Goal: Task Accomplishment & Management: Complete application form

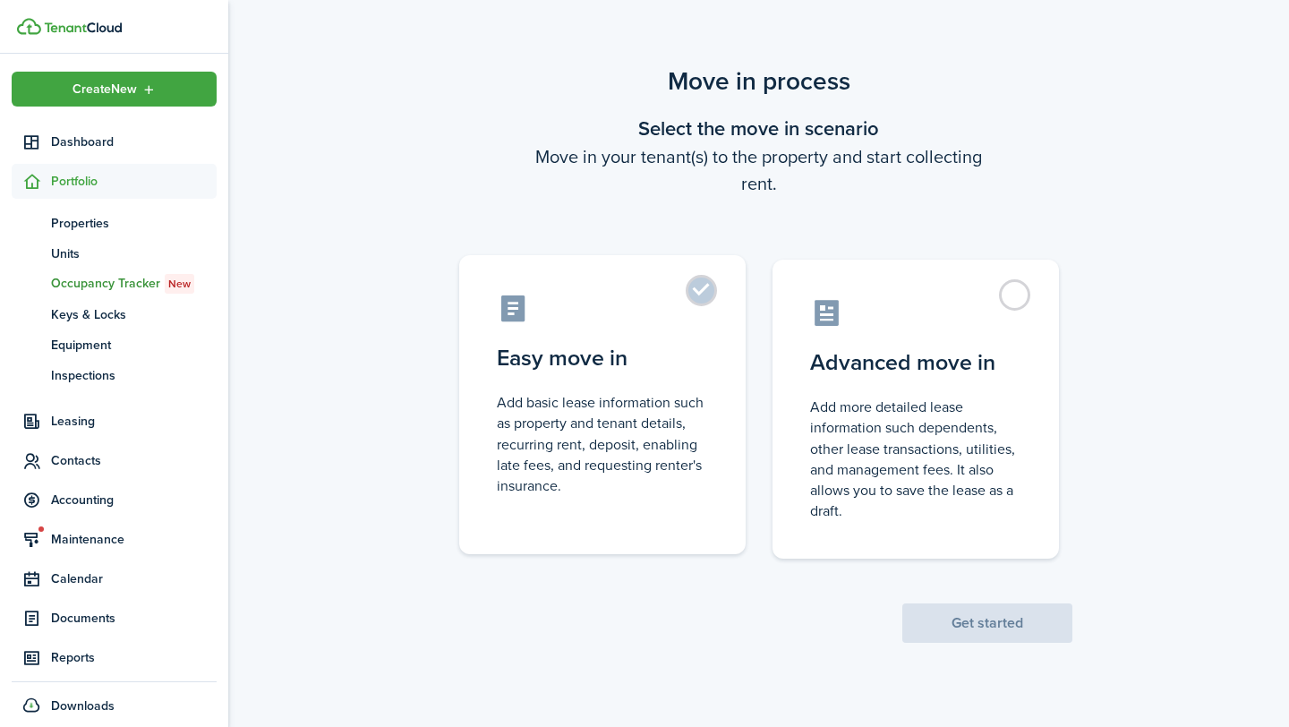
click at [690, 426] on control-radio-card-description "Add basic lease information such as property and tenant details, recurring rent…" at bounding box center [602, 444] width 211 height 104
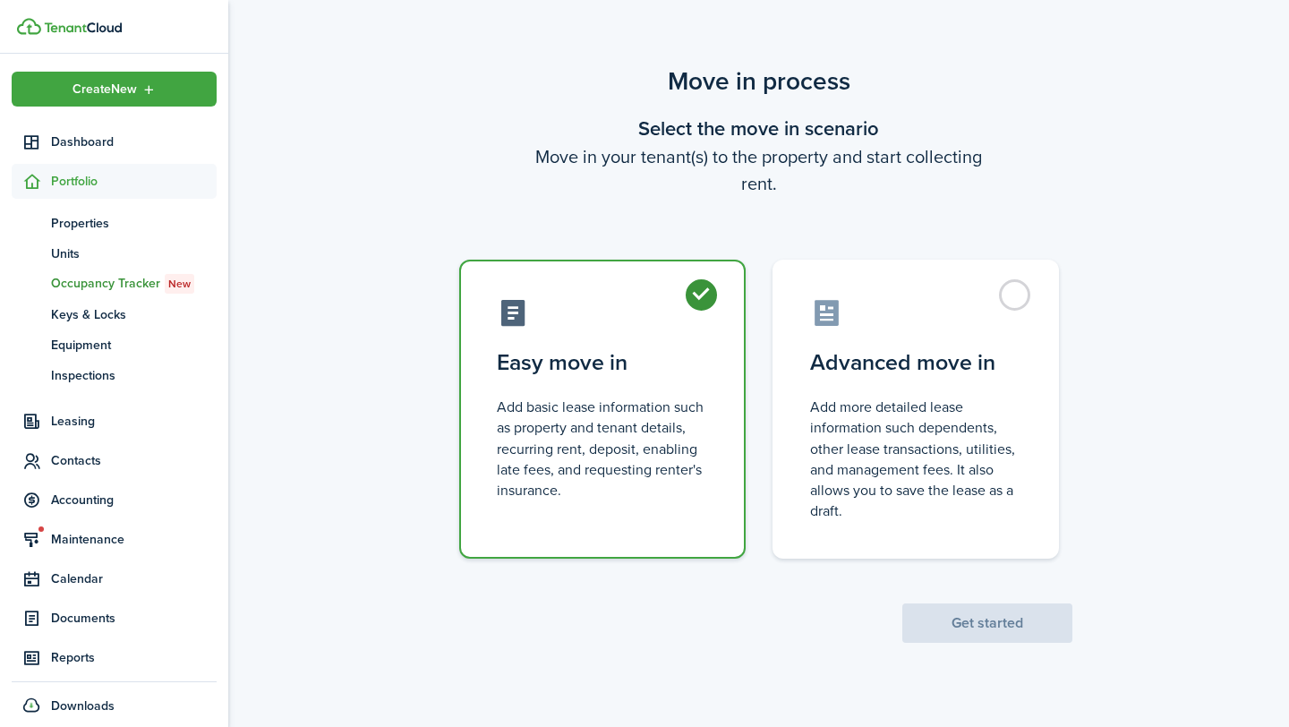
radio input "true"
click at [1031, 603] on scenario-actions "Get started" at bounding box center [987, 601] width 170 height 84
click at [1026, 617] on button "Get started" at bounding box center [987, 622] width 170 height 39
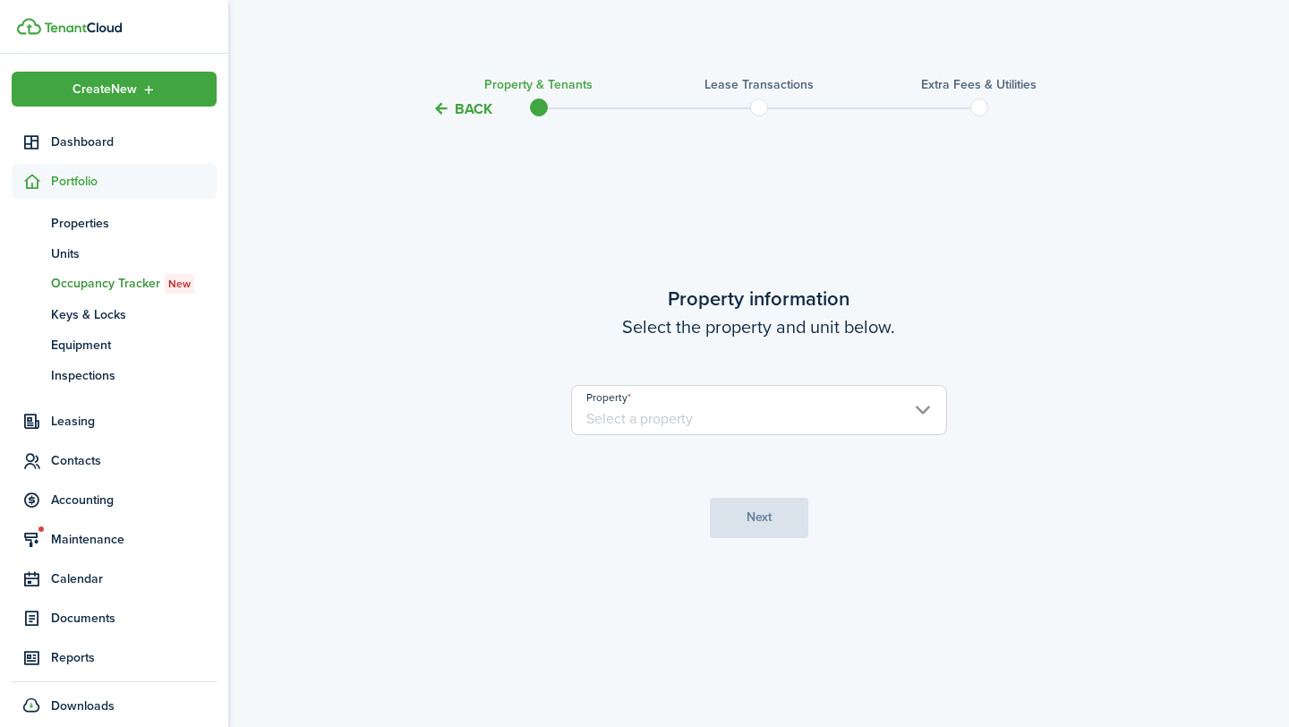
click at [654, 417] on input "Property" at bounding box center [759, 410] width 376 height 50
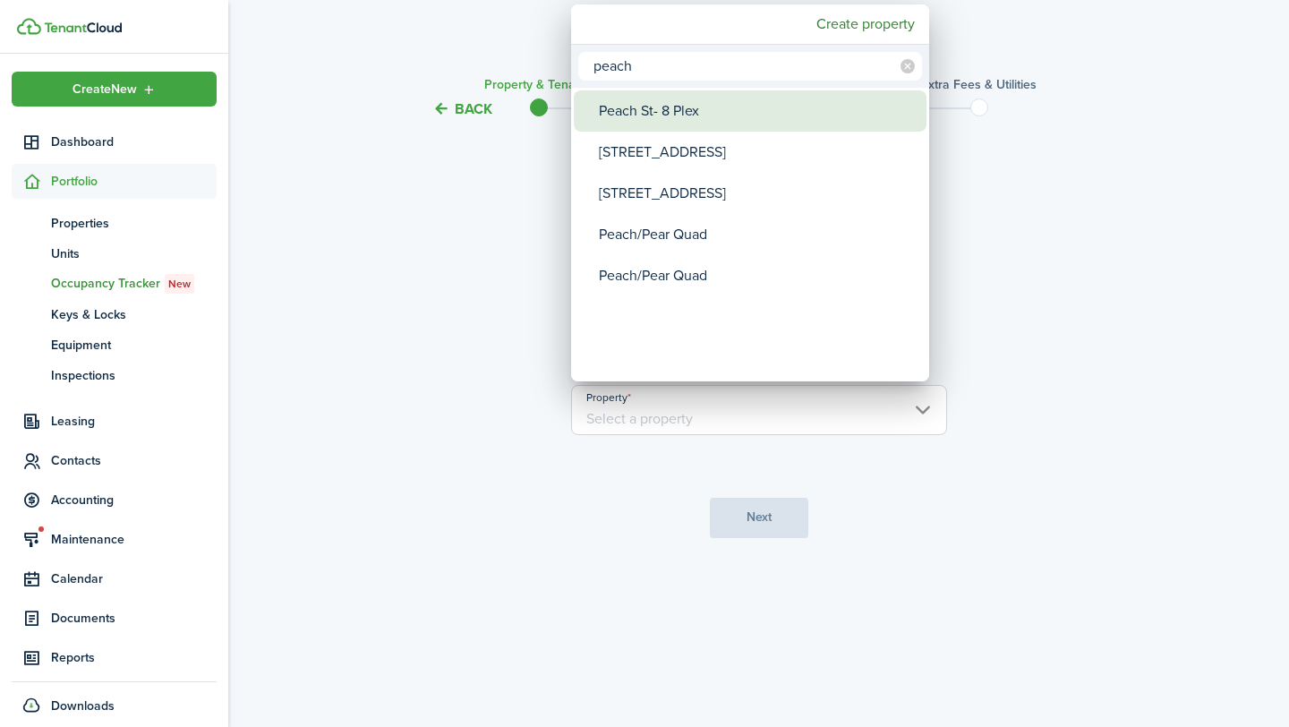
type input "peach"
click at [739, 108] on div "Peach St- 8 Plex" at bounding box center [757, 110] width 317 height 41
type input "Peach St- 8 Plex"
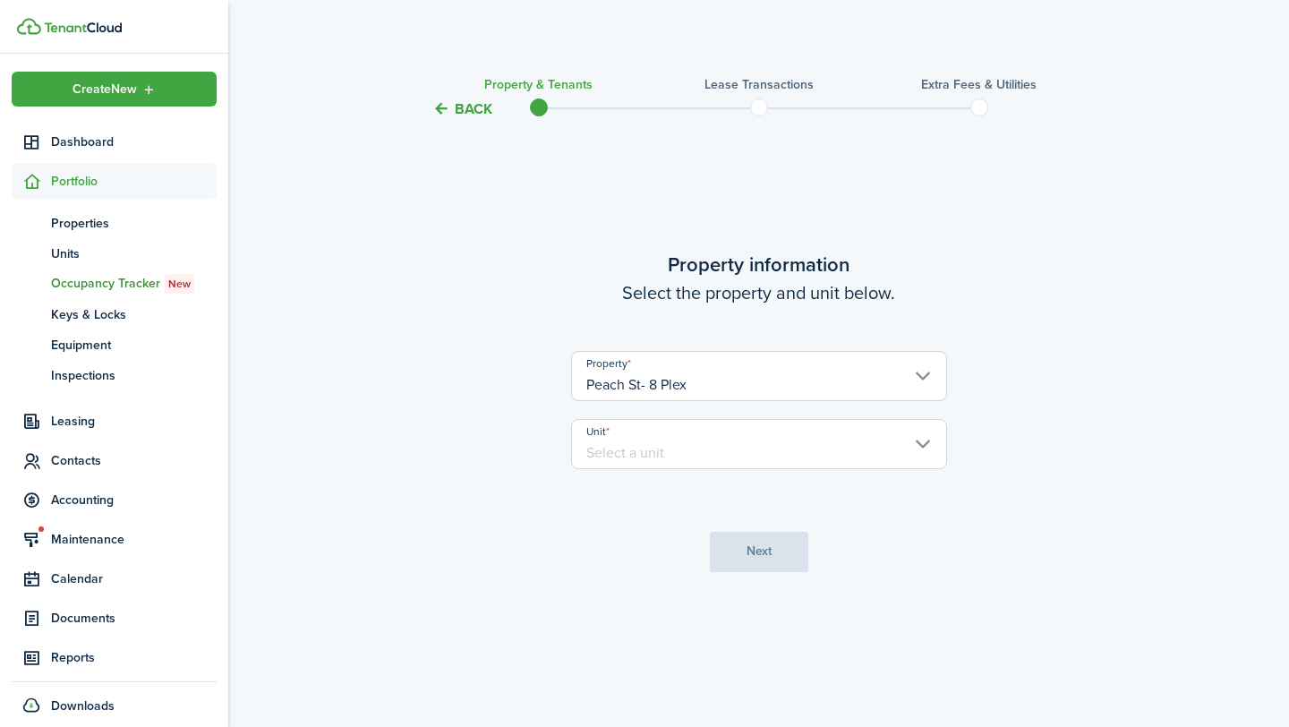
click at [702, 432] on input "Unit" at bounding box center [759, 444] width 376 height 50
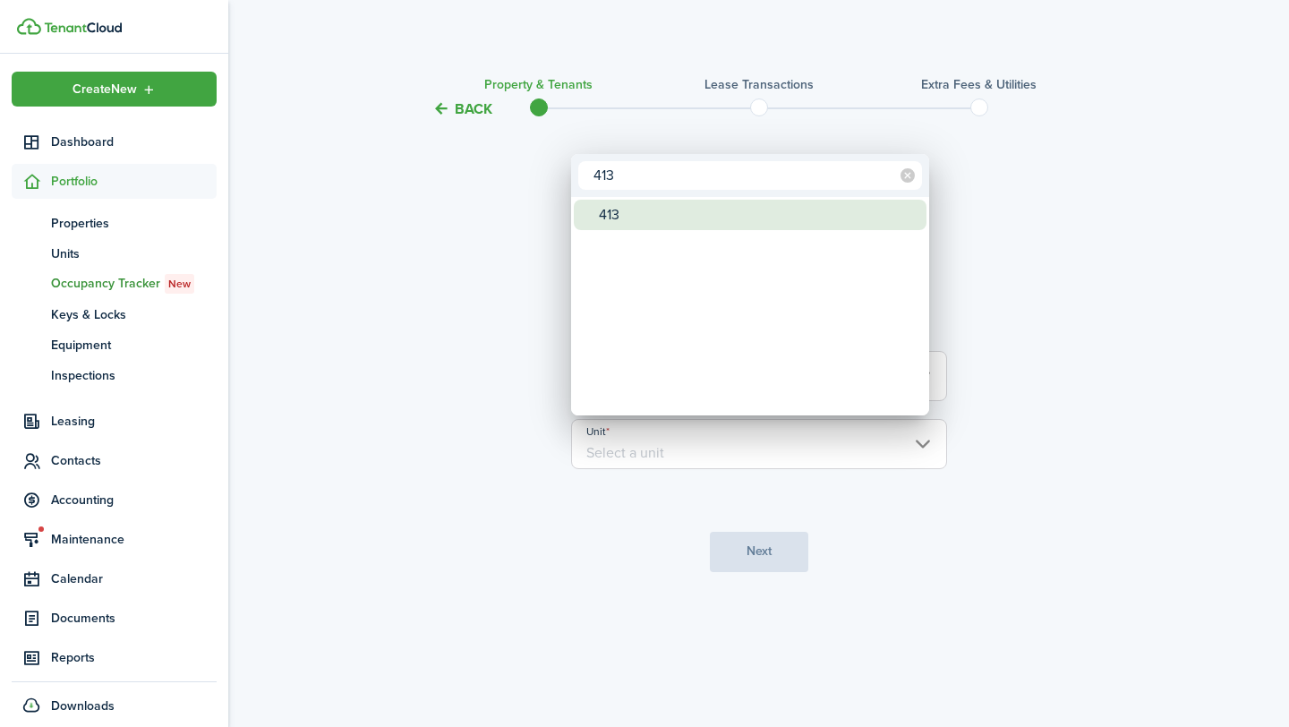
type input "413"
click at [723, 207] on div "413" at bounding box center [757, 215] width 317 height 30
type input "413"
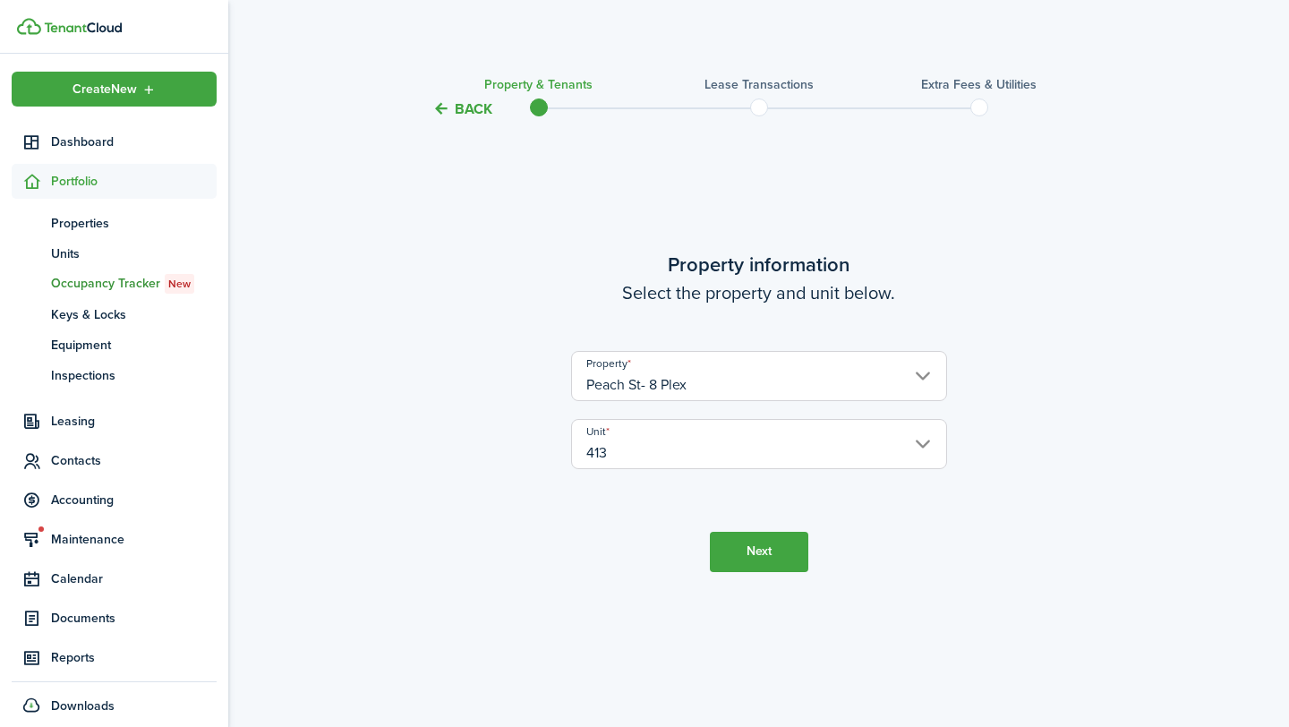
click at [779, 544] on button "Next" at bounding box center [759, 552] width 98 height 40
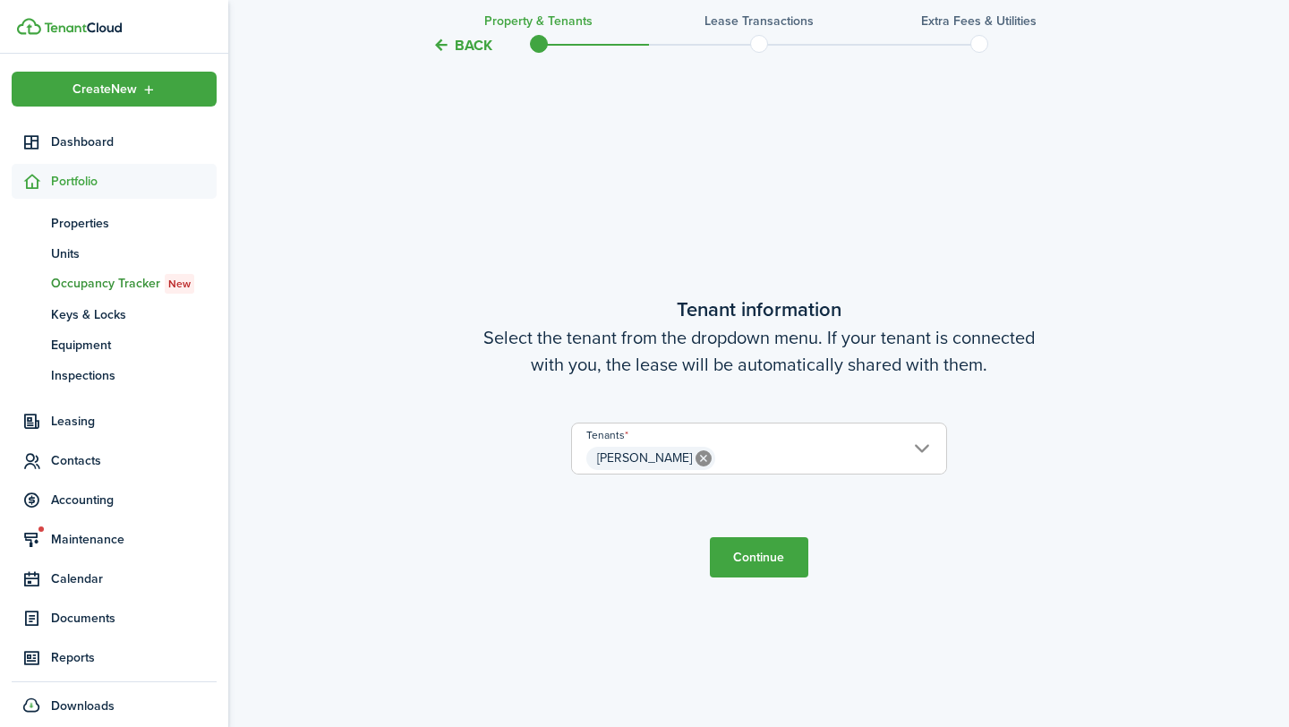
scroll to position [607, 0]
click at [745, 532] on tc-wizard-step "Tenant information Select the tenant from the dropdown menu. If your tenant is …" at bounding box center [759, 434] width 752 height 727
click at [745, 548] on button "Continue" at bounding box center [759, 555] width 98 height 40
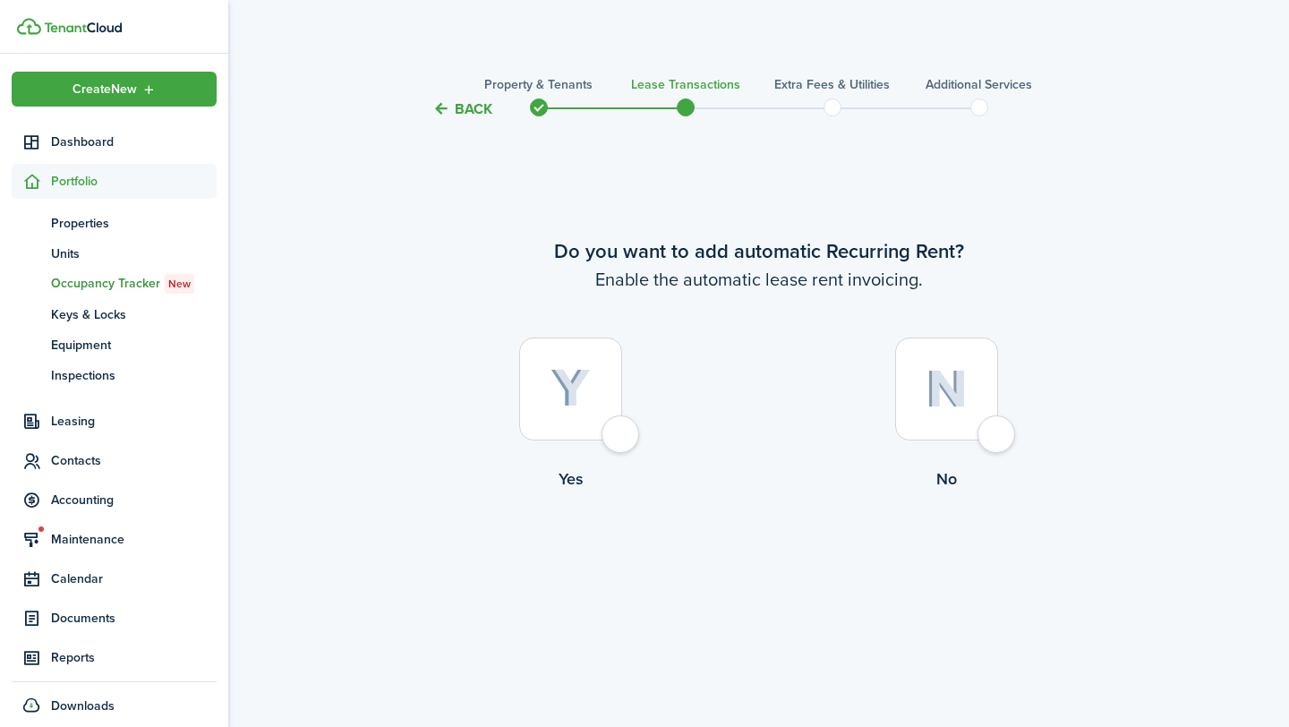
click at [602, 394] on div at bounding box center [570, 389] width 103 height 103
radio input "true"
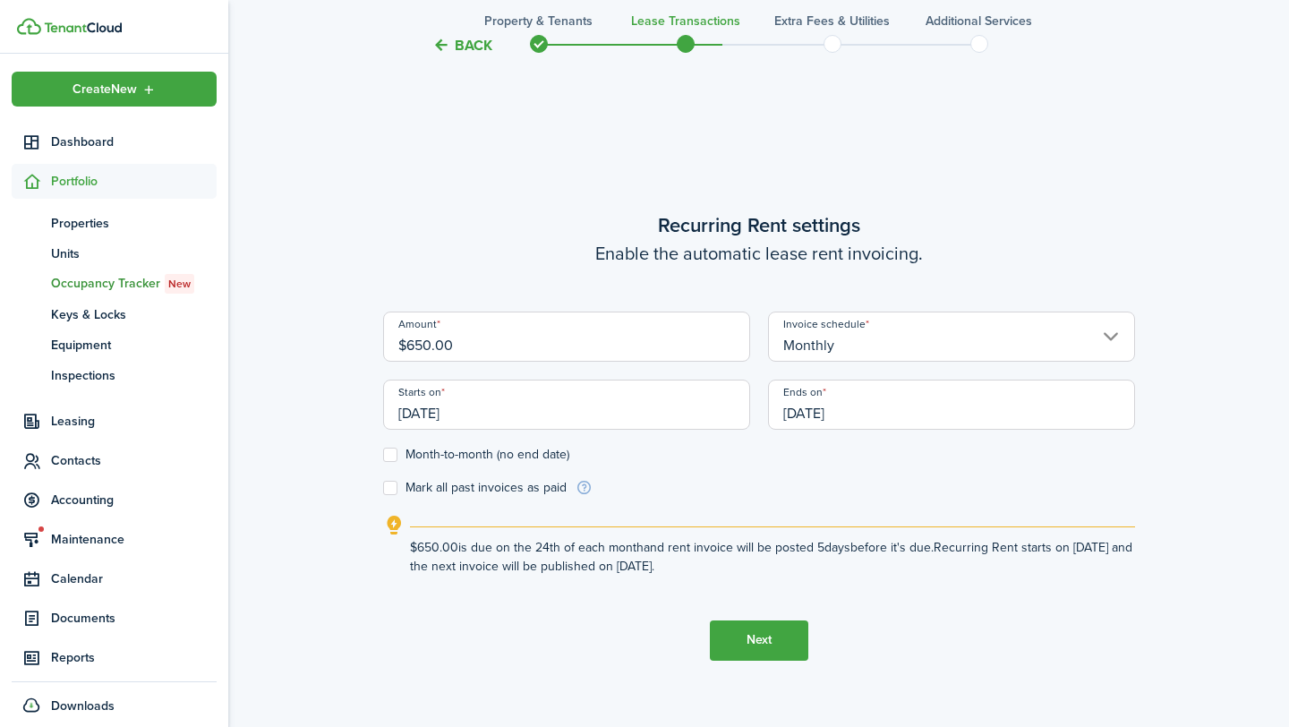
scroll to position [607, 0]
click at [427, 341] on input "$650.00" at bounding box center [566, 336] width 367 height 50
click at [449, 406] on input "[DATE]" at bounding box center [566, 404] width 367 height 50
type input "$400.00"
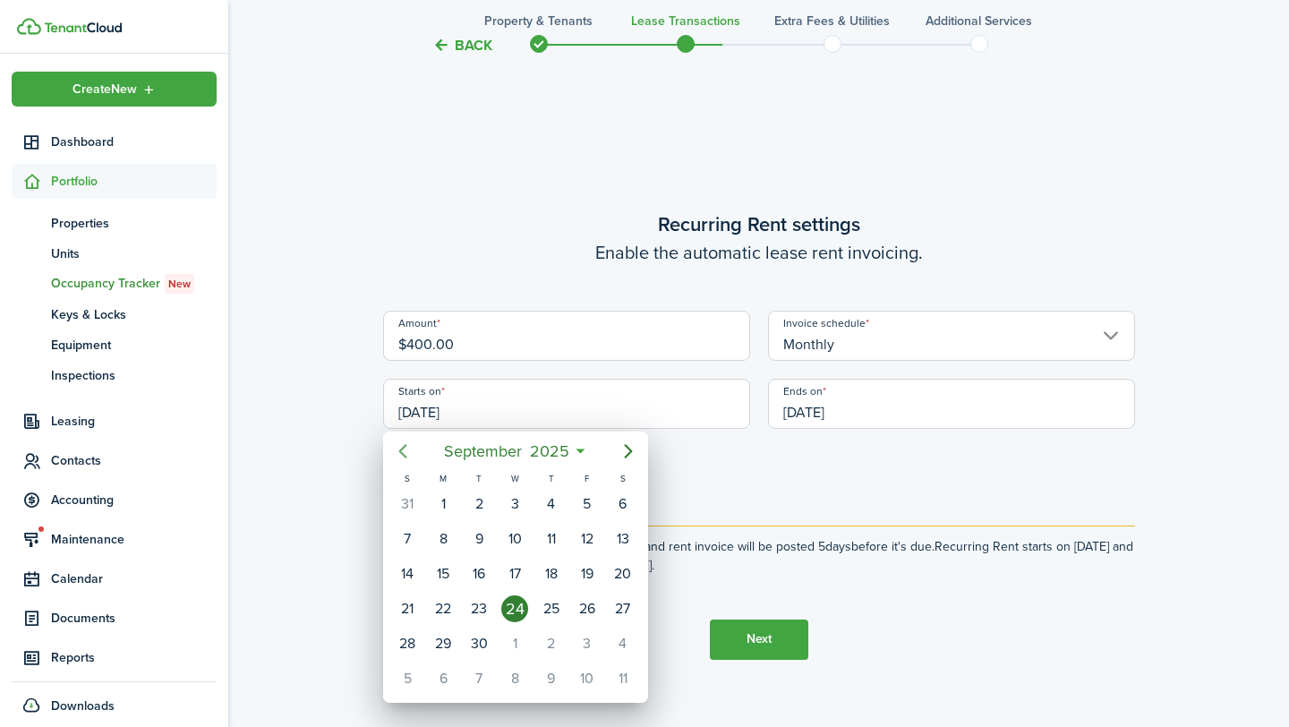
click at [398, 440] on mbsc-button "Previous page" at bounding box center [403, 451] width 36 height 36
click at [580, 501] on div "1" at bounding box center [586, 504] width 27 height 27
type input "[DATE]"
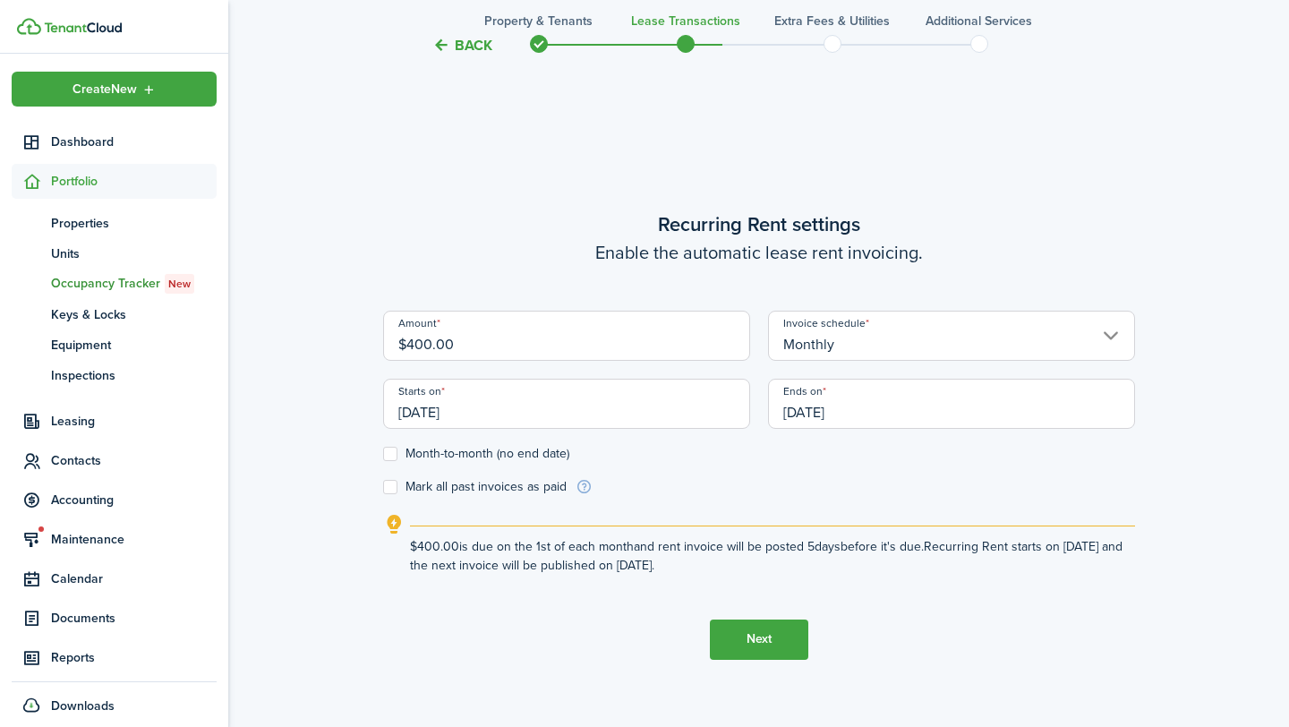
click at [842, 421] on input "[DATE]" at bounding box center [951, 404] width 367 height 50
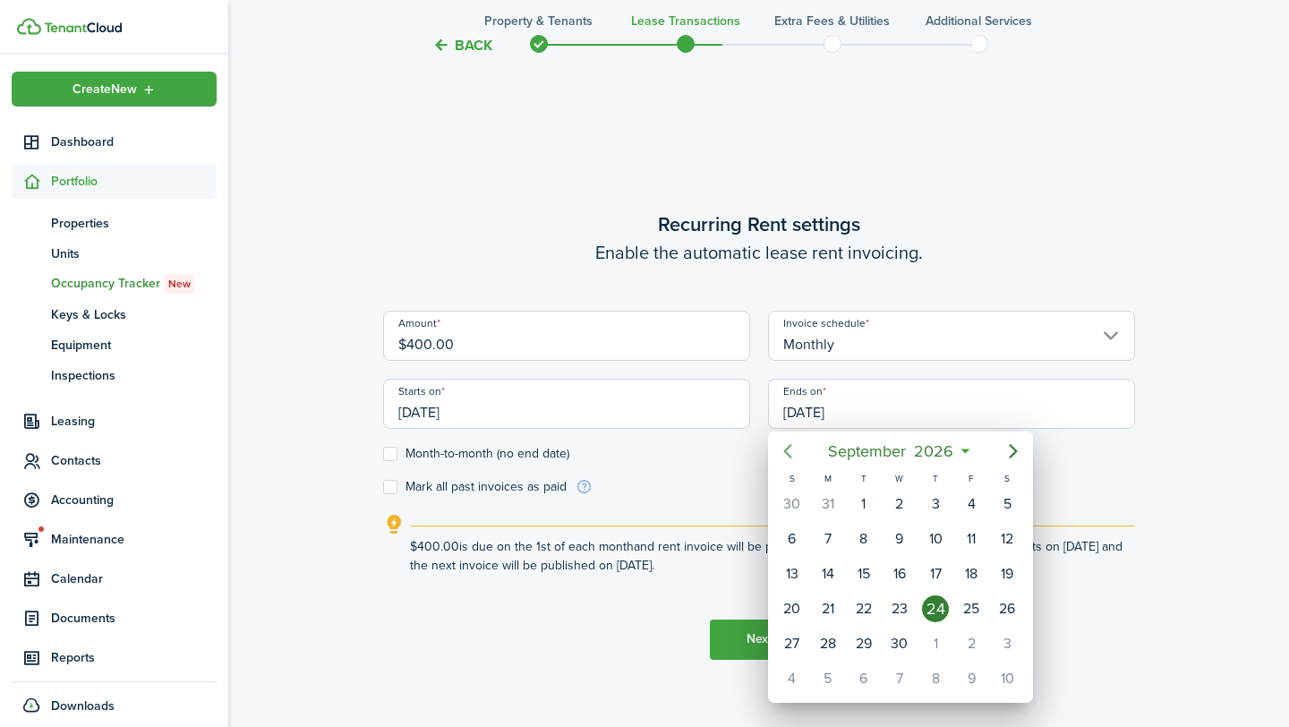
click at [791, 449] on icon "Previous page" at bounding box center [787, 451] width 21 height 21
click at [843, 689] on div "31" at bounding box center [828, 679] width 36 height 34
type input "[DATE]"
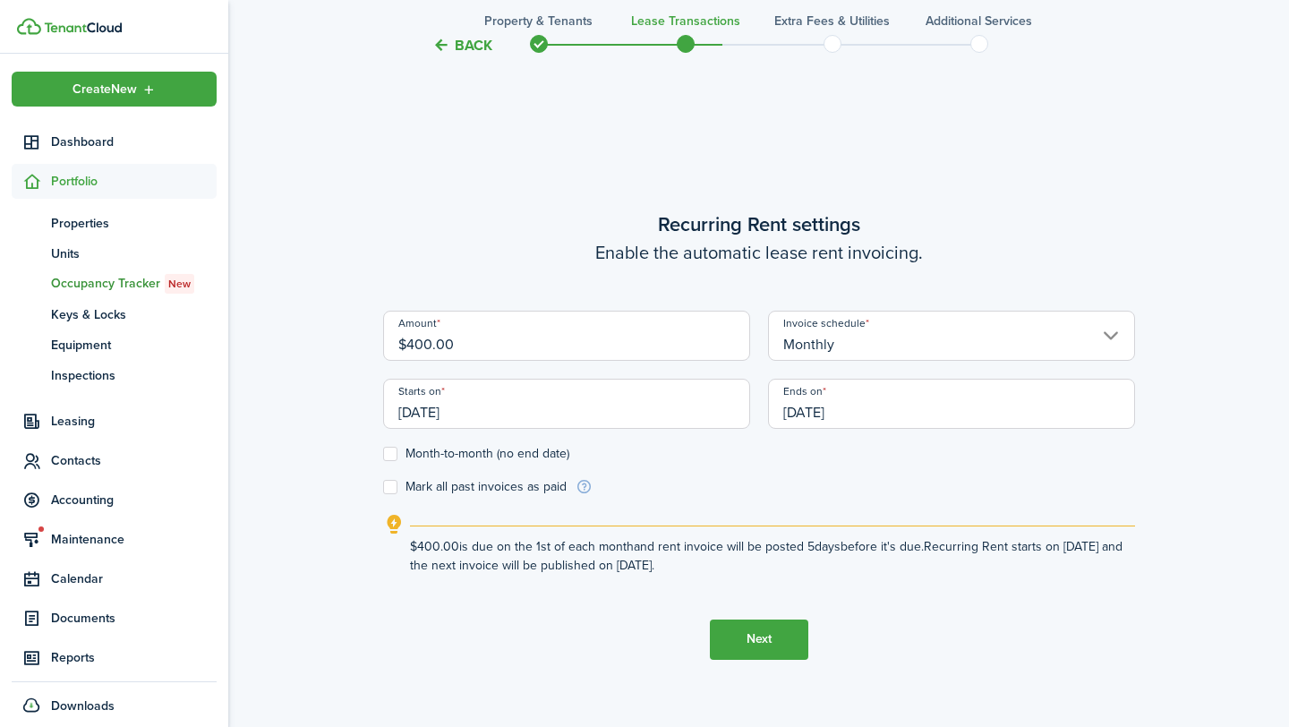
click at [415, 459] on label "Month-to-month (no end date)" at bounding box center [476, 454] width 186 height 14
click at [383, 454] on input "Month-to-month (no end date)" at bounding box center [382, 453] width 1 height 1
checkbox input "true"
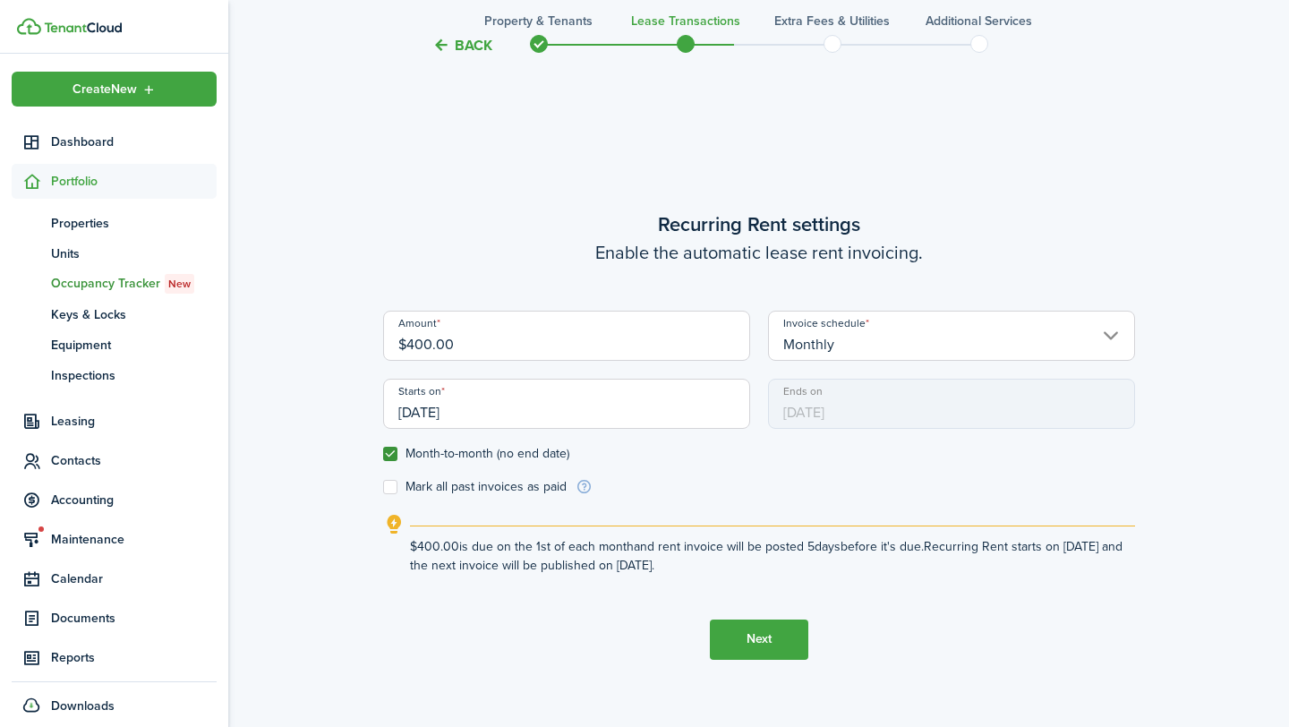
click at [783, 646] on button "Next" at bounding box center [759, 640] width 98 height 40
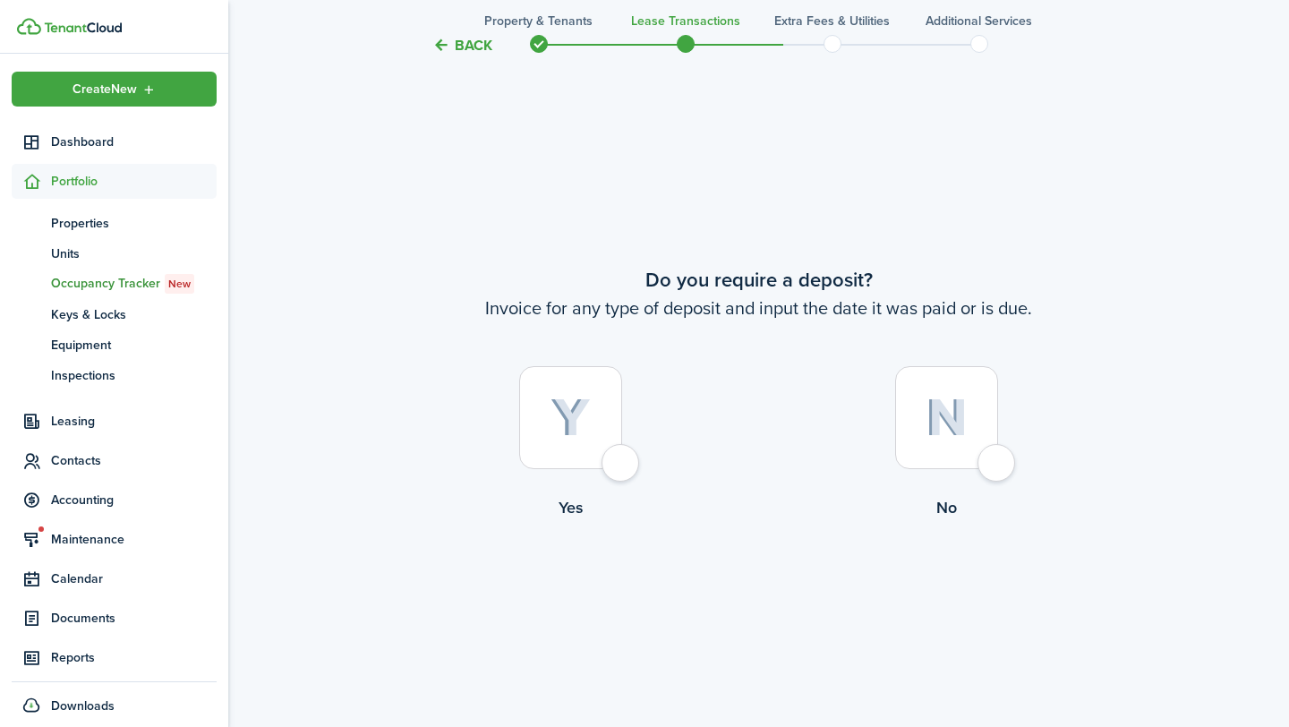
scroll to position [1334, 0]
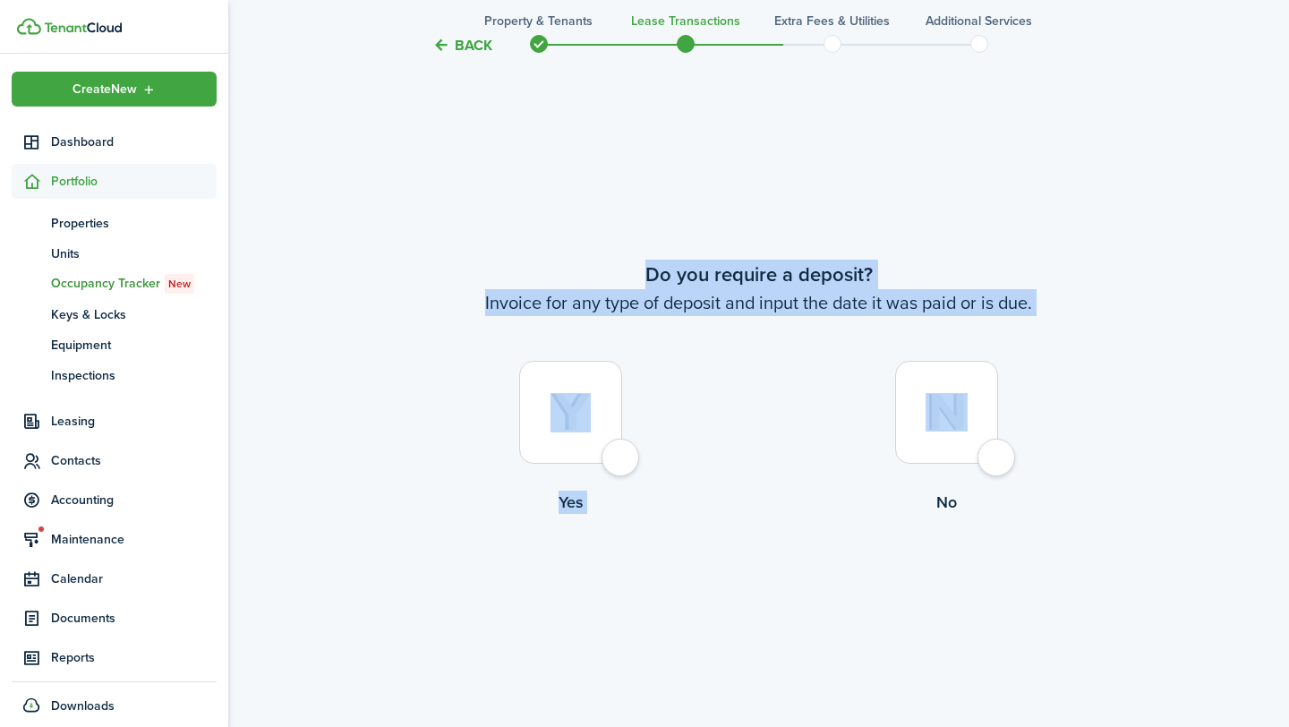
drag, startPoint x: 958, startPoint y: 392, endPoint x: 882, endPoint y: 195, distance: 211.2
click at [882, 195] on tc-wizard-step "Do you require a deposit? Invoice for any type of deposit and input the date it…" at bounding box center [759, 434] width 752 height 727
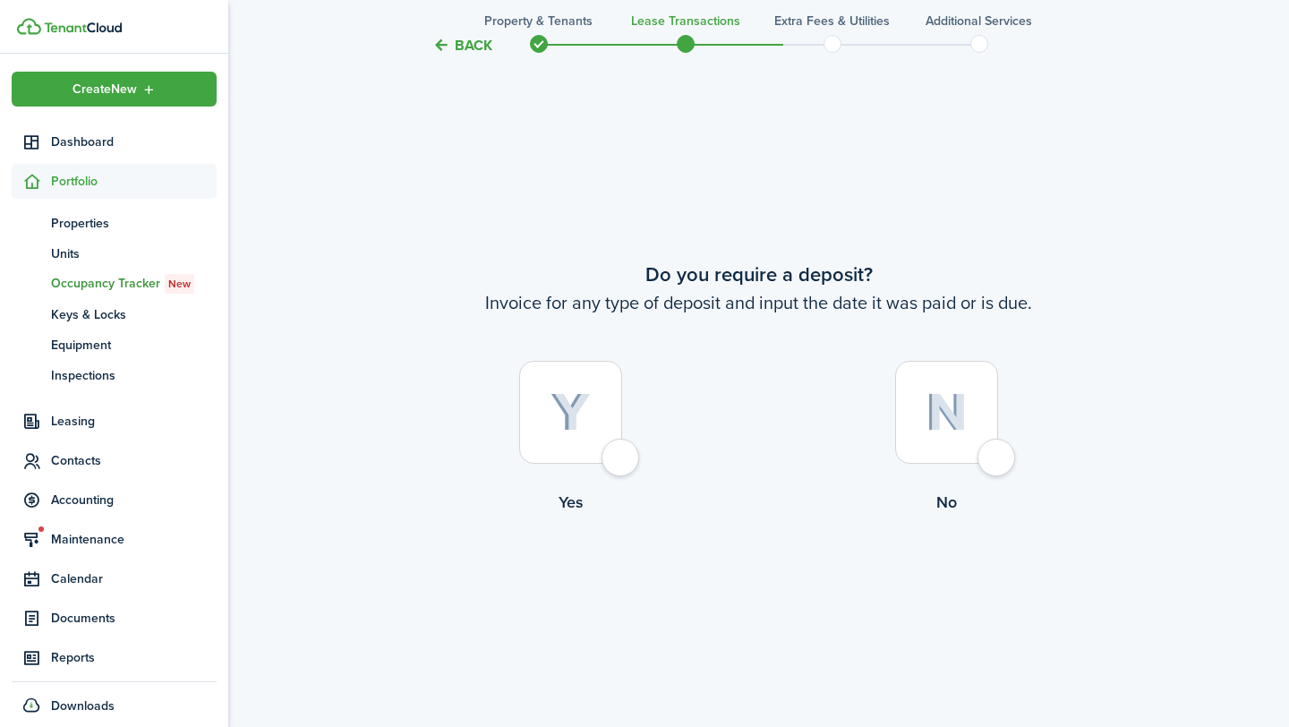
click at [913, 167] on tc-wizard-step "Do you require a deposit? Invoice for any type of deposit and input the date it…" at bounding box center [759, 434] width 752 height 727
click at [982, 451] on div at bounding box center [946, 412] width 103 height 103
radio input "true"
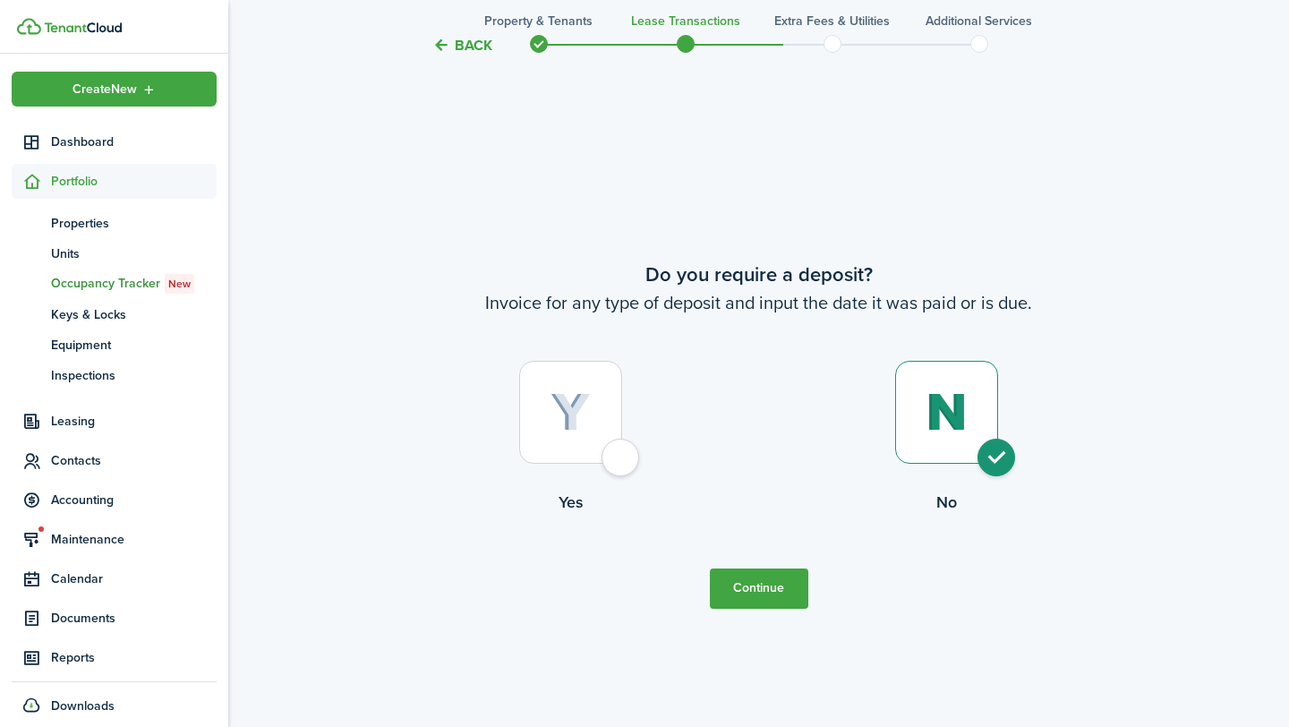
click at [615, 442] on div at bounding box center [570, 412] width 103 height 103
radio input "true"
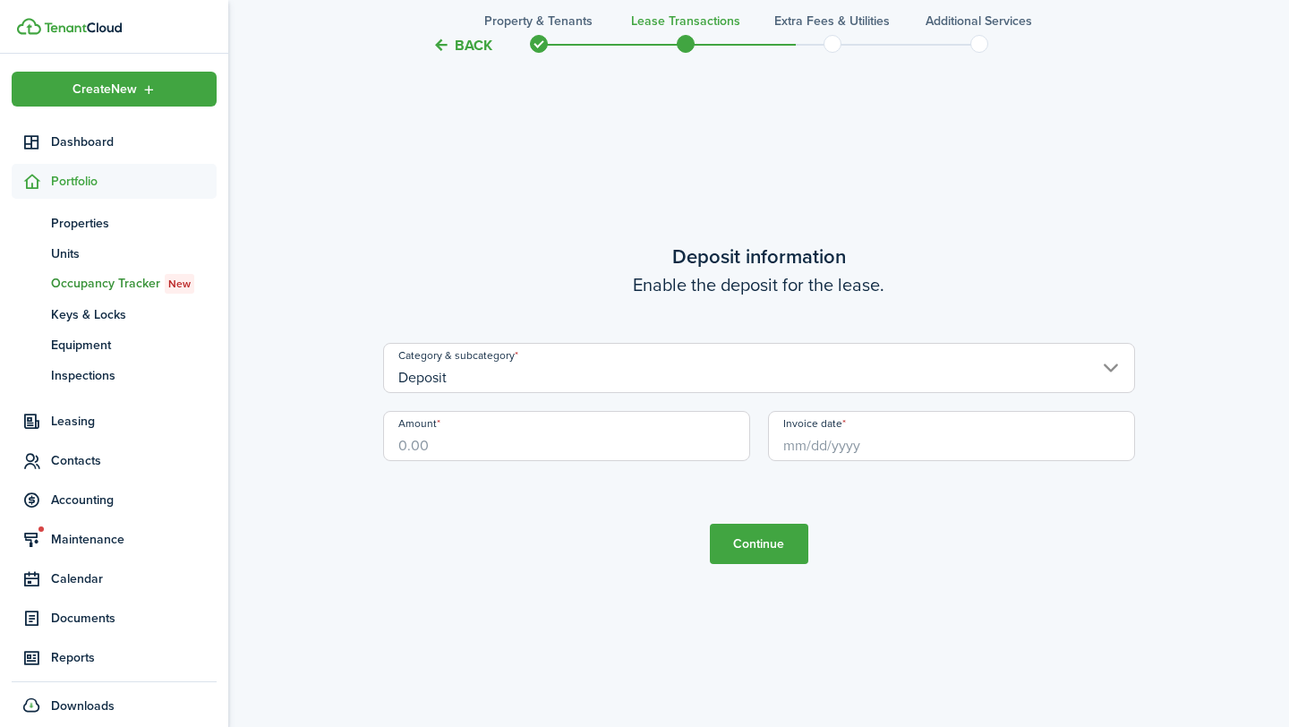
scroll to position [2097, 0]
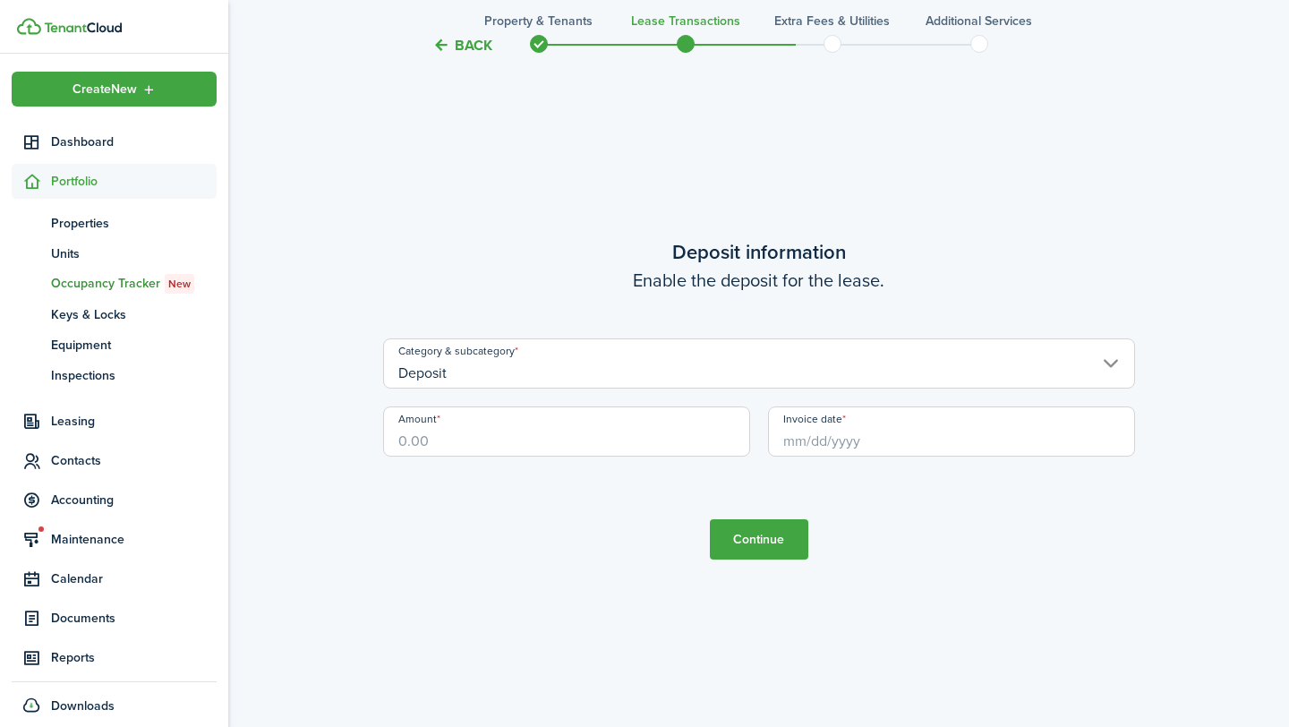
click at [638, 419] on input "Amount" at bounding box center [566, 431] width 367 height 50
click at [807, 446] on input "Invoice date" at bounding box center [951, 431] width 367 height 50
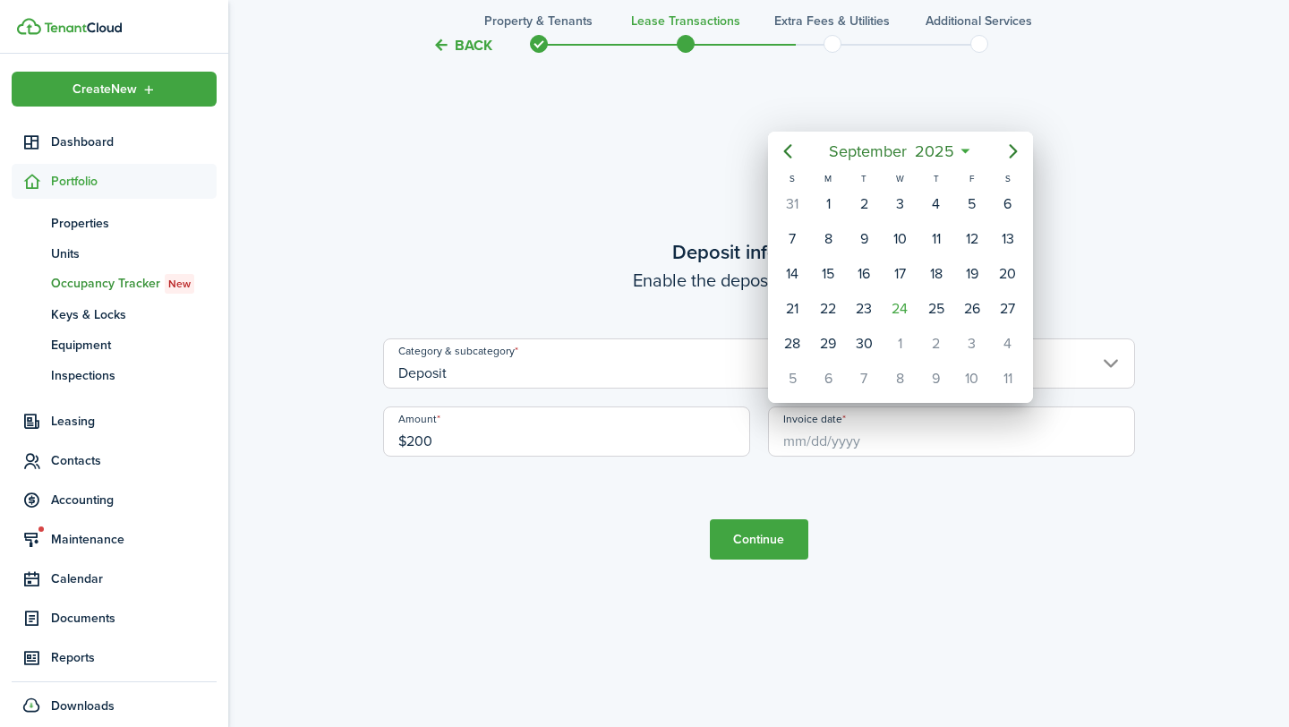
type input "$200.00"
click at [797, 154] on icon "Previous page" at bounding box center [787, 151] width 21 height 21
click at [783, 149] on icon "Previous page" at bounding box center [787, 151] width 21 height 21
click at [1022, 148] on icon "Next page" at bounding box center [1013, 151] width 21 height 21
click at [962, 202] on div "1" at bounding box center [971, 204] width 27 height 27
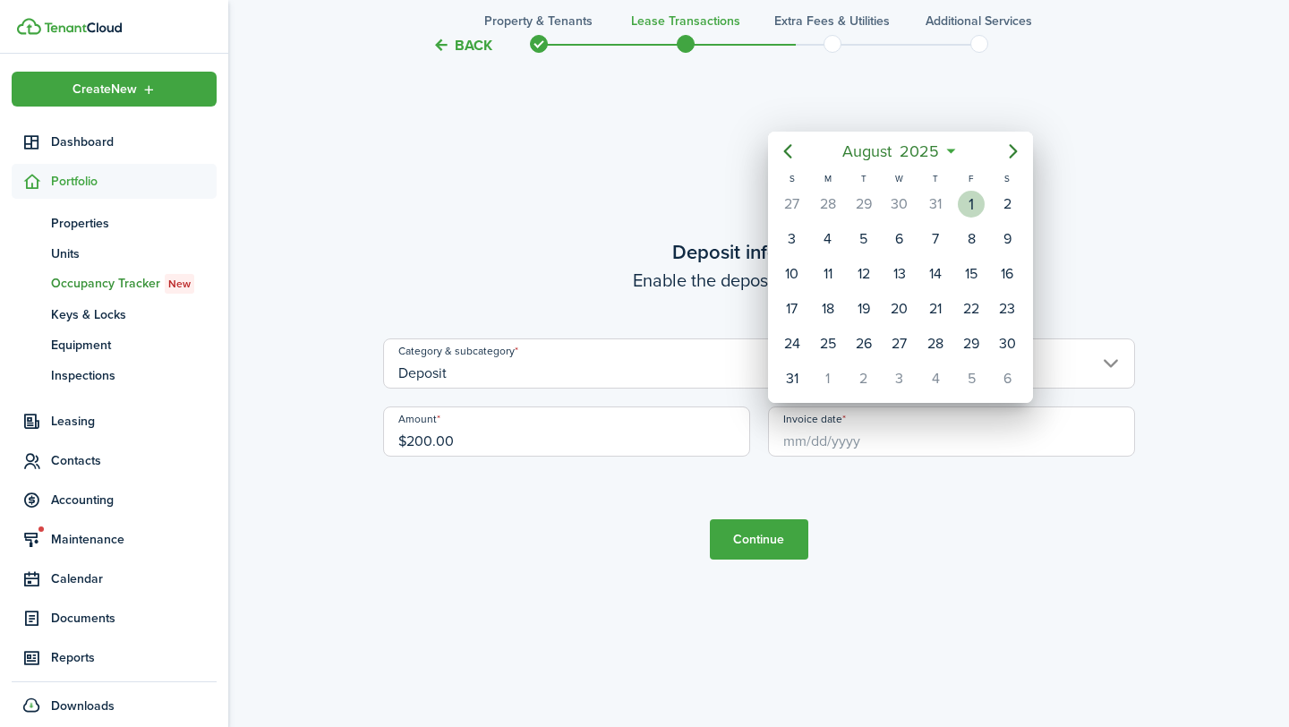
type input "[DATE]"
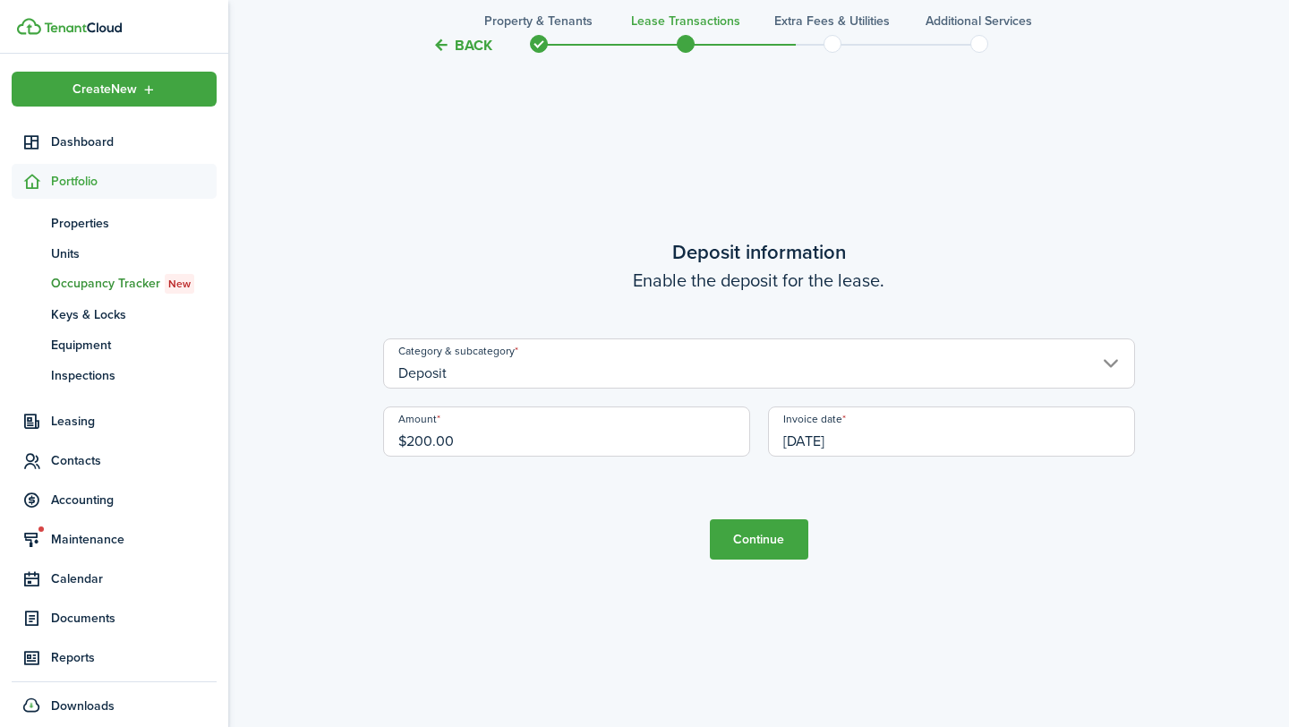
click at [784, 519] on button "Continue" at bounding box center [759, 539] width 98 height 40
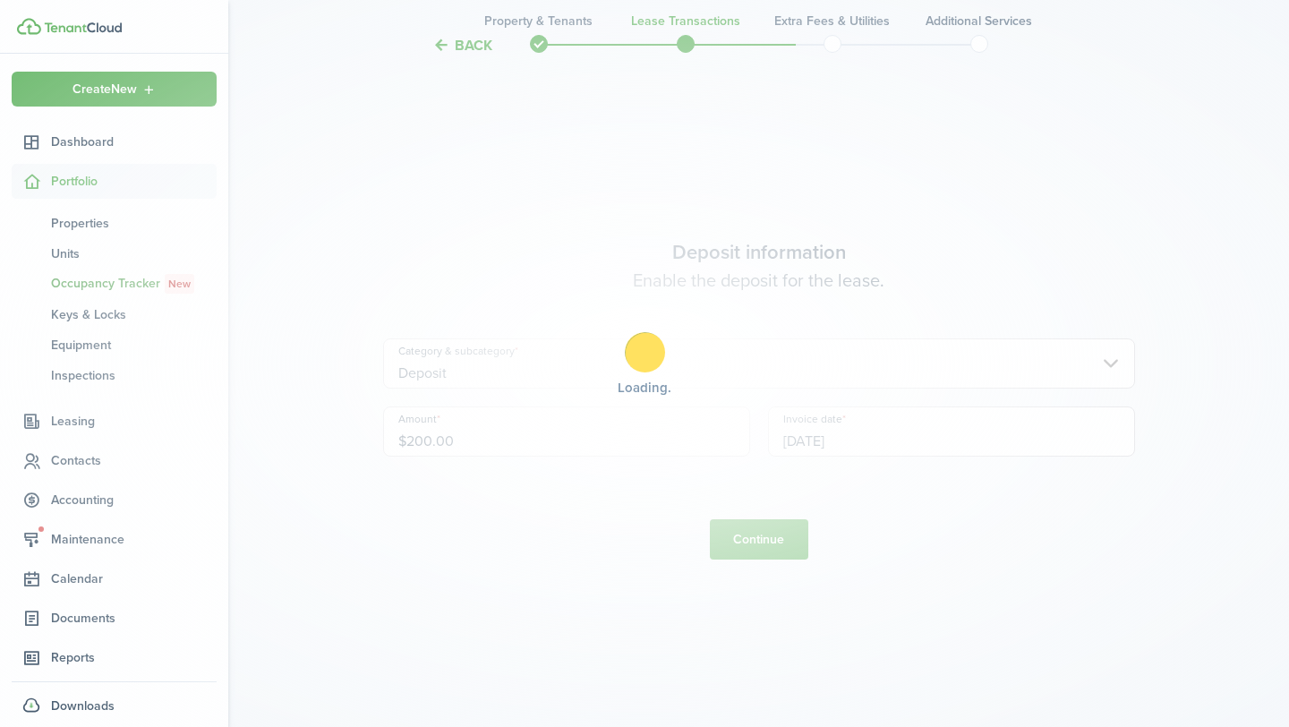
scroll to position [0, 0]
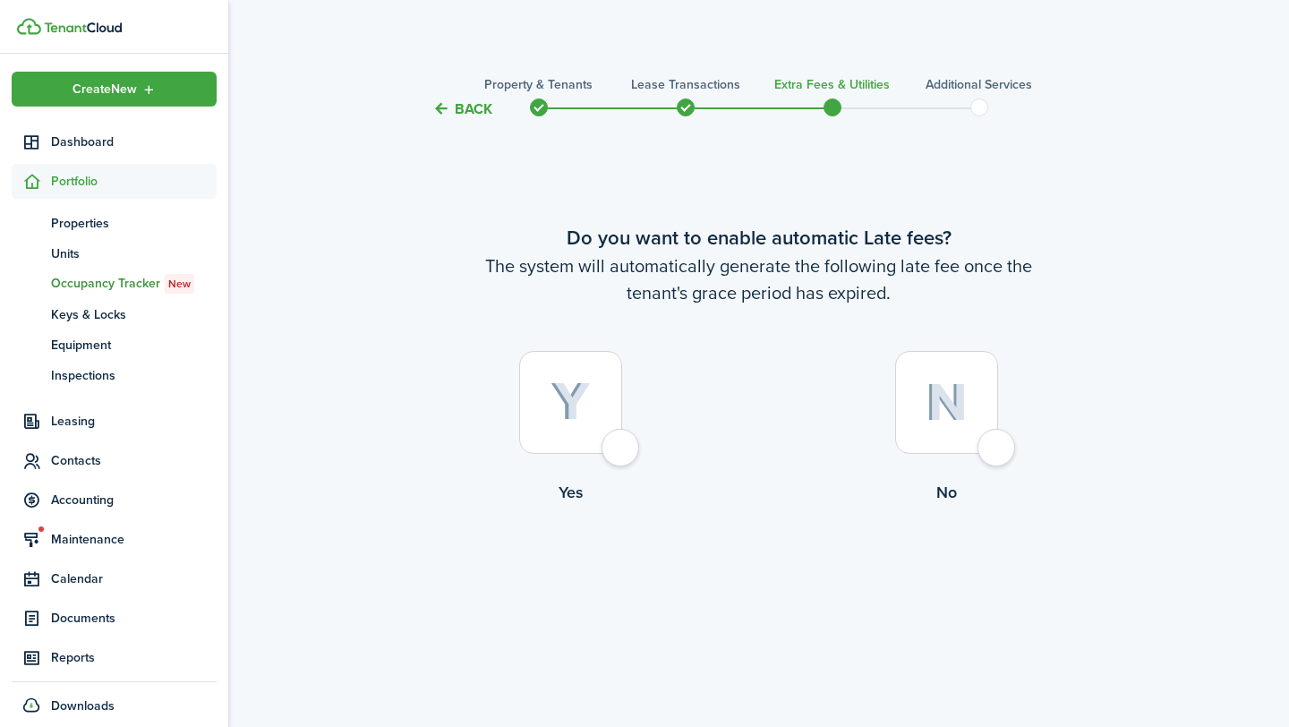
click at [605, 399] on div at bounding box center [570, 402] width 103 height 103
radio input "true"
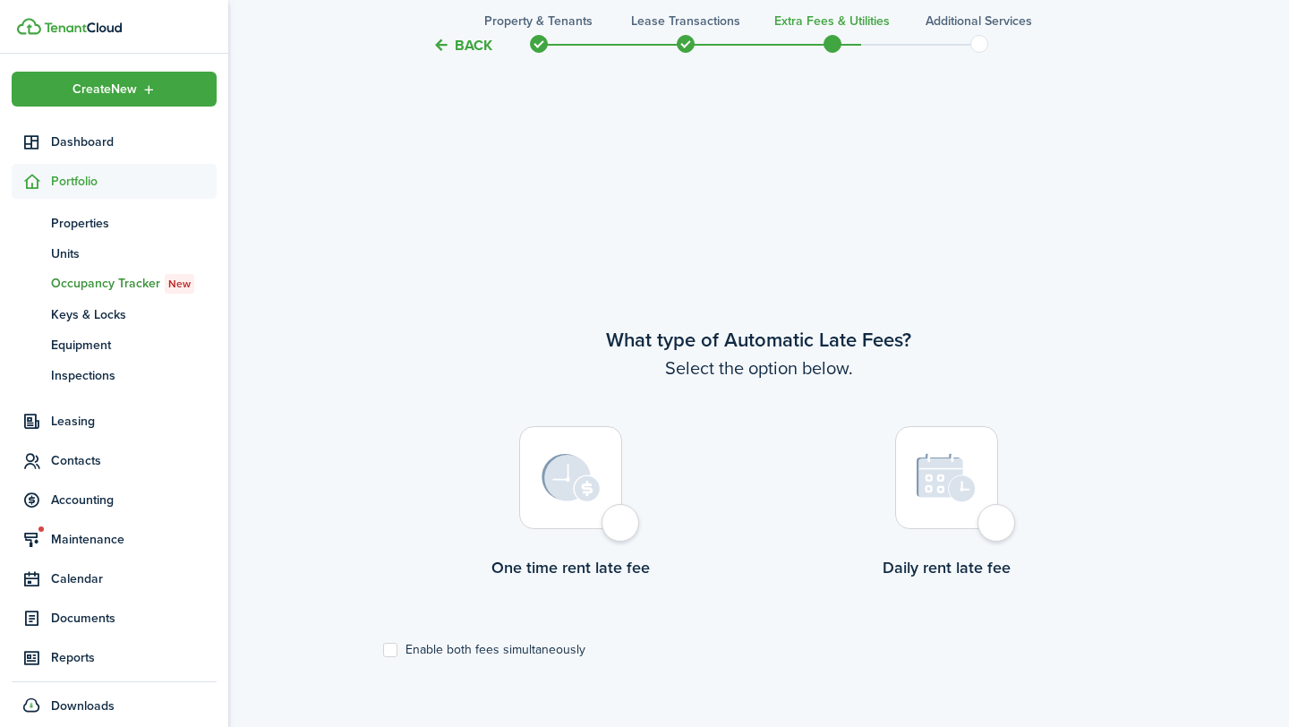
scroll to position [607, 0]
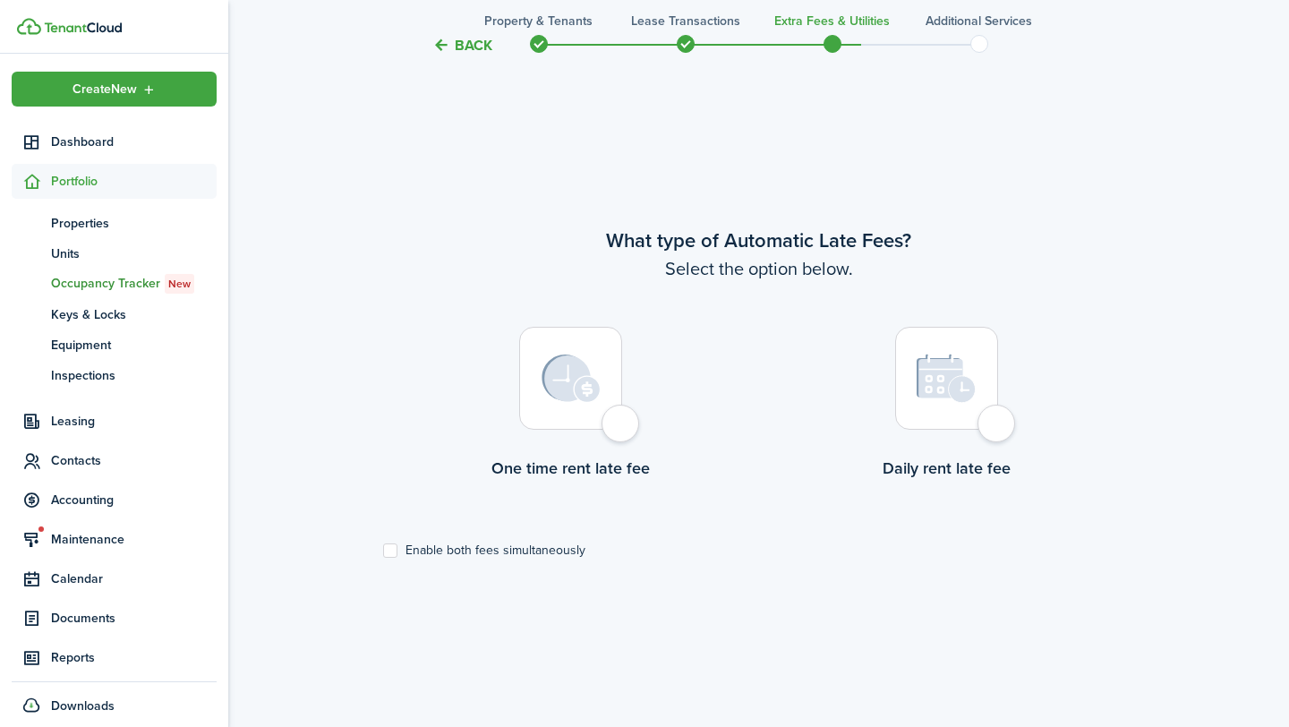
click at [583, 381] on img at bounding box center [571, 379] width 59 height 48
radio input "true"
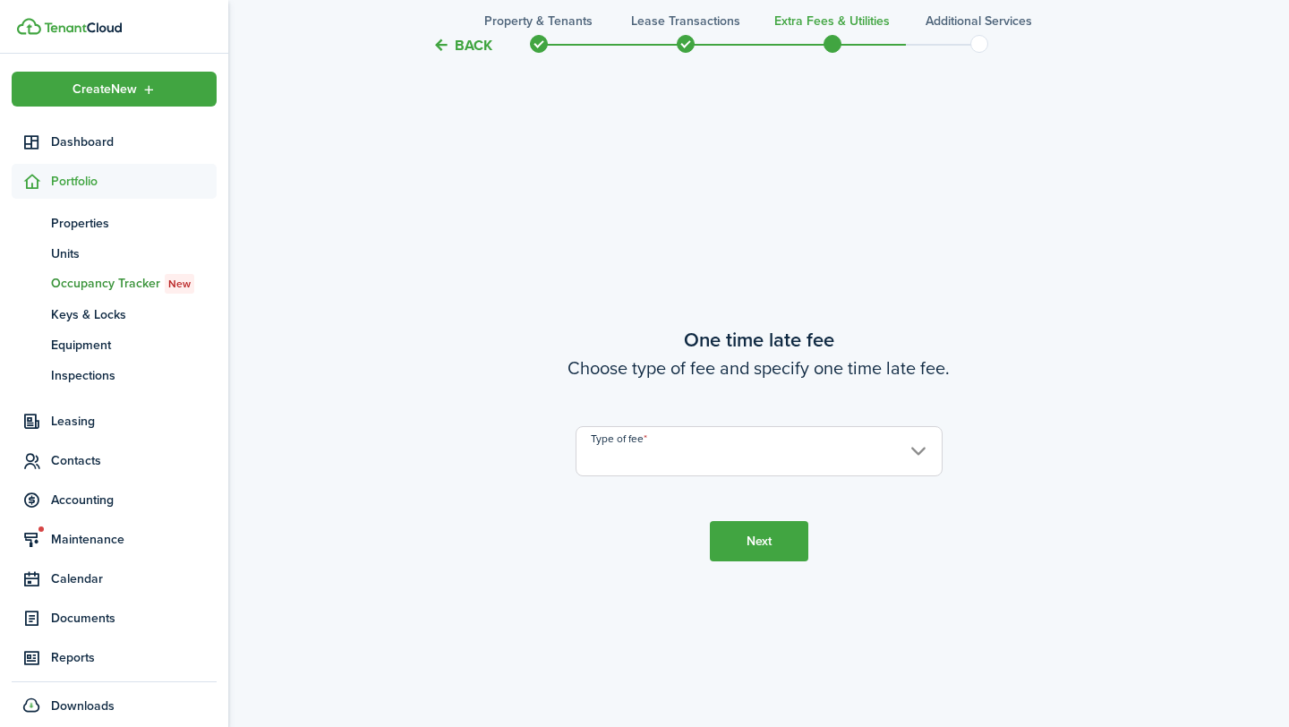
scroll to position [1334, 0]
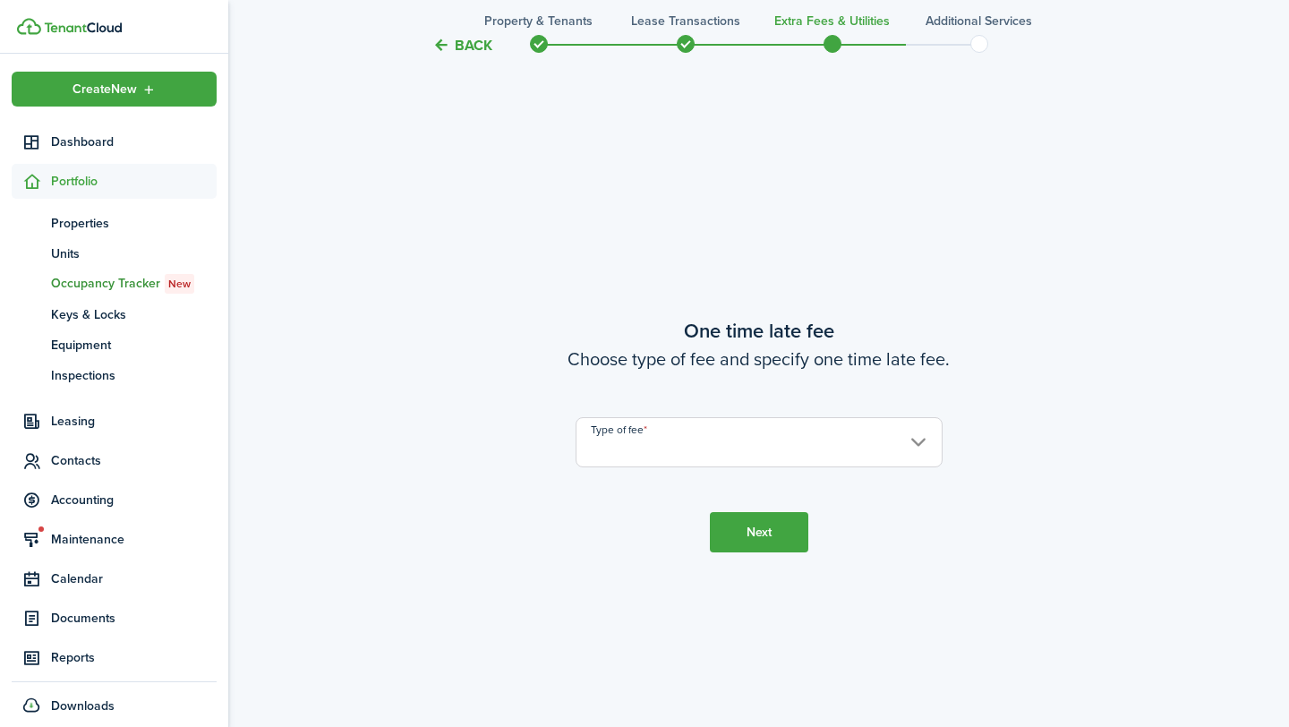
click at [695, 458] on input "Type of fee" at bounding box center [759, 442] width 367 height 50
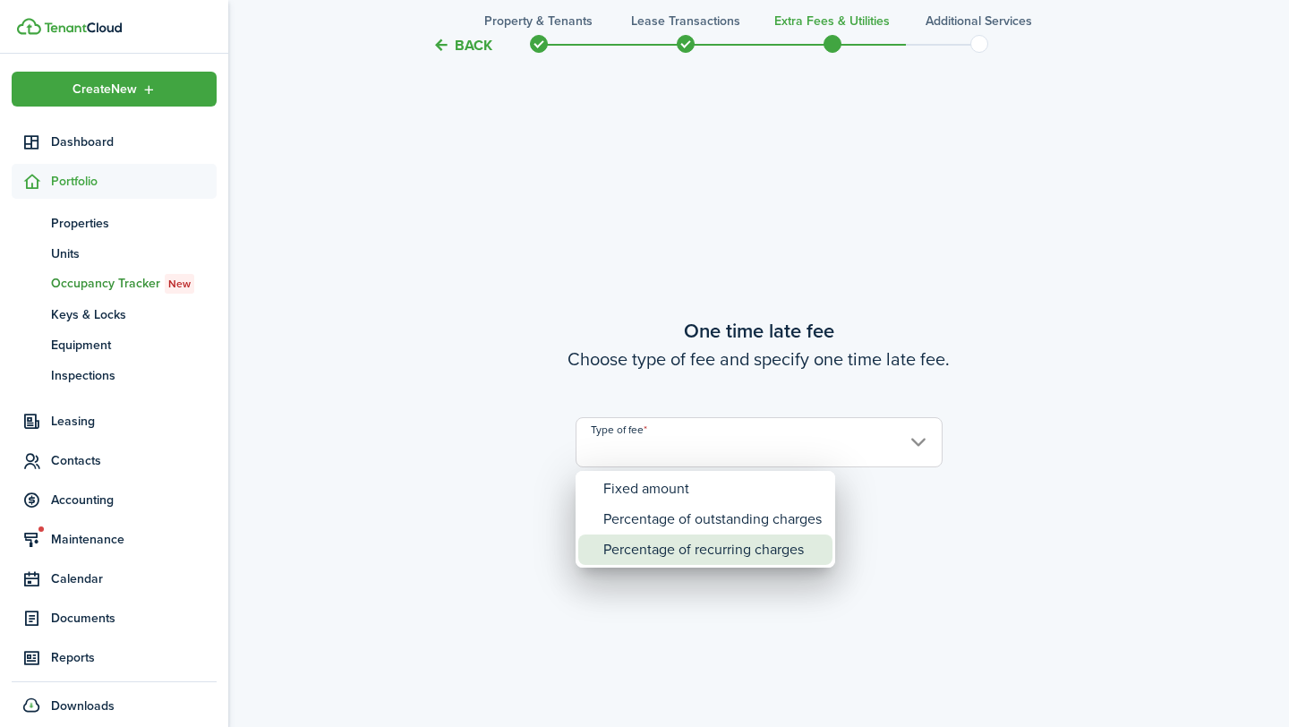
click at [653, 543] on div "Percentage of recurring charges" at bounding box center [712, 550] width 218 height 30
type input "Percentage of recurring charges"
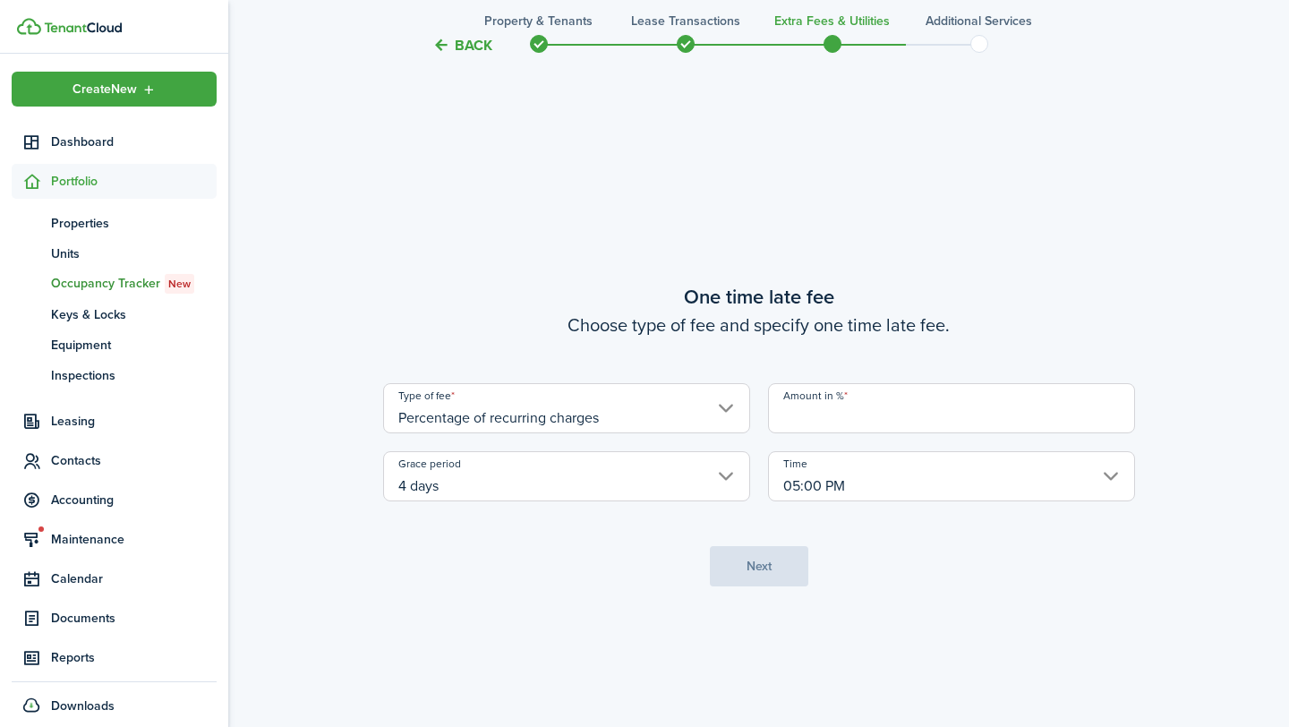
click at [821, 419] on input "Amount in %" at bounding box center [951, 408] width 367 height 50
type input "10"
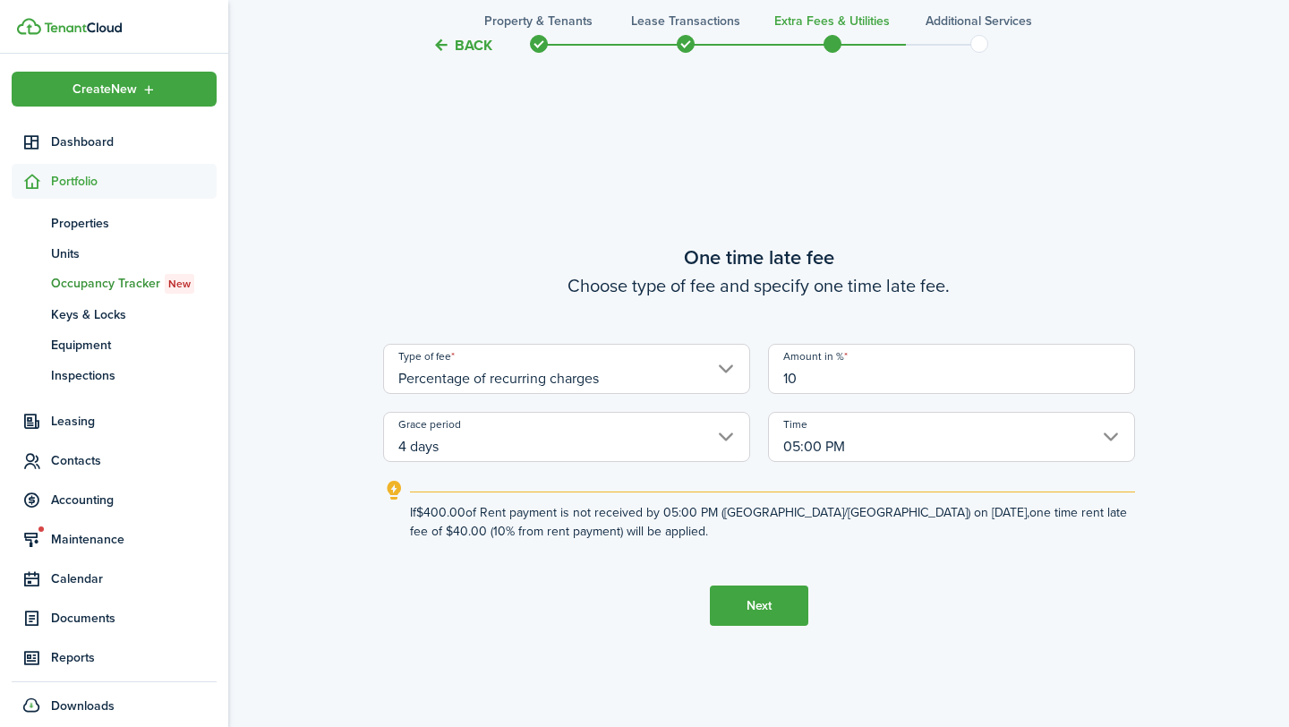
click at [970, 454] on input "05:00 PM" at bounding box center [951, 437] width 367 height 50
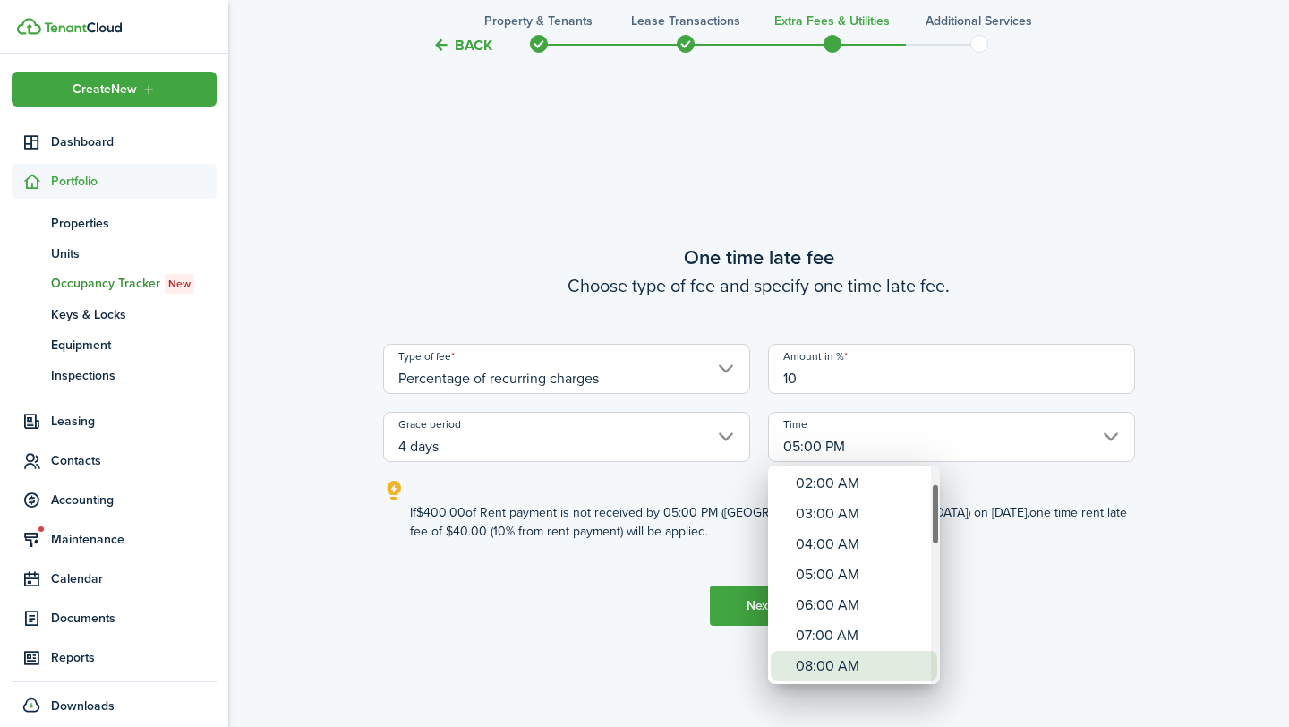
click at [830, 671] on div "08:00 AM" at bounding box center [861, 666] width 131 height 30
type input "08:00 AM"
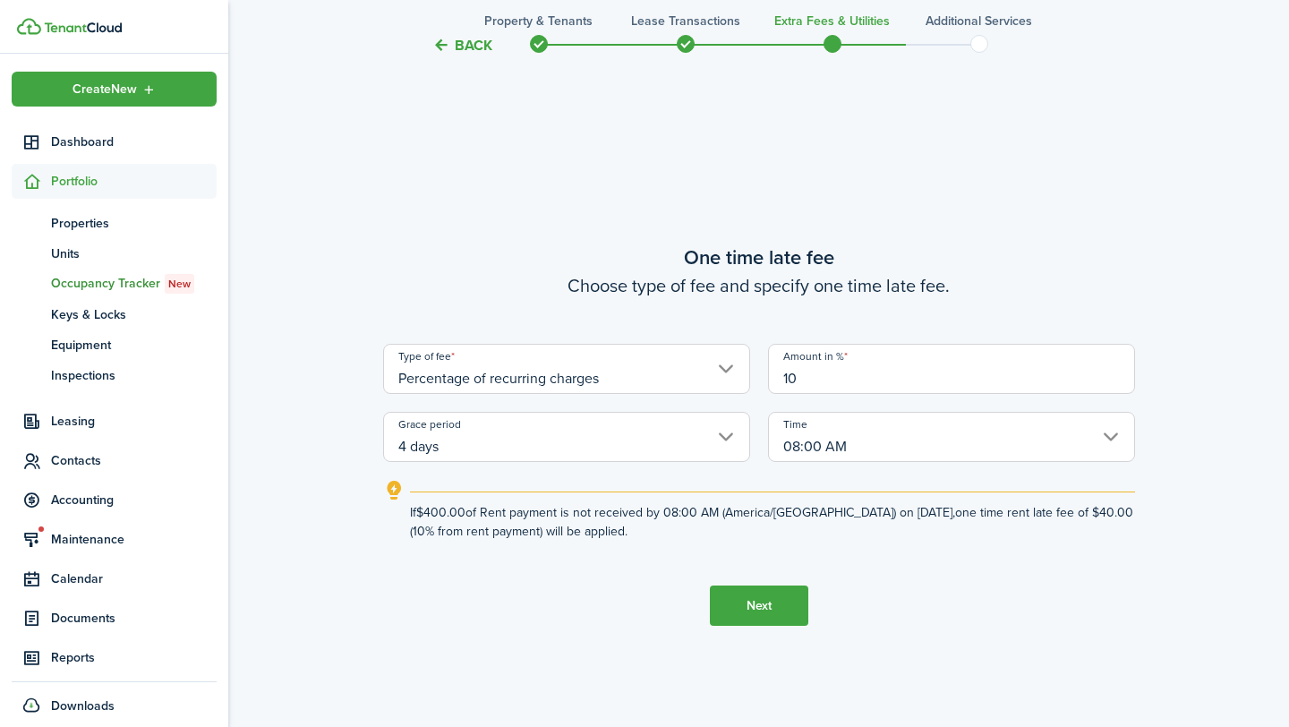
click at [785, 612] on button "Next" at bounding box center [759, 606] width 98 height 40
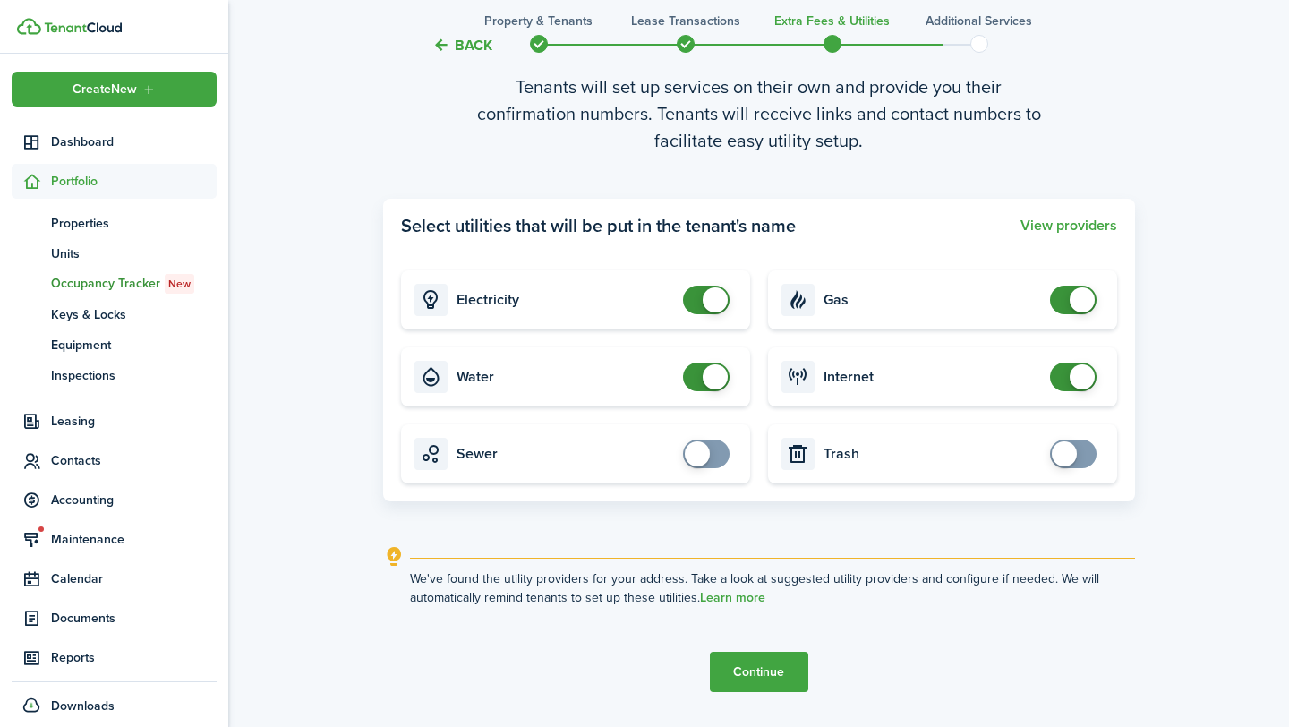
scroll to position [2181, 0]
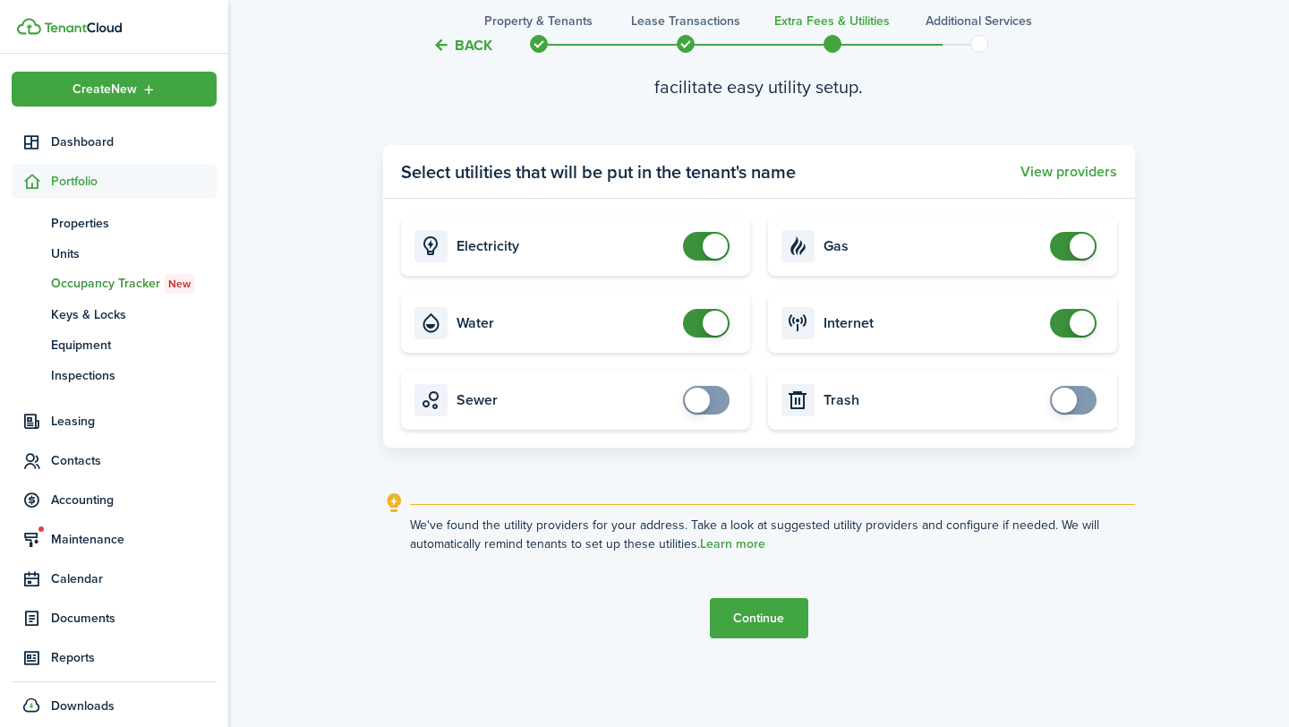
click at [767, 619] on button "Continue" at bounding box center [759, 618] width 98 height 40
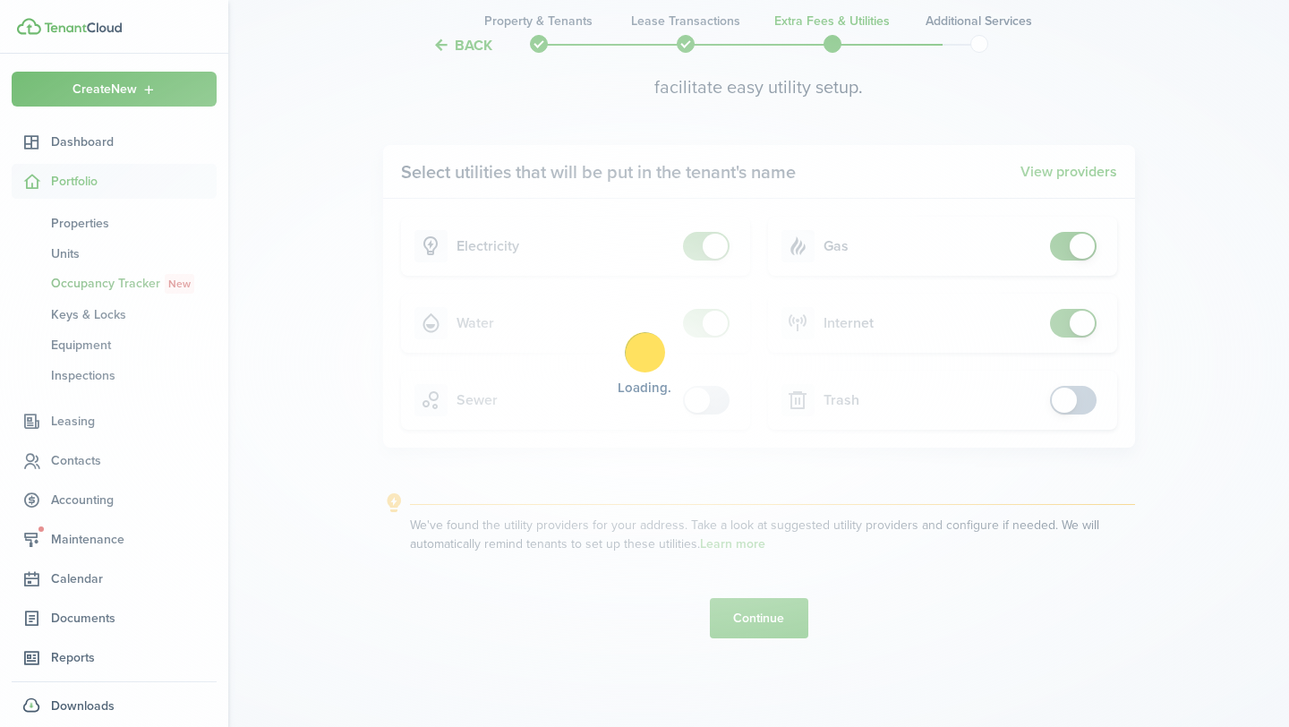
scroll to position [0, 0]
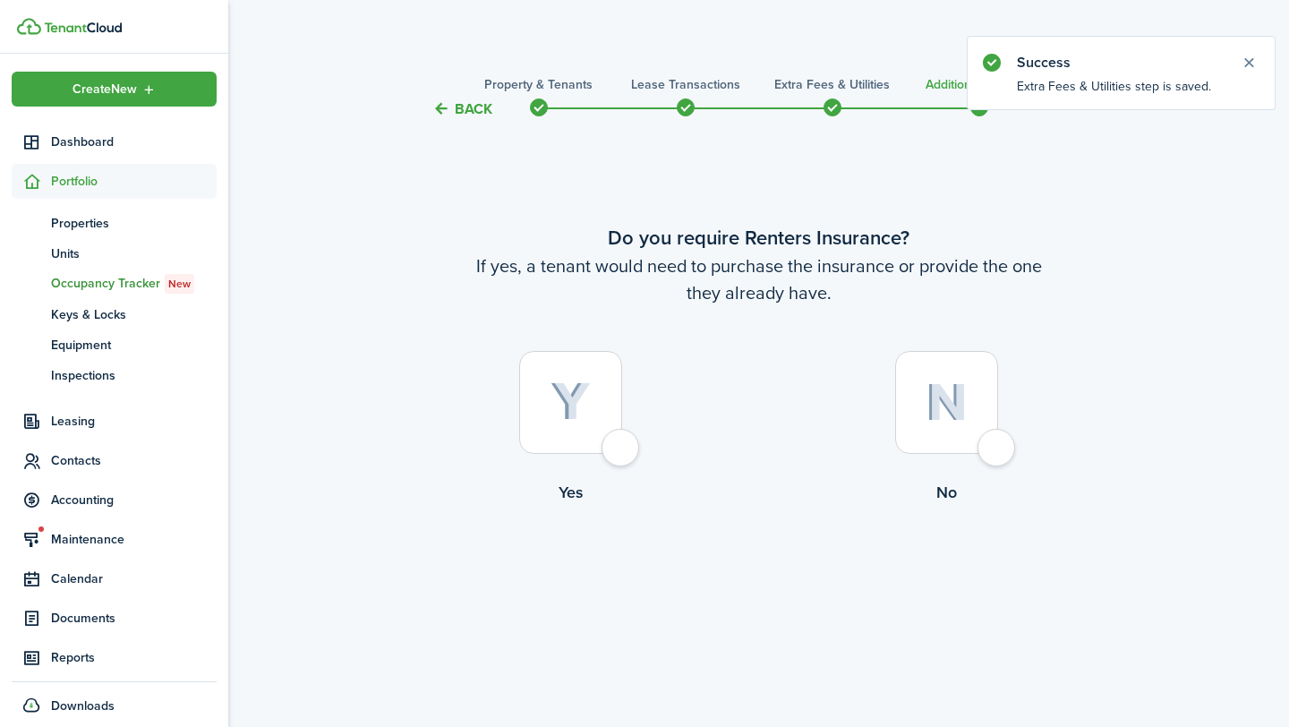
click at [943, 414] on img at bounding box center [947, 402] width 42 height 38
radio input "true"
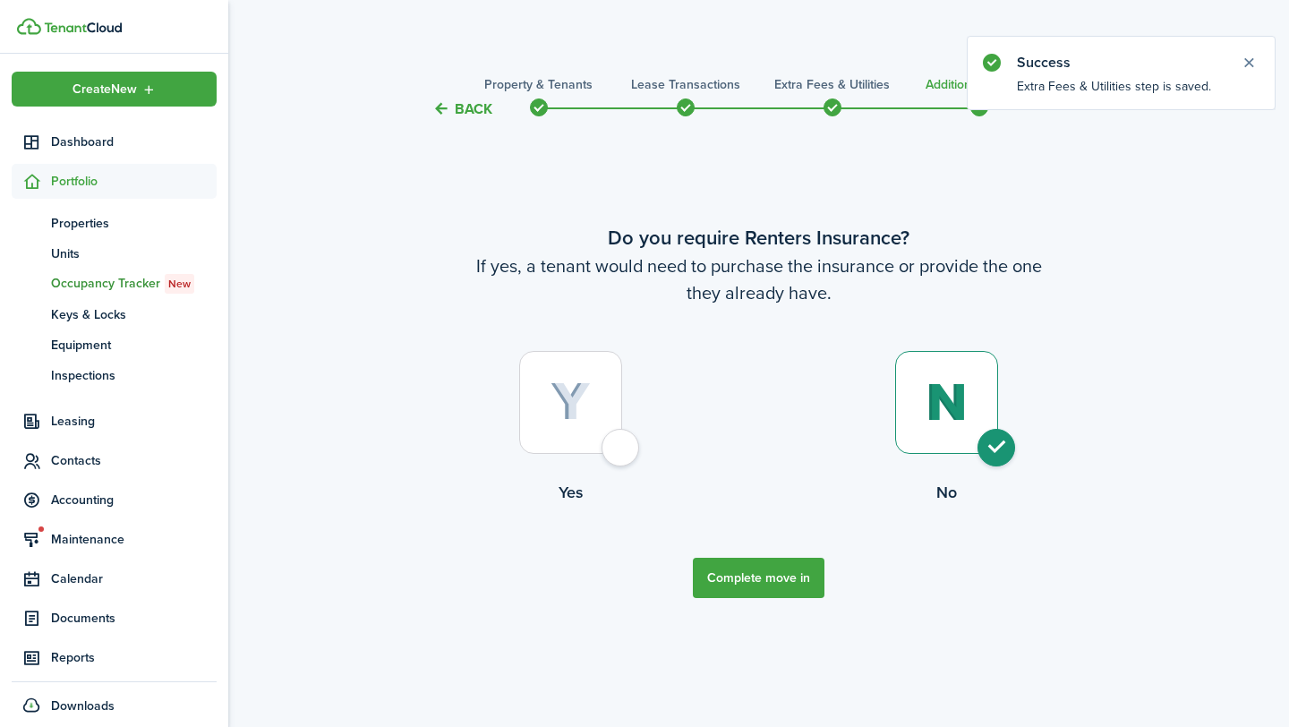
click at [774, 603] on tc-wizard-step "Do you require Renters Insurance? If yes, a tenant would need to purchase the i…" at bounding box center [759, 410] width 752 height 535
click at [774, 551] on tc-wizard-step "Do you require Renters Insurance? If yes, a tenant would need to purchase the i…" at bounding box center [759, 410] width 752 height 535
click at [791, 612] on tc-wizard-step "Do you require Renters Insurance? If yes, a tenant would need to purchase the i…" at bounding box center [759, 410] width 752 height 535
click at [791, 589] on button "Complete move in" at bounding box center [759, 578] width 132 height 40
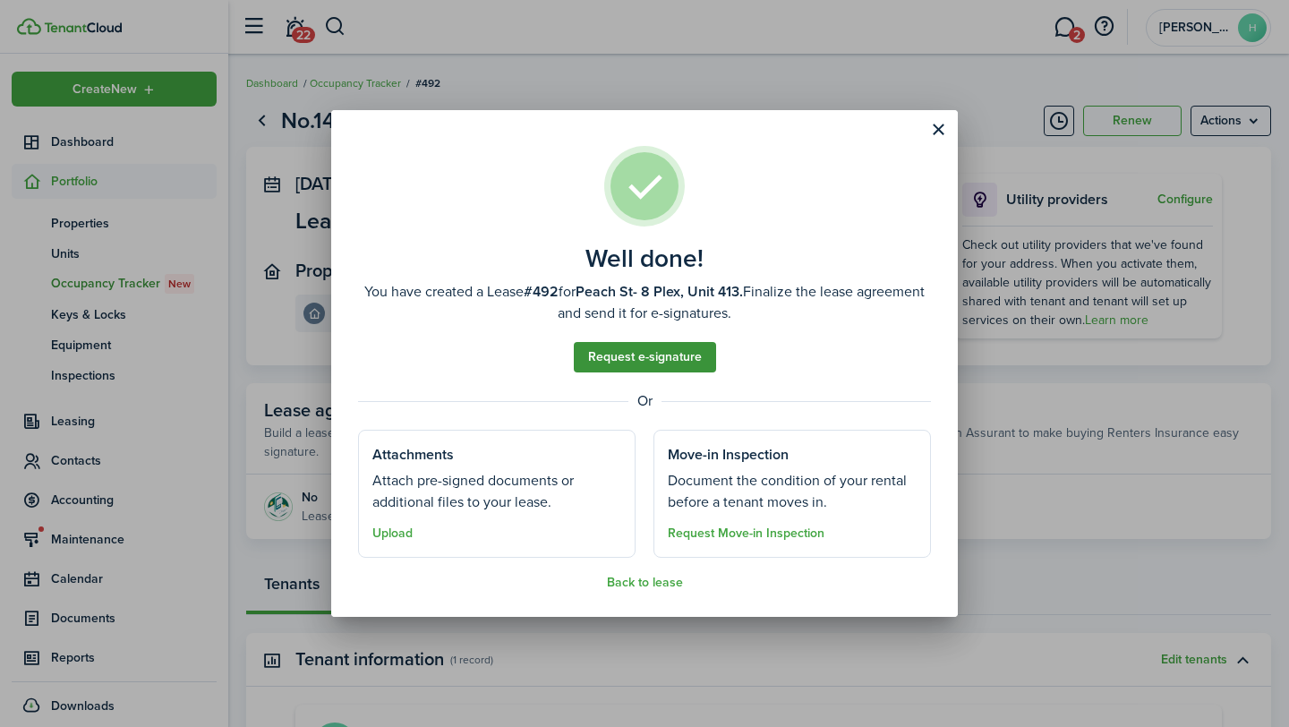
click at [665, 352] on link "Request e-signature" at bounding box center [645, 357] width 142 height 30
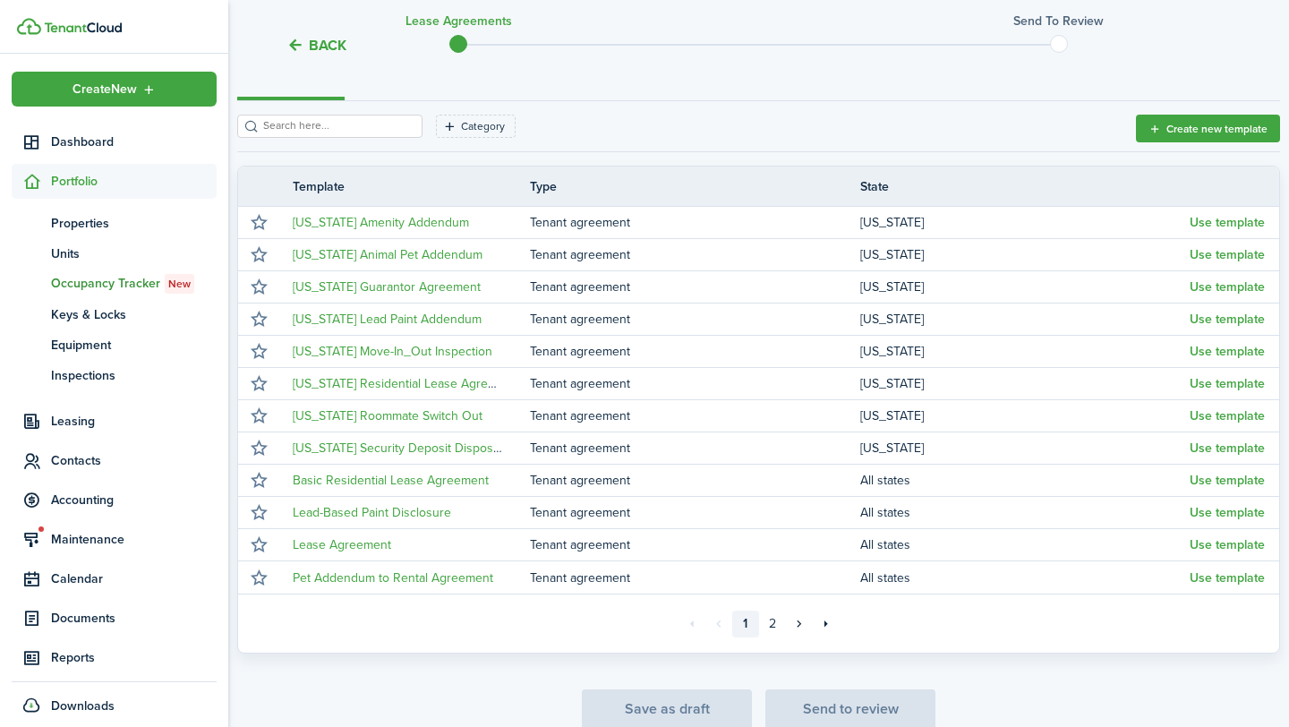
scroll to position [236, 0]
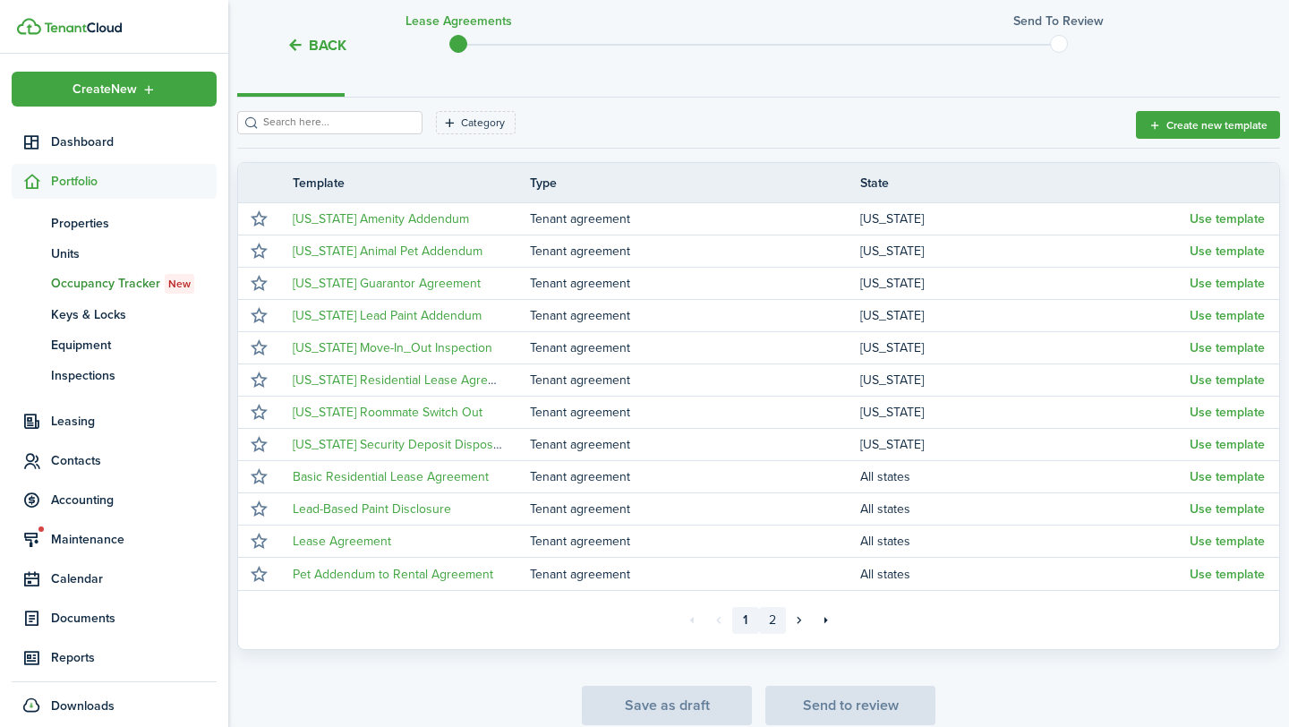
click at [773, 627] on link "2" at bounding box center [772, 620] width 27 height 27
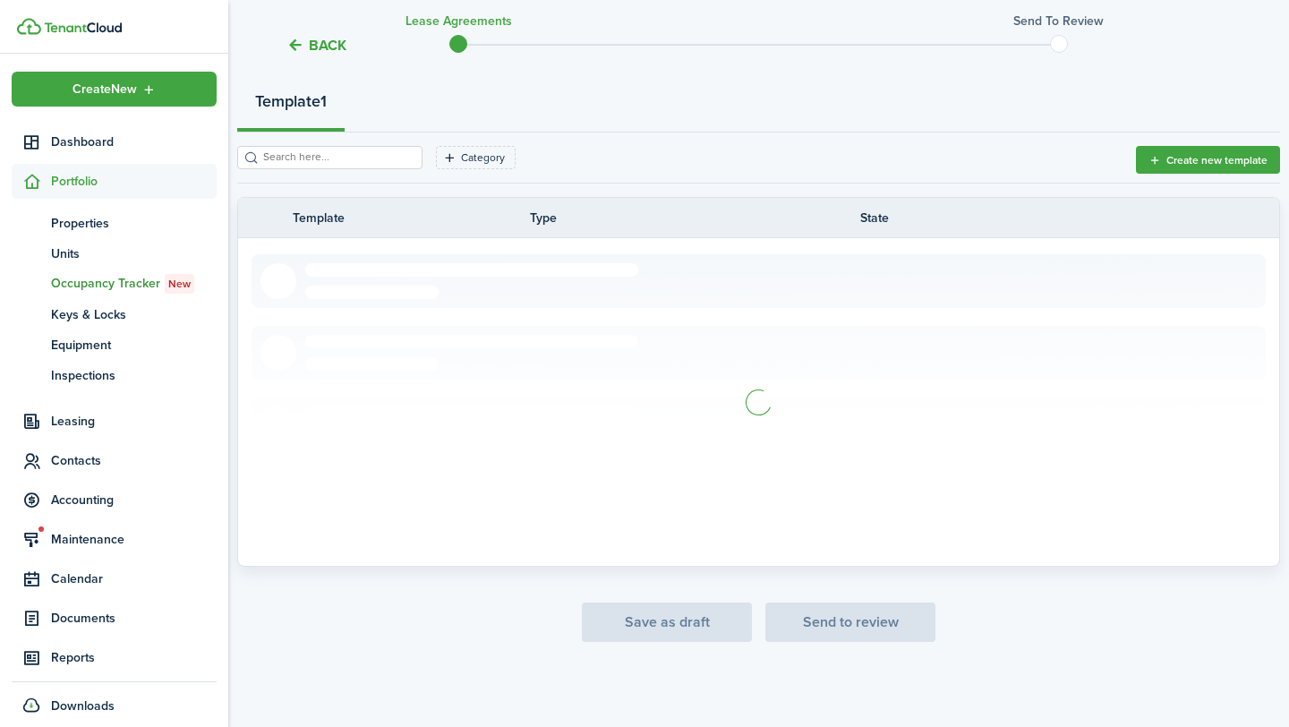
scroll to position [126, 0]
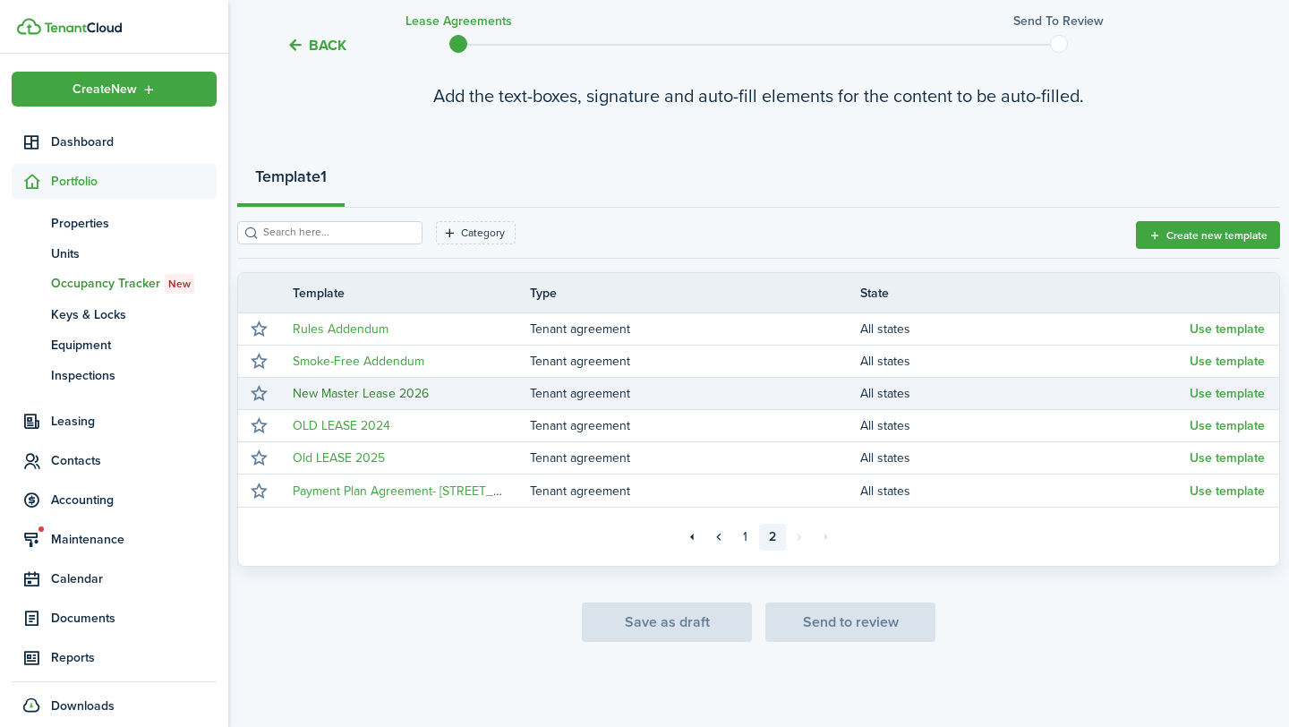
click at [400, 395] on link "New Master Lease 2026" at bounding box center [361, 393] width 136 height 19
click at [1220, 393] on button "Use template" at bounding box center [1227, 394] width 75 height 14
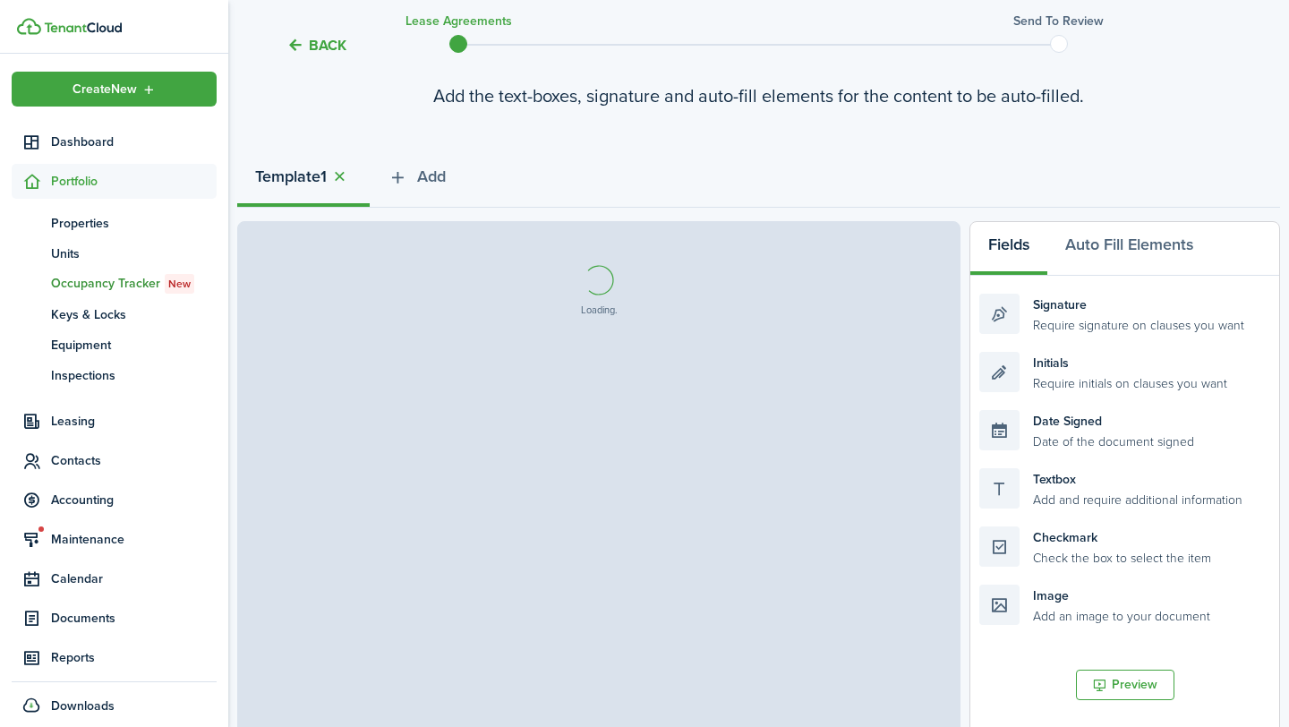
select select "fit"
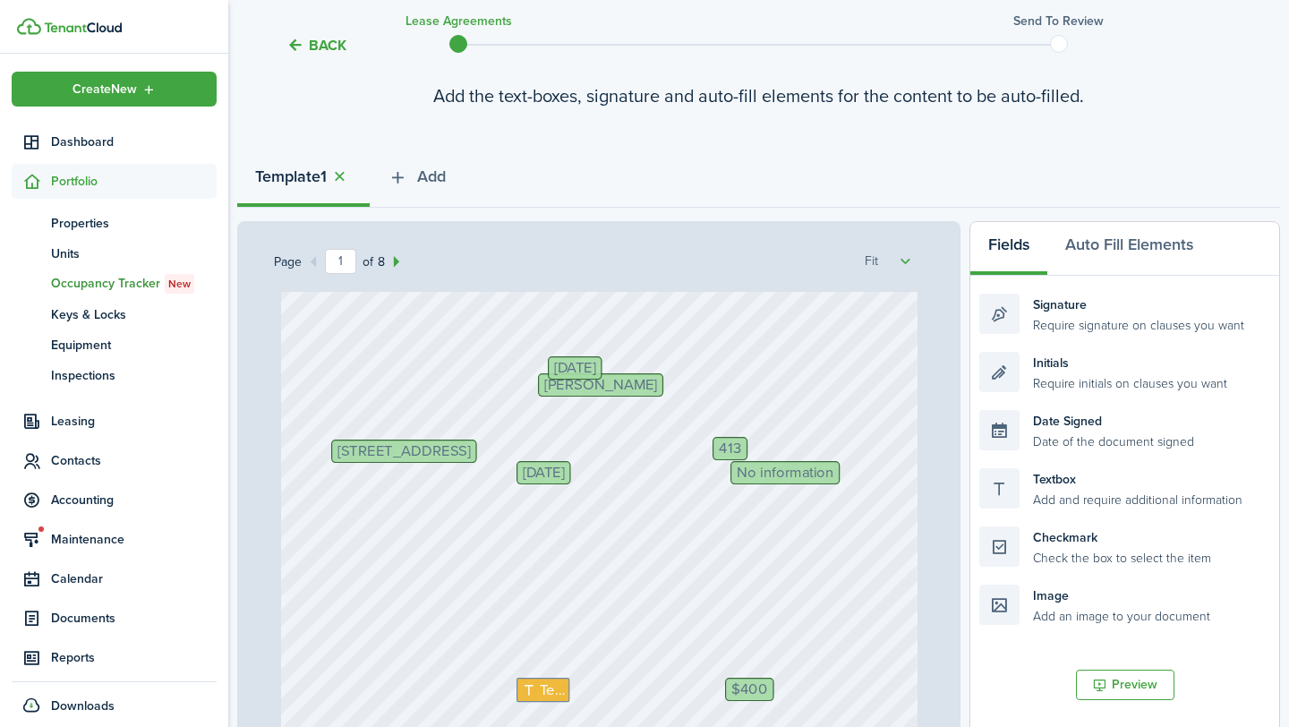
scroll to position [100, 0]
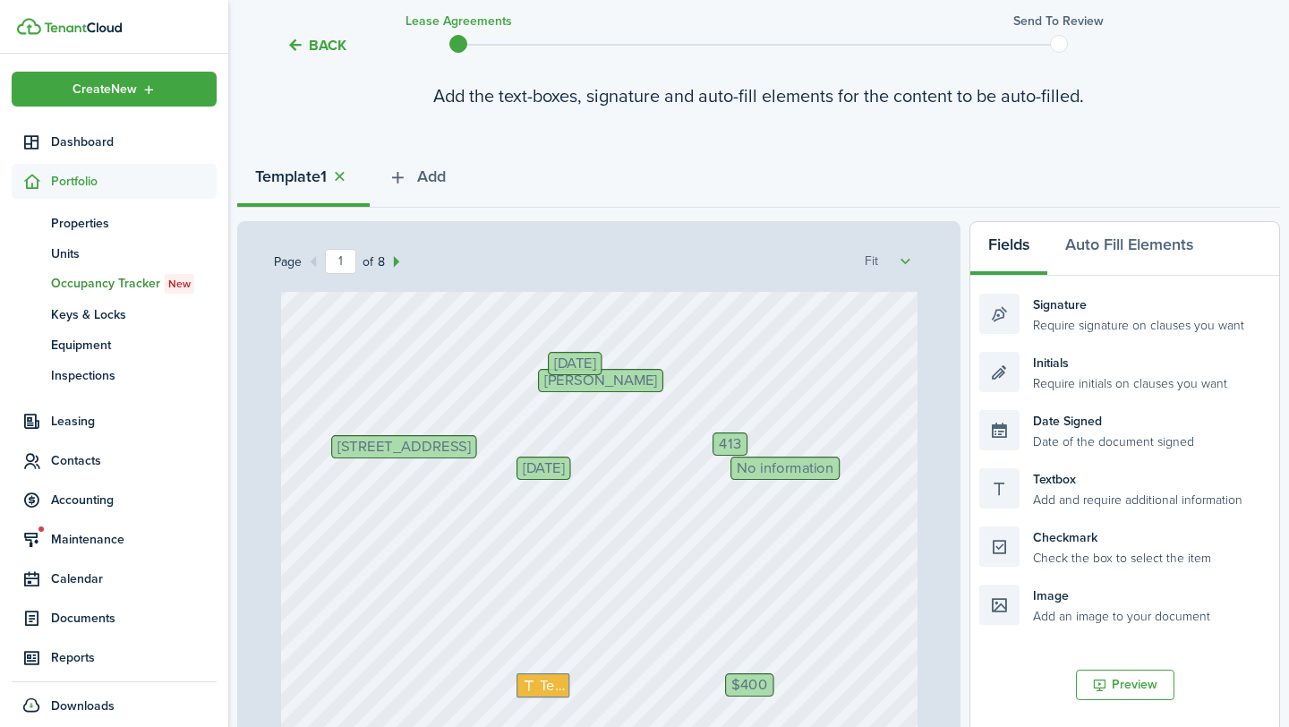
click at [595, 362] on span "[DATE]" at bounding box center [574, 362] width 41 height 15
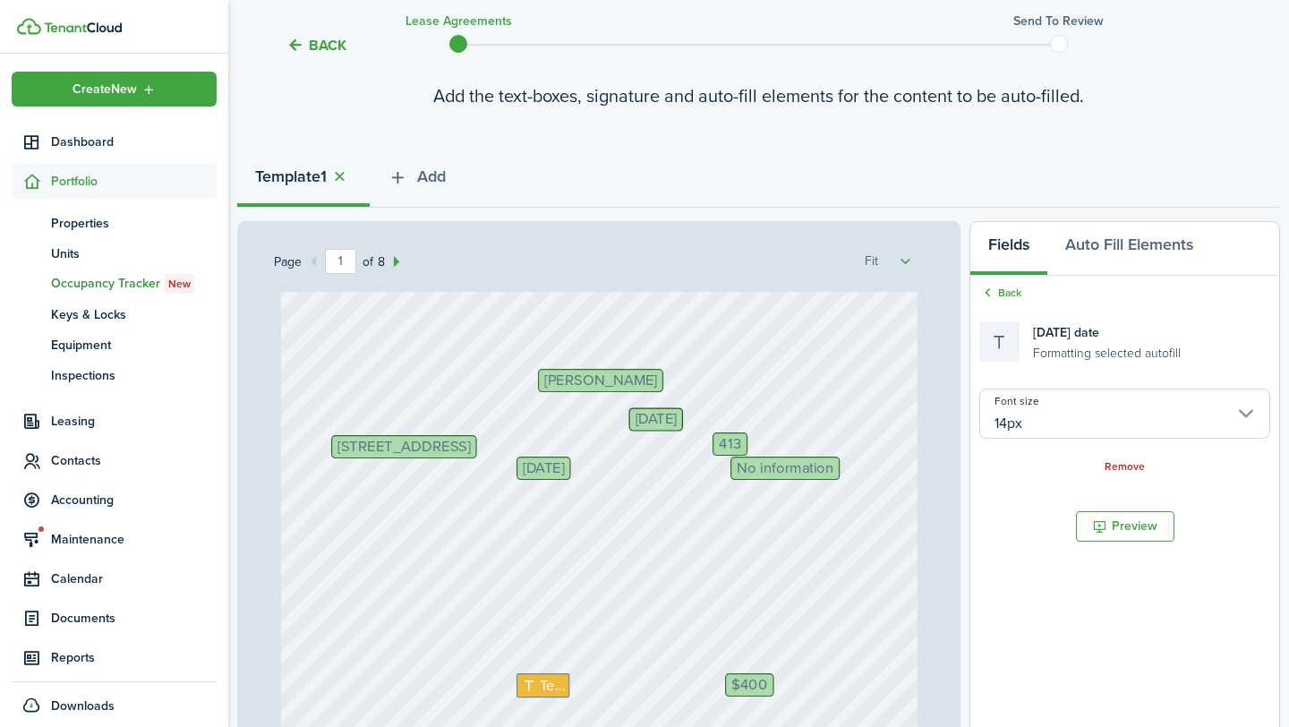
drag, startPoint x: 629, startPoint y: 362, endPoint x: 708, endPoint y: 415, distance: 96.1
click at [1003, 297] on link "Back" at bounding box center [1000, 293] width 42 height 16
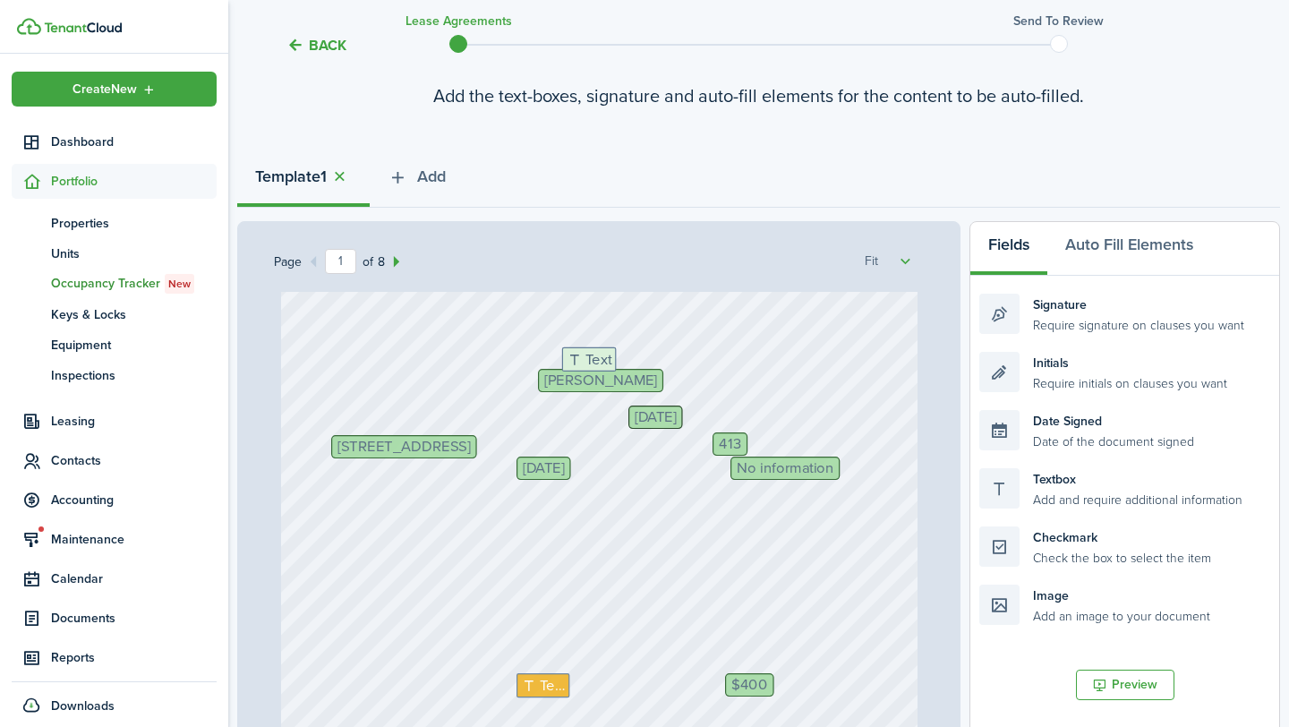
drag, startPoint x: 1074, startPoint y: 482, endPoint x: 657, endPoint y: 361, distance: 434.4
click at [657, 361] on div "Page 1 of 8 50% 75% 100% 150% 200% Fit [STREET_ADDRESS] 413 $400 Text Initials …" at bounding box center [758, 592] width 1043 height 743
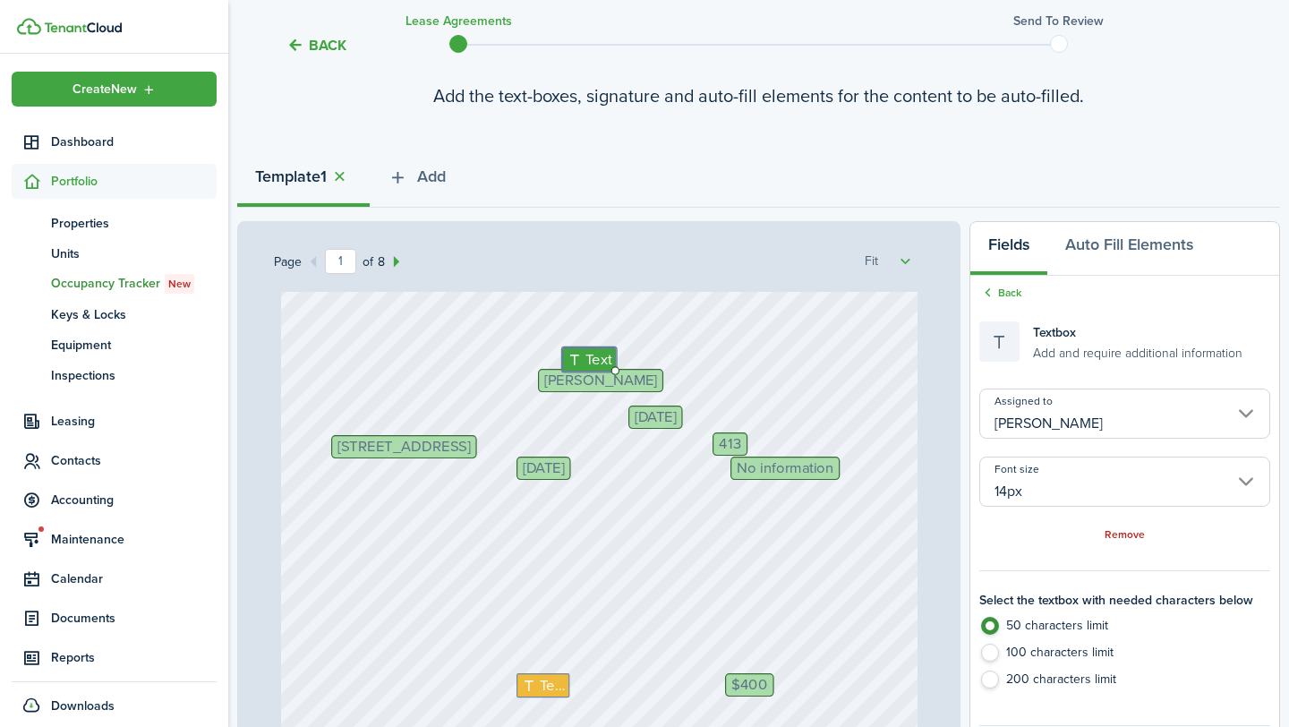
click at [1125, 403] on input "[PERSON_NAME]" at bounding box center [1124, 414] width 291 height 50
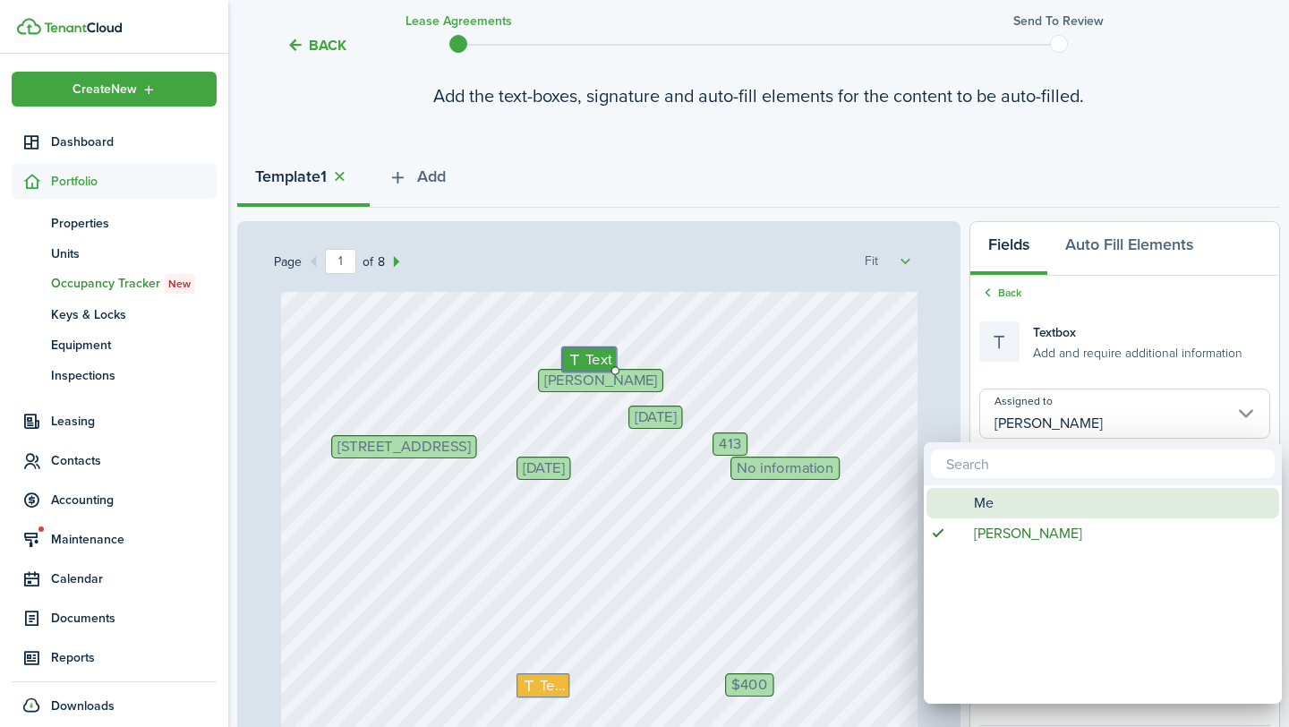
click at [985, 499] on span "Me" at bounding box center [984, 503] width 20 height 30
type input "Me"
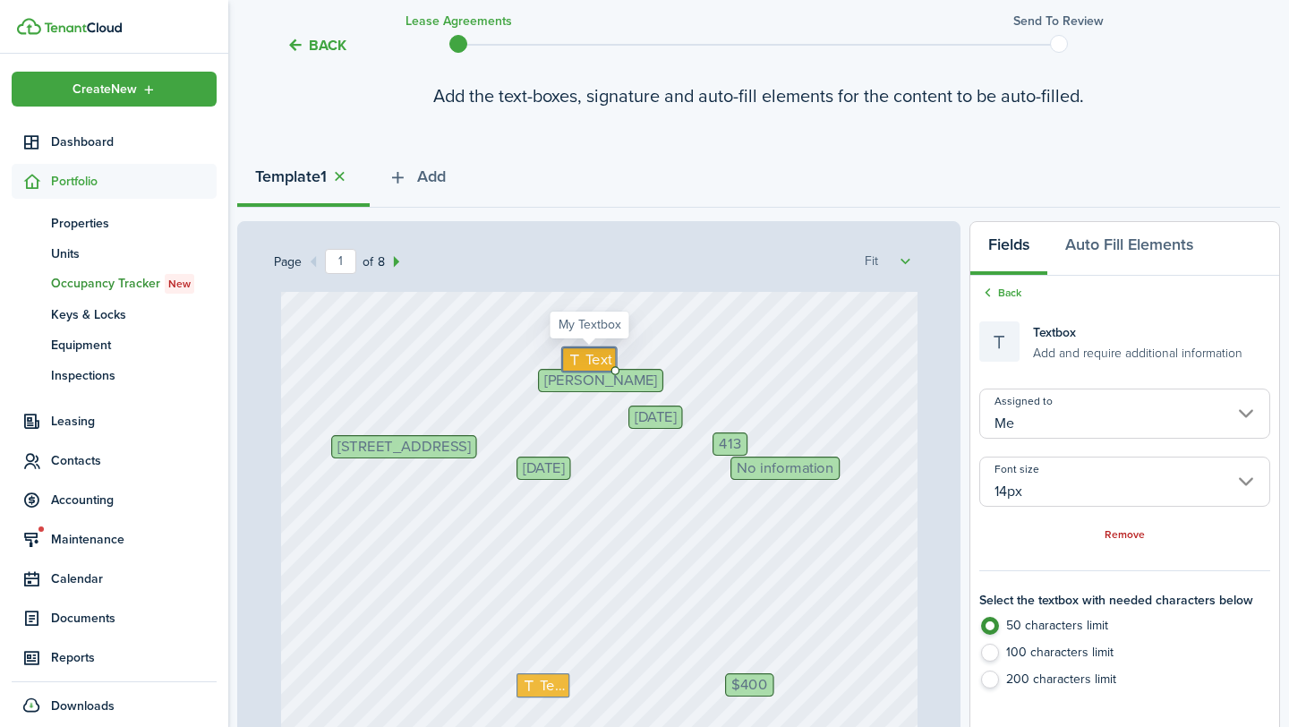
click at [596, 362] on span "Text" at bounding box center [599, 359] width 27 height 22
type textarea "[DATE]"
click at [663, 415] on span "[DATE]" at bounding box center [655, 417] width 41 height 15
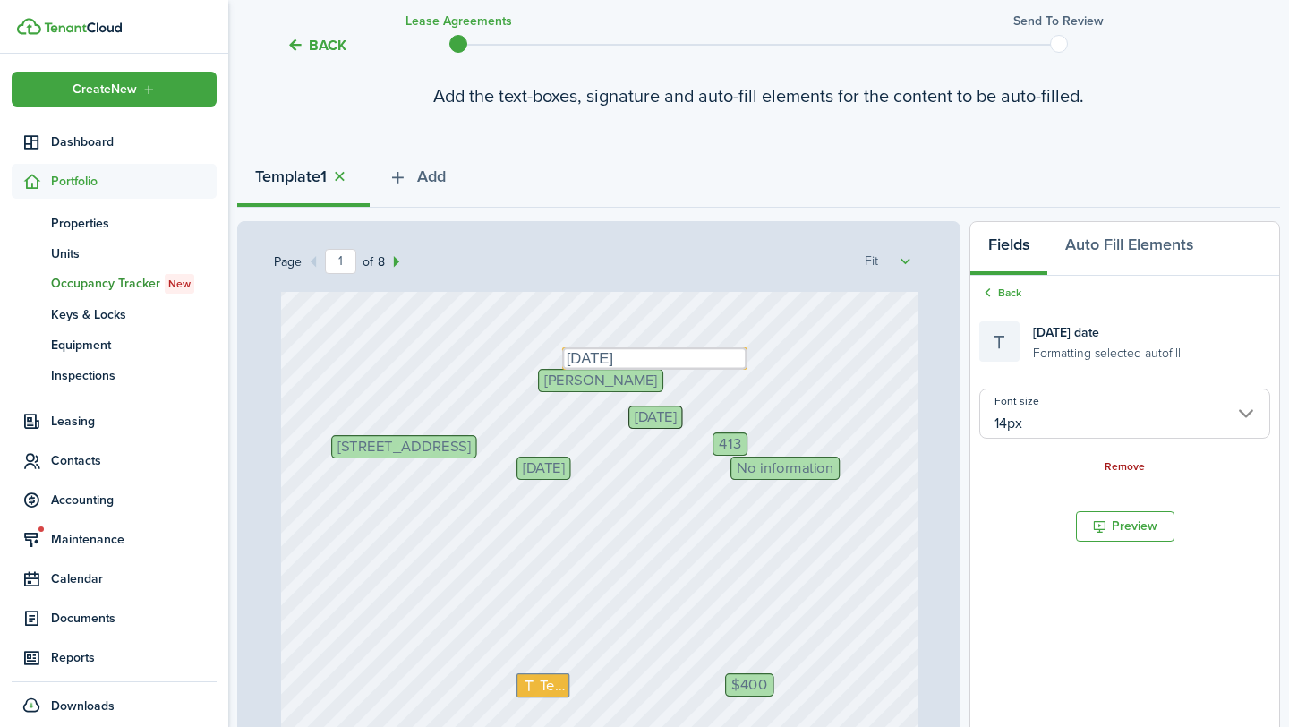
click at [1133, 467] on link "Remove" at bounding box center [1125, 467] width 40 height 13
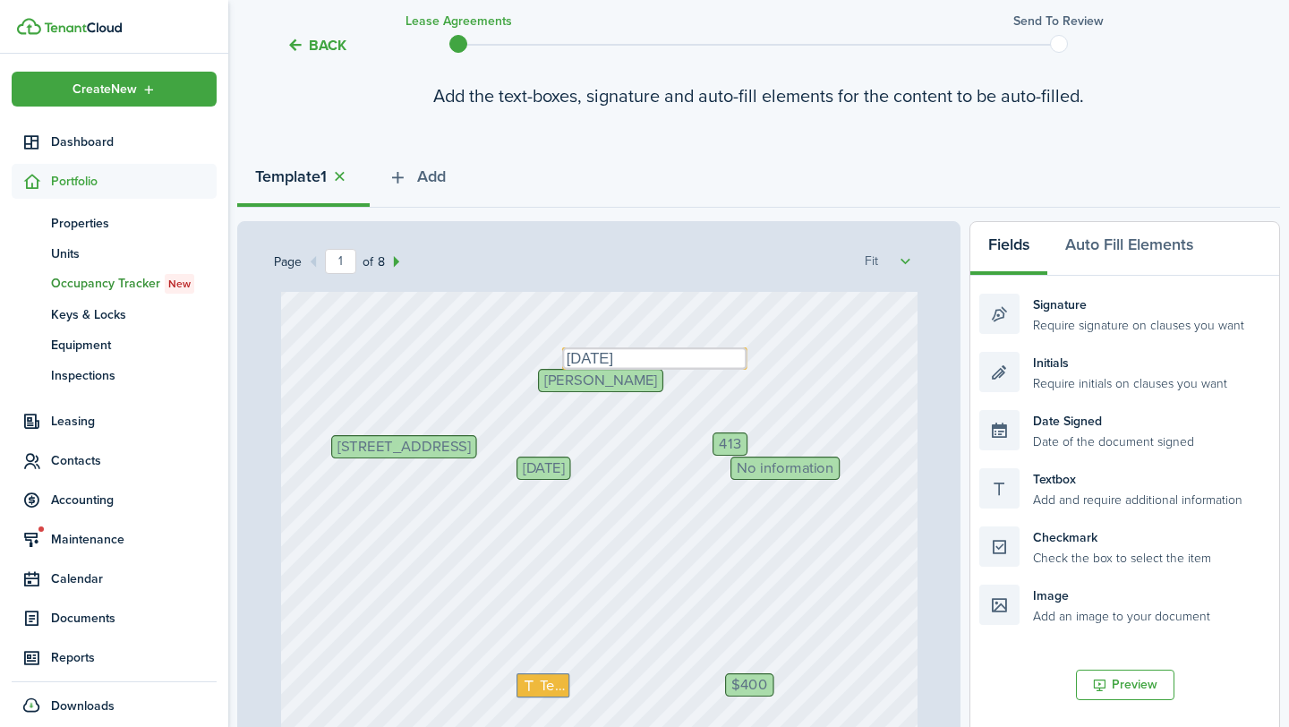
click at [706, 386] on div "[STREET_ADDRESS] 413 $400 Text Initials [PERSON_NAME] Text [DATE] No informatio…" at bounding box center [599, 613] width 637 height 842
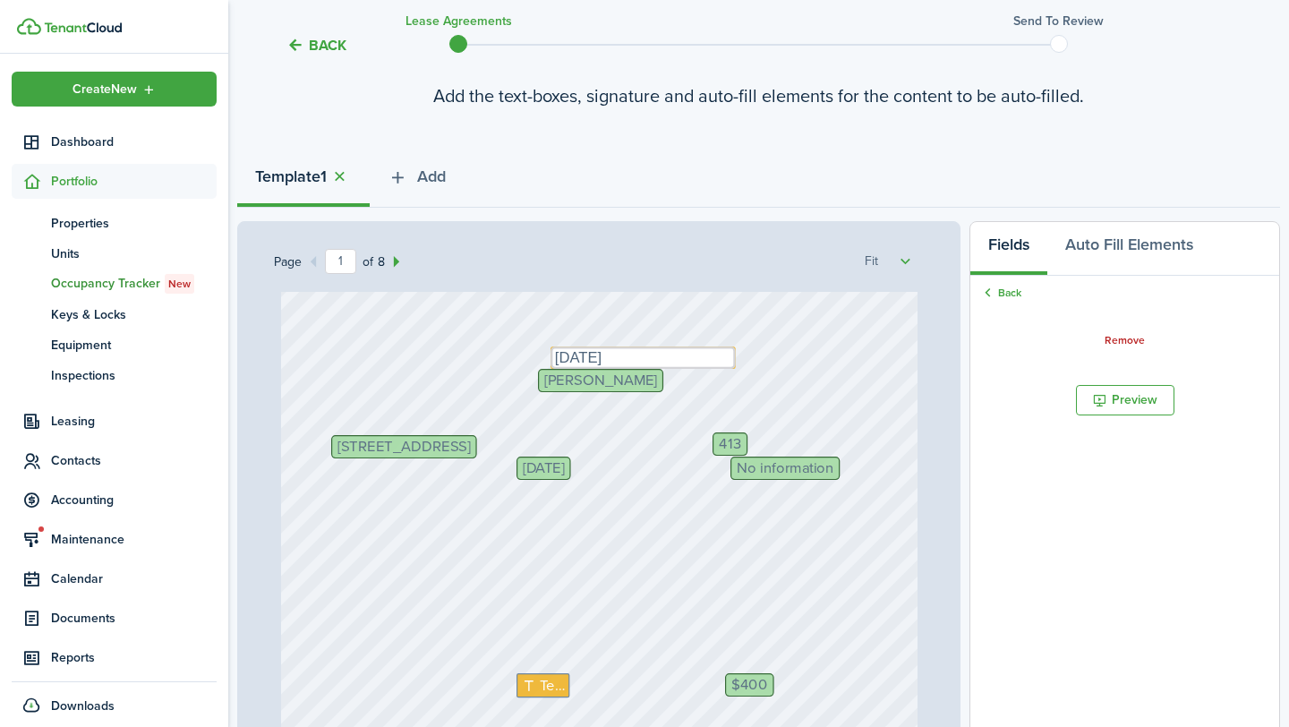
drag, startPoint x: 664, startPoint y: 355, endPoint x: 652, endPoint y: 355, distance: 12.5
click at [657, 418] on div "[STREET_ADDRESS] 413 $400 Text Initials [PERSON_NAME] Text [DATE] No informatio…" at bounding box center [599, 613] width 637 height 842
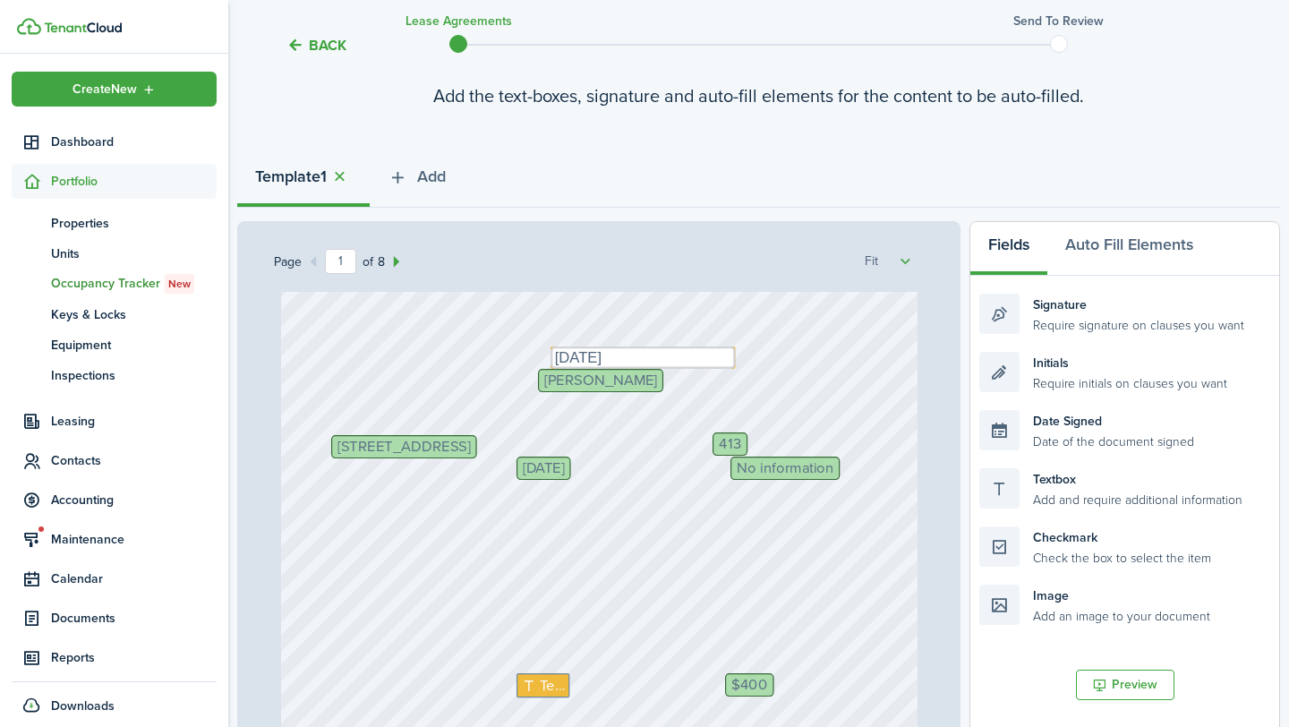
click at [470, 442] on span "[STREET_ADDRESS]" at bounding box center [404, 446] width 133 height 15
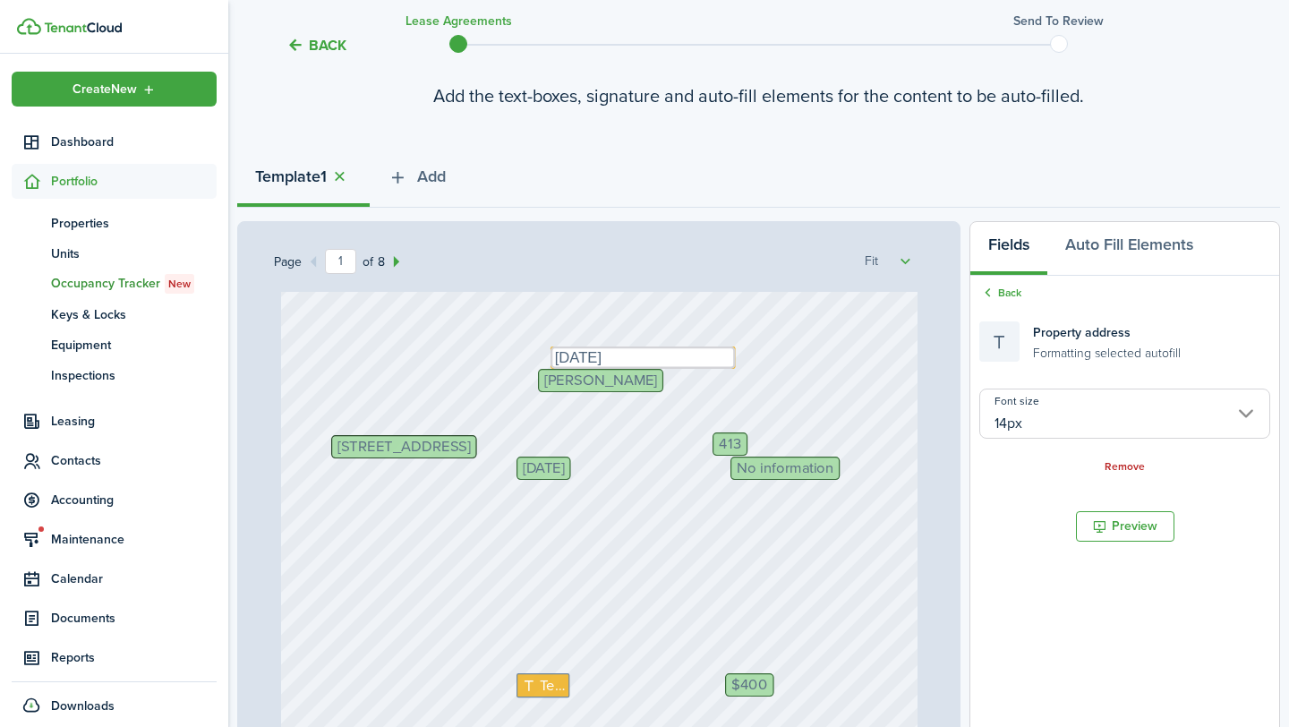
click at [470, 451] on span "[STREET_ADDRESS]" at bounding box center [404, 446] width 133 height 15
click at [791, 468] on span "No information" at bounding box center [785, 468] width 97 height 15
click at [1116, 453] on div "Font size 14px Remove" at bounding box center [1124, 432] width 291 height 87
click at [1122, 467] on link "Remove" at bounding box center [1125, 467] width 40 height 13
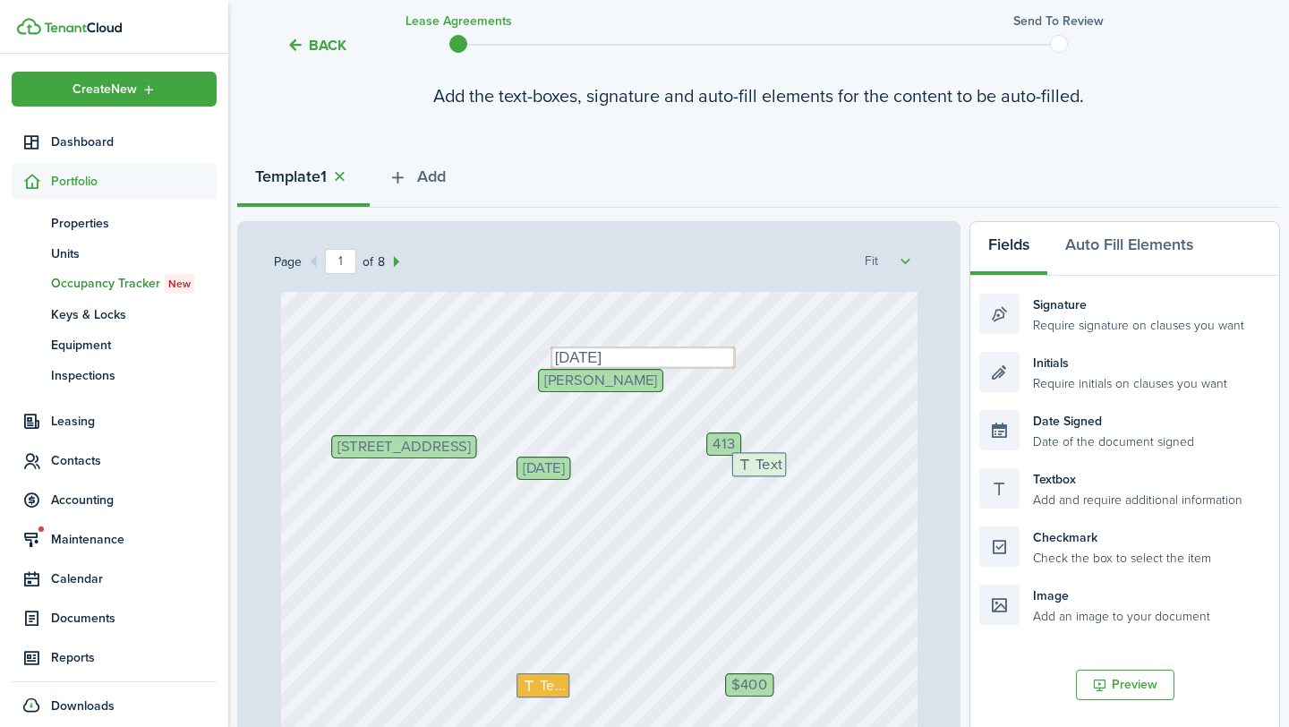
drag, startPoint x: 1099, startPoint y: 495, endPoint x: 859, endPoint y: 481, distance: 241.3
click at [859, 481] on div "Page 1 of 8 50% 75% 100% 150% 200% Fit [STREET_ADDRESS] $400 Text Initials [PER…" at bounding box center [758, 592] width 1043 height 743
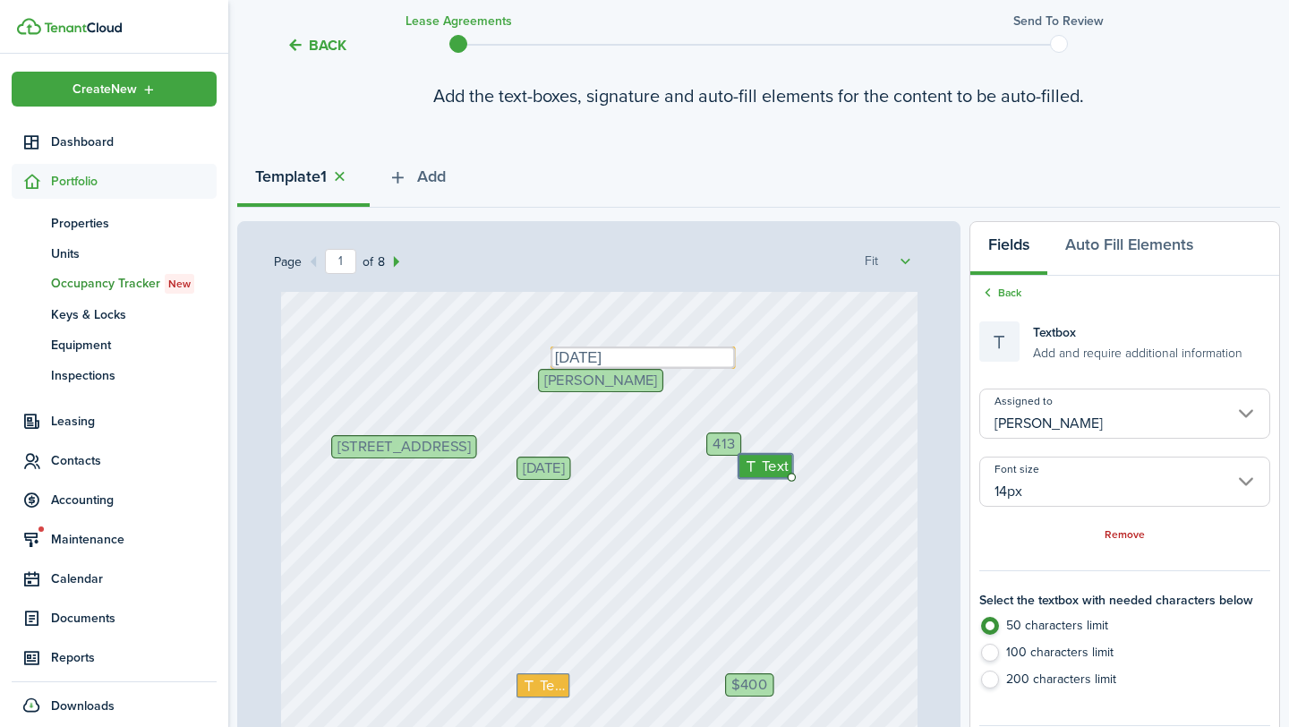
click at [1132, 405] on input "[PERSON_NAME]" at bounding box center [1124, 414] width 291 height 50
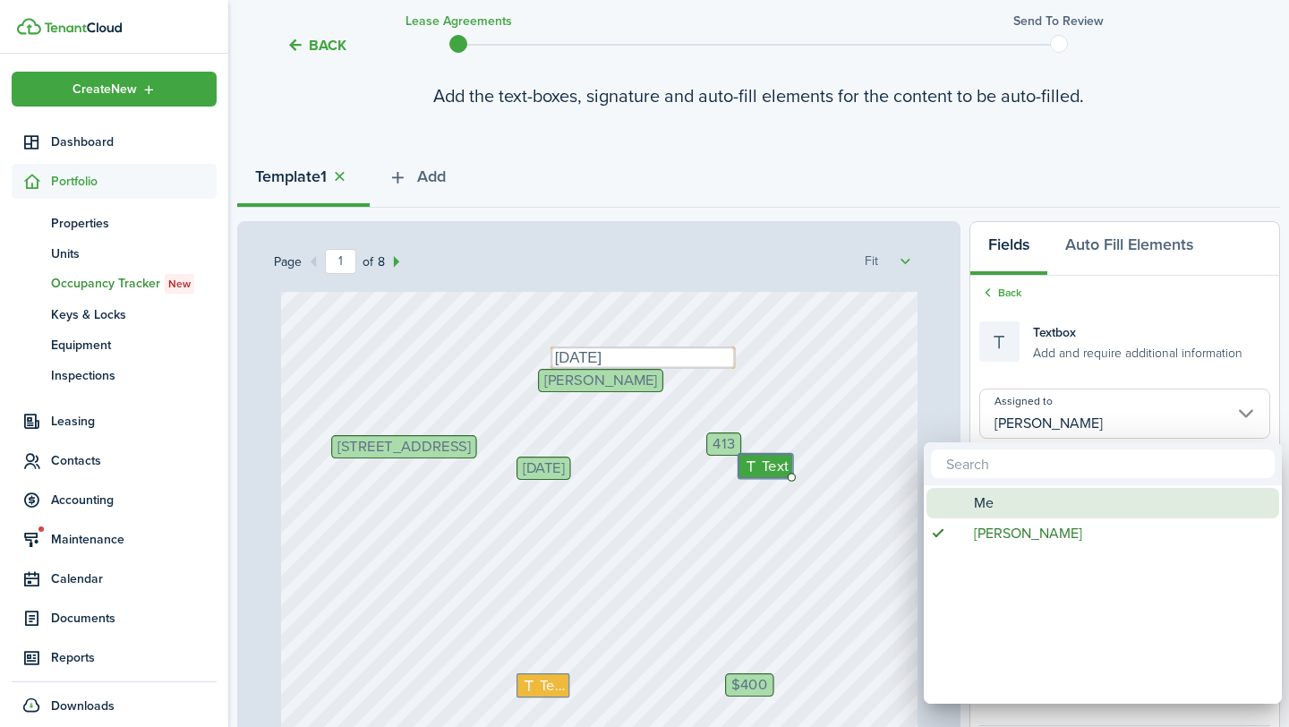
click at [1014, 513] on div "Me" at bounding box center [1110, 503] width 317 height 30
type input "Me"
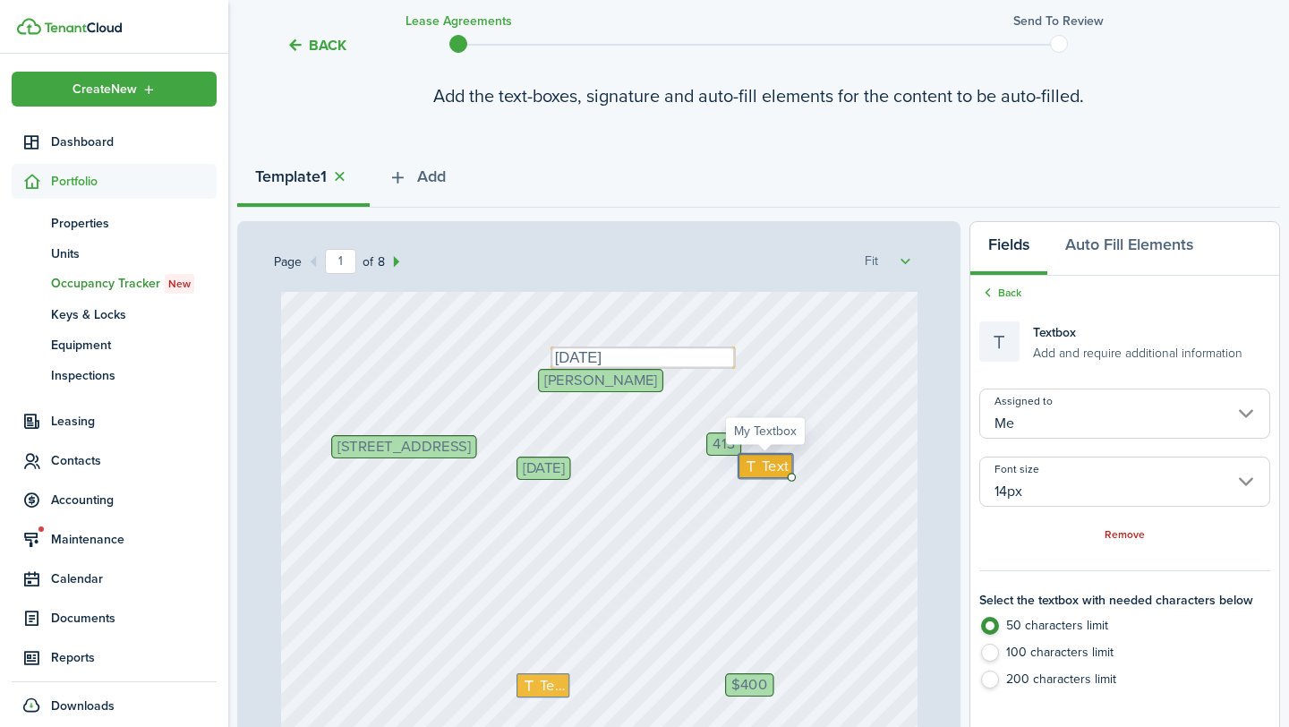
click at [766, 468] on span "Text" at bounding box center [775, 466] width 27 height 22
click at [829, 471] on textarea "N/A- Month to Month." at bounding box center [816, 465] width 154 height 22
type textarea "N/A- Month to Month."
click at [822, 488] on div "[STREET_ADDRESS] $400 Text Initials [PERSON_NAME] Text [DATE] No information Te…" at bounding box center [599, 613] width 637 height 842
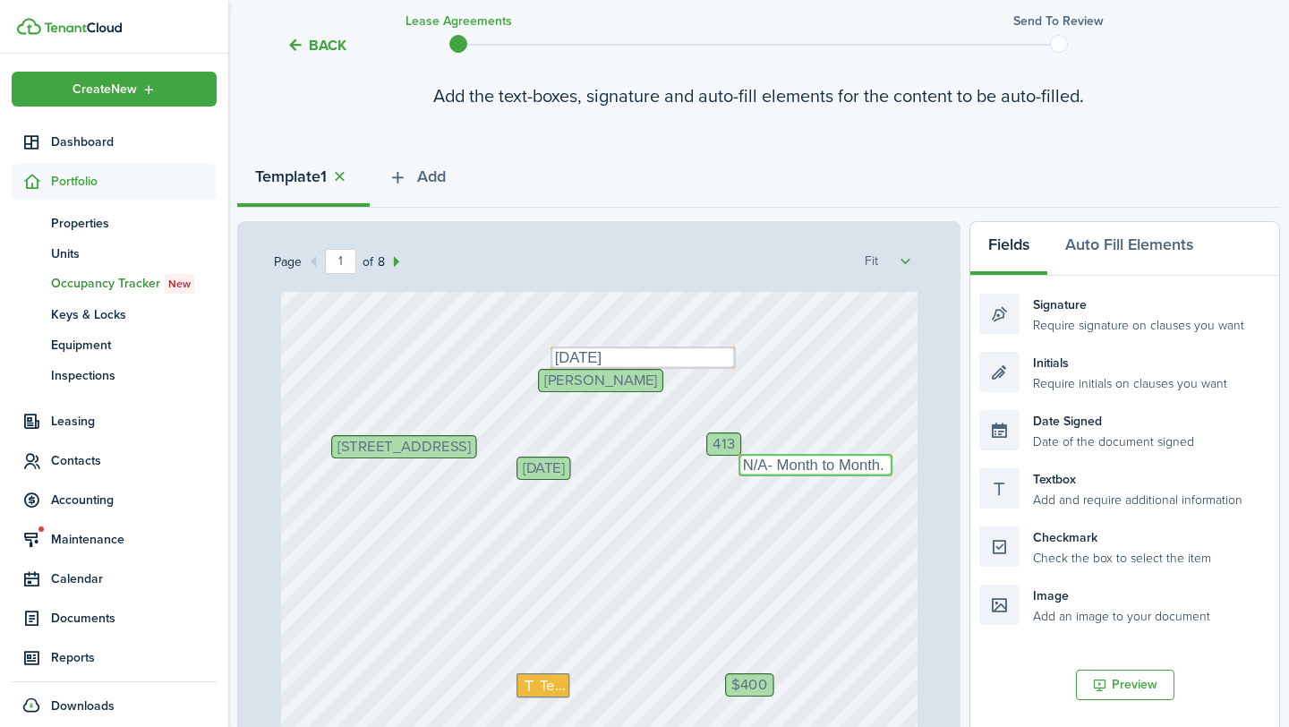
click at [839, 468] on textarea "N/A- Month to Month." at bounding box center [816, 465] width 154 height 22
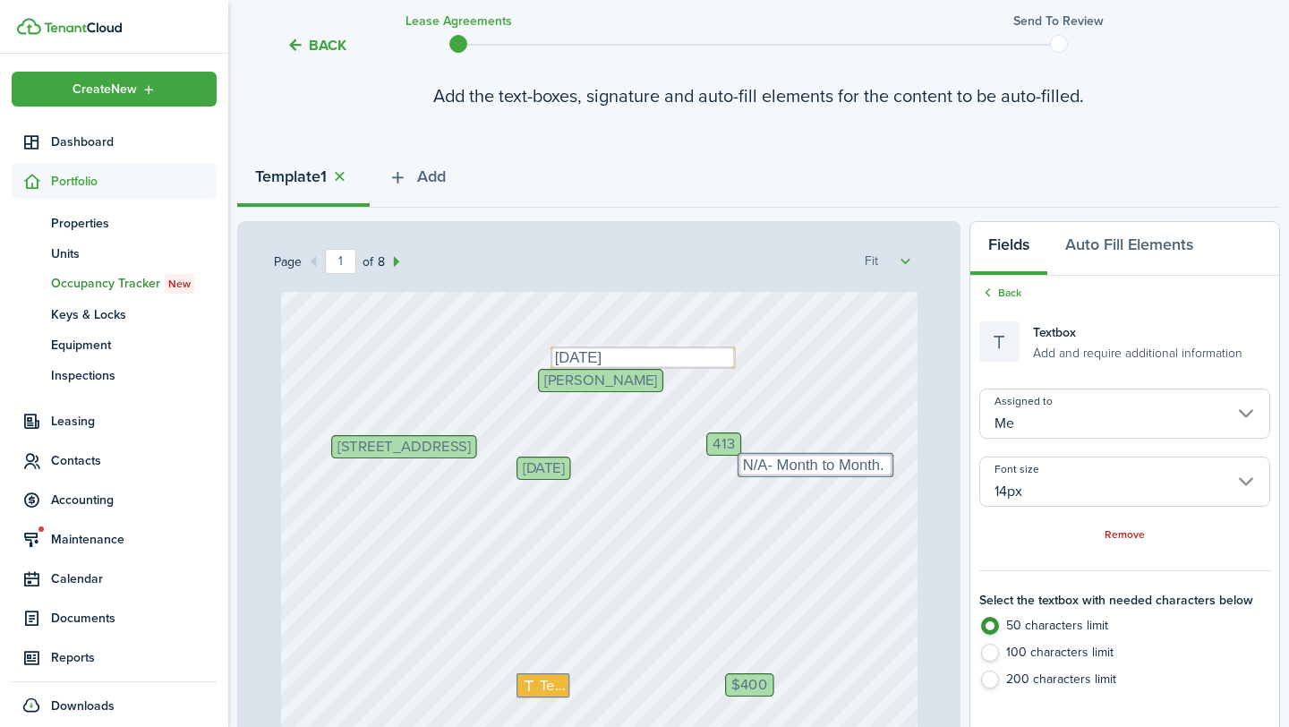
click at [843, 508] on div "[STREET_ADDRESS] $400 Text Initials [PERSON_NAME] Text [DATE] No information Te…" at bounding box center [599, 613] width 637 height 842
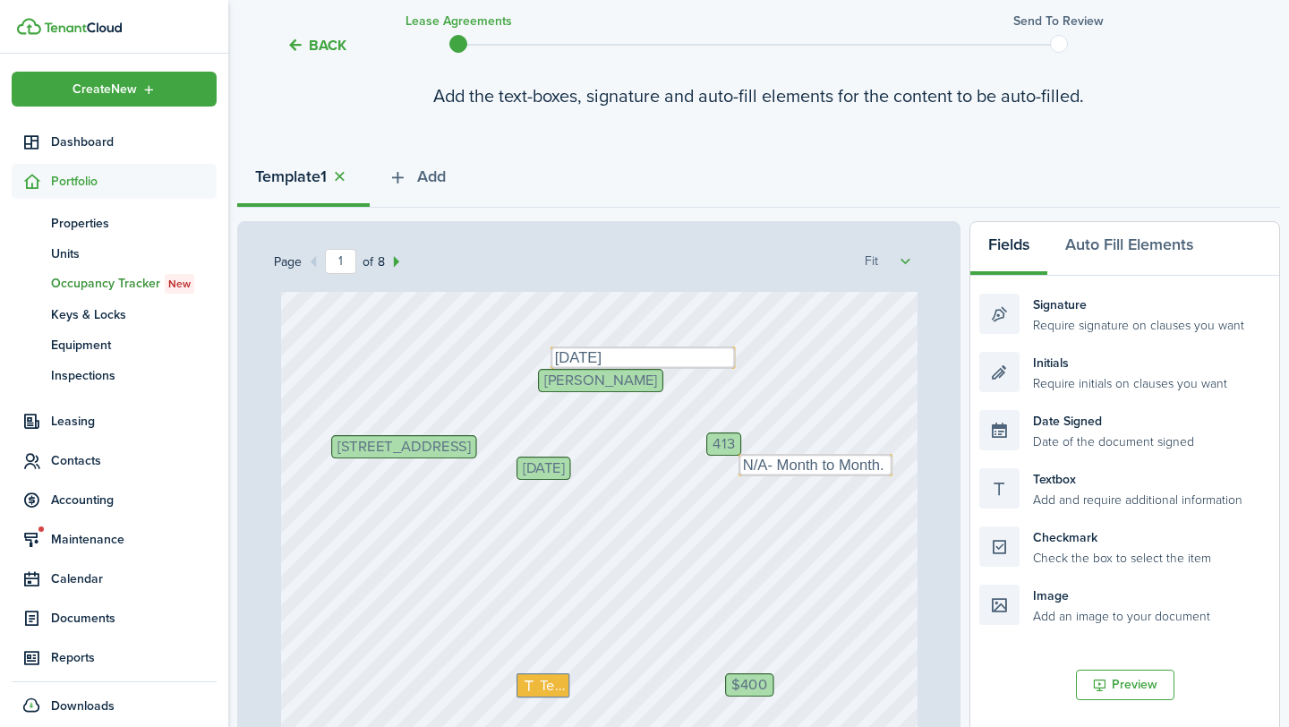
click at [470, 439] on span "[STREET_ADDRESS]" at bounding box center [404, 446] width 133 height 15
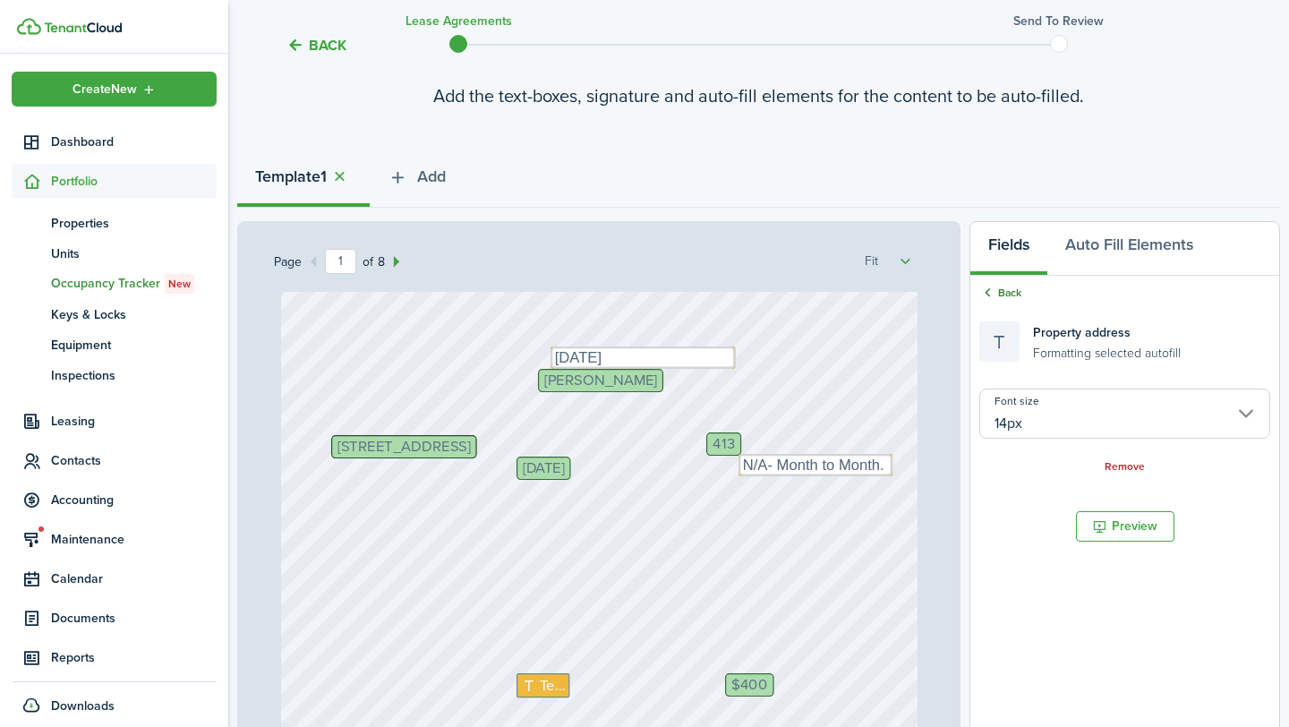
click at [997, 287] on link "Back" at bounding box center [1000, 293] width 42 height 16
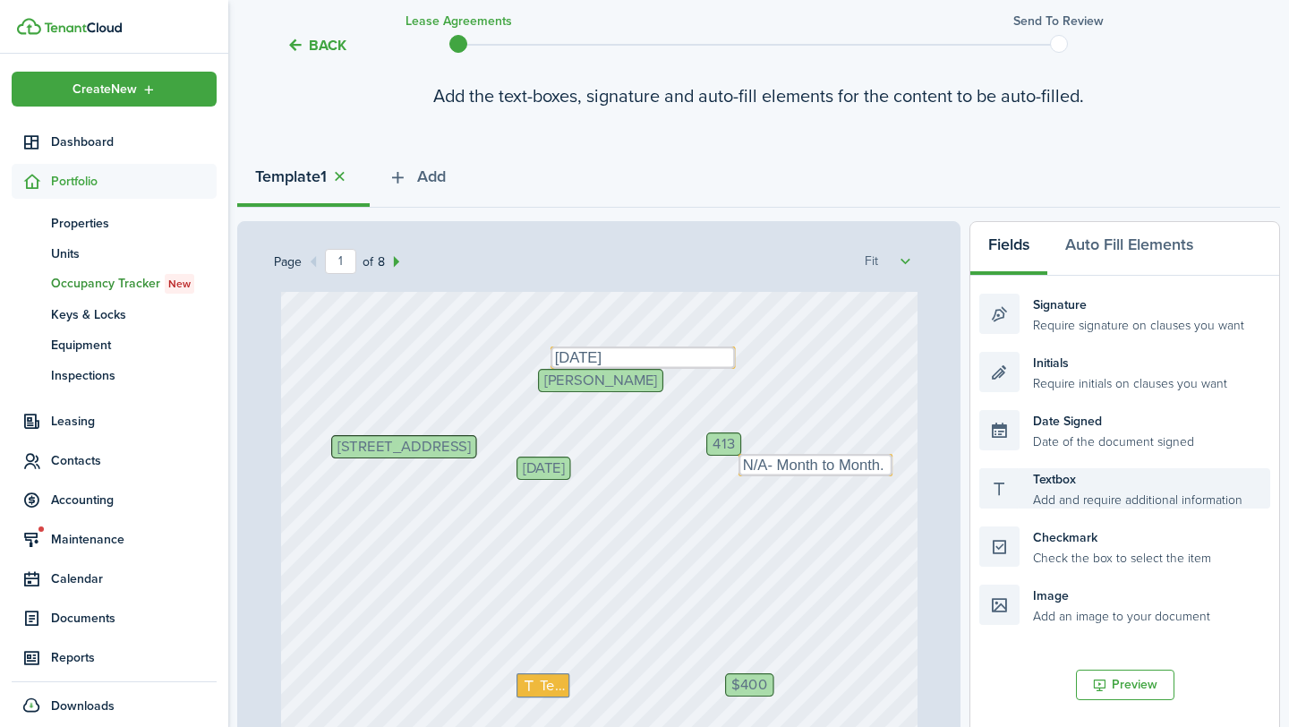
click at [1093, 481] on div "Textbox Add and require additional information" at bounding box center [1124, 488] width 291 height 40
click at [1134, 496] on div "Textbox Add and require additional information" at bounding box center [1124, 488] width 291 height 40
drag, startPoint x: 1070, startPoint y: 498, endPoint x: 570, endPoint y: 551, distance: 502.4
click at [570, 551] on div "Page 1 of 8 50% 75% 100% 150% 200% Fit [STREET_ADDRESS] $400 Text Initials [PER…" at bounding box center [758, 592] width 1043 height 743
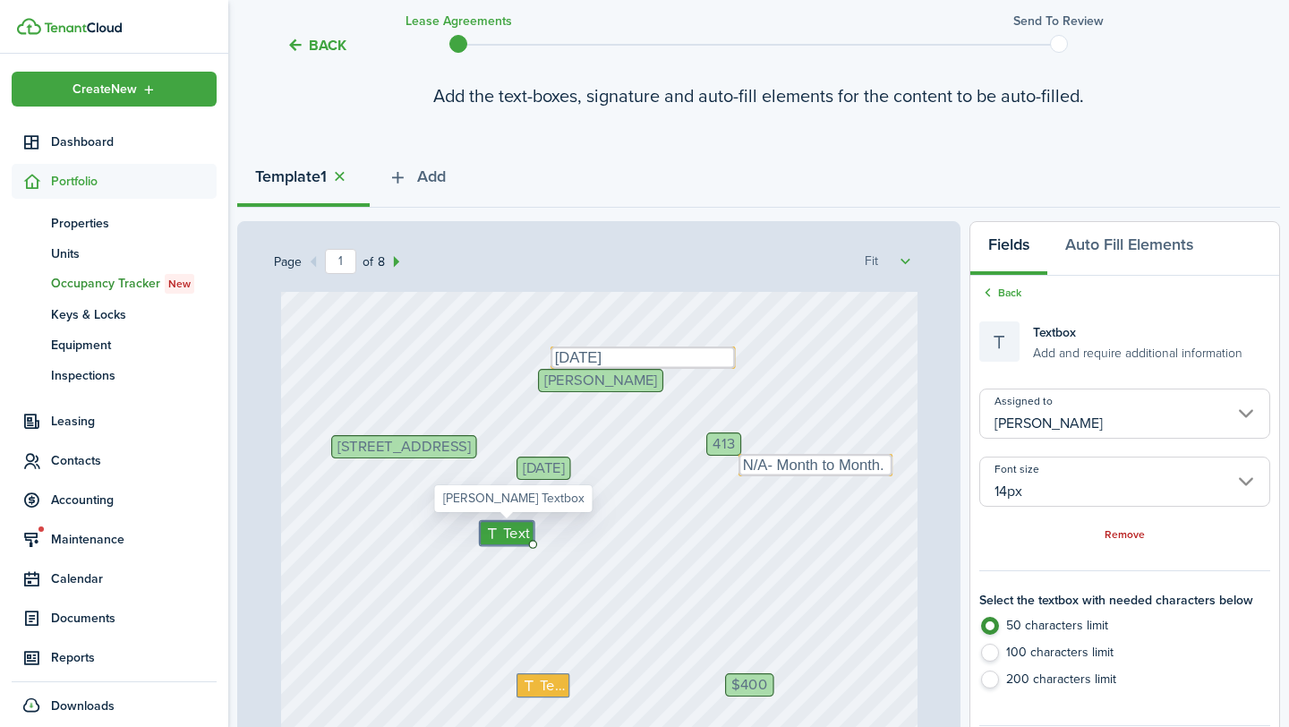
click at [1125, 404] on input "[PERSON_NAME]" at bounding box center [1124, 414] width 291 height 50
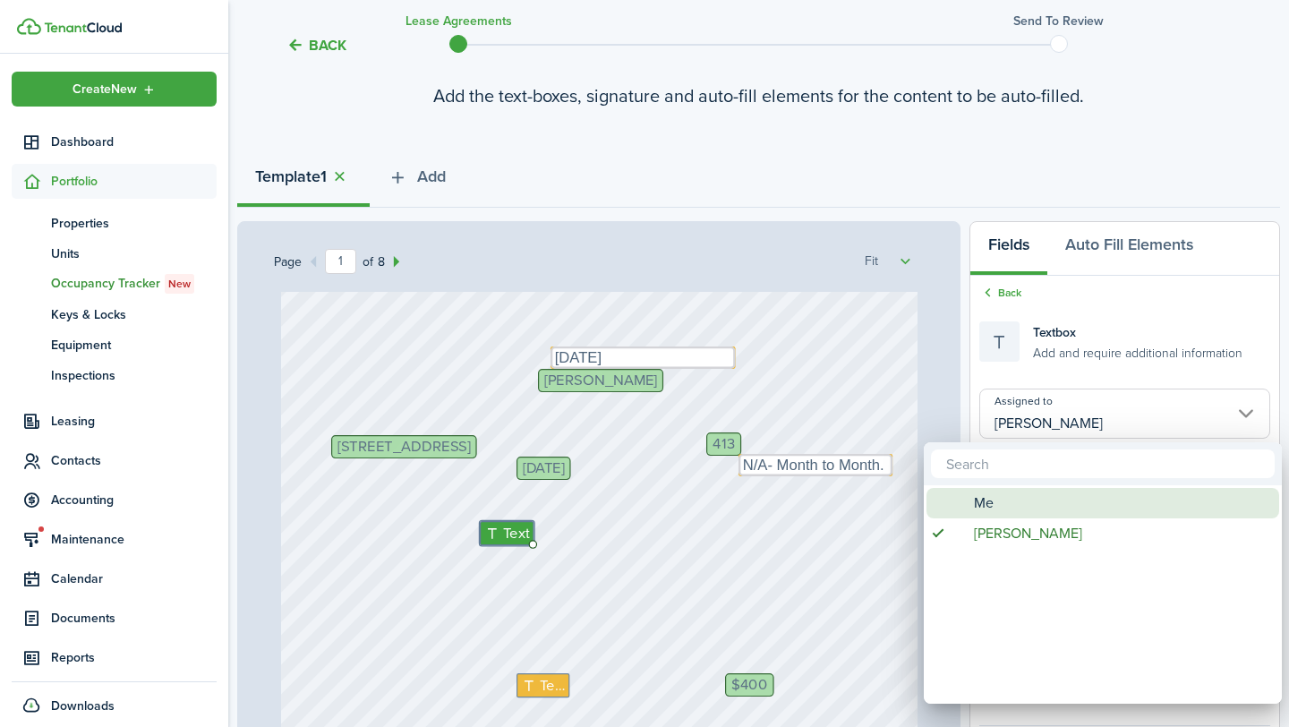
click at [1039, 501] on div "Me" at bounding box center [1110, 503] width 317 height 30
type input "Me"
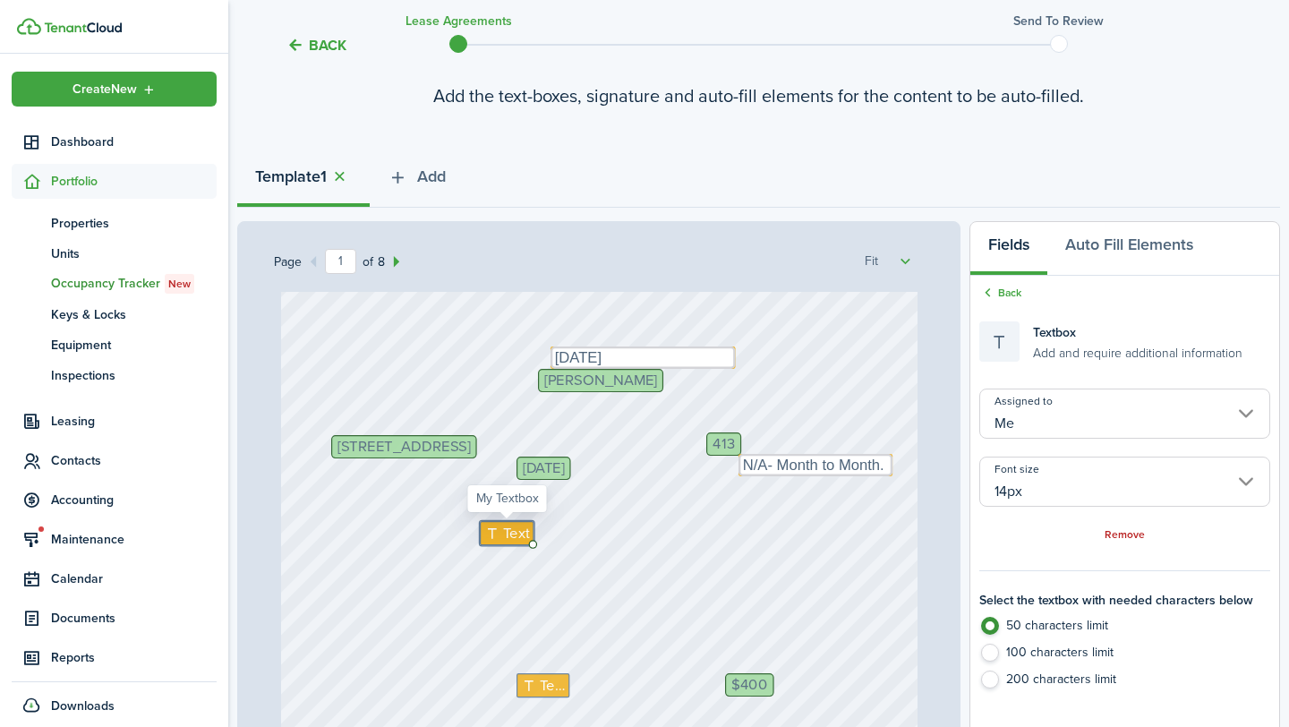
click at [509, 530] on span "Text" at bounding box center [516, 533] width 27 height 22
type textarea "[STREET_ADDRESS]"
click at [470, 439] on span "[STREET_ADDRESS]" at bounding box center [404, 446] width 133 height 15
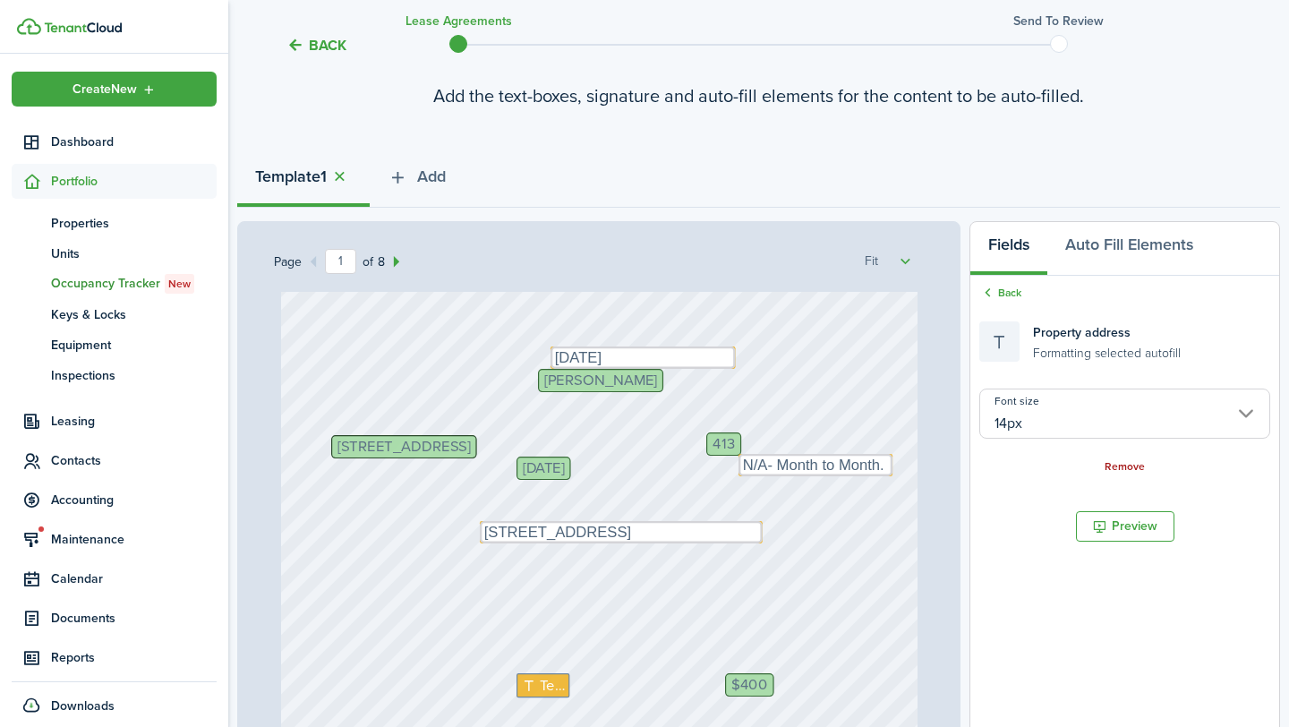
click at [1126, 461] on link "Remove" at bounding box center [1125, 467] width 40 height 13
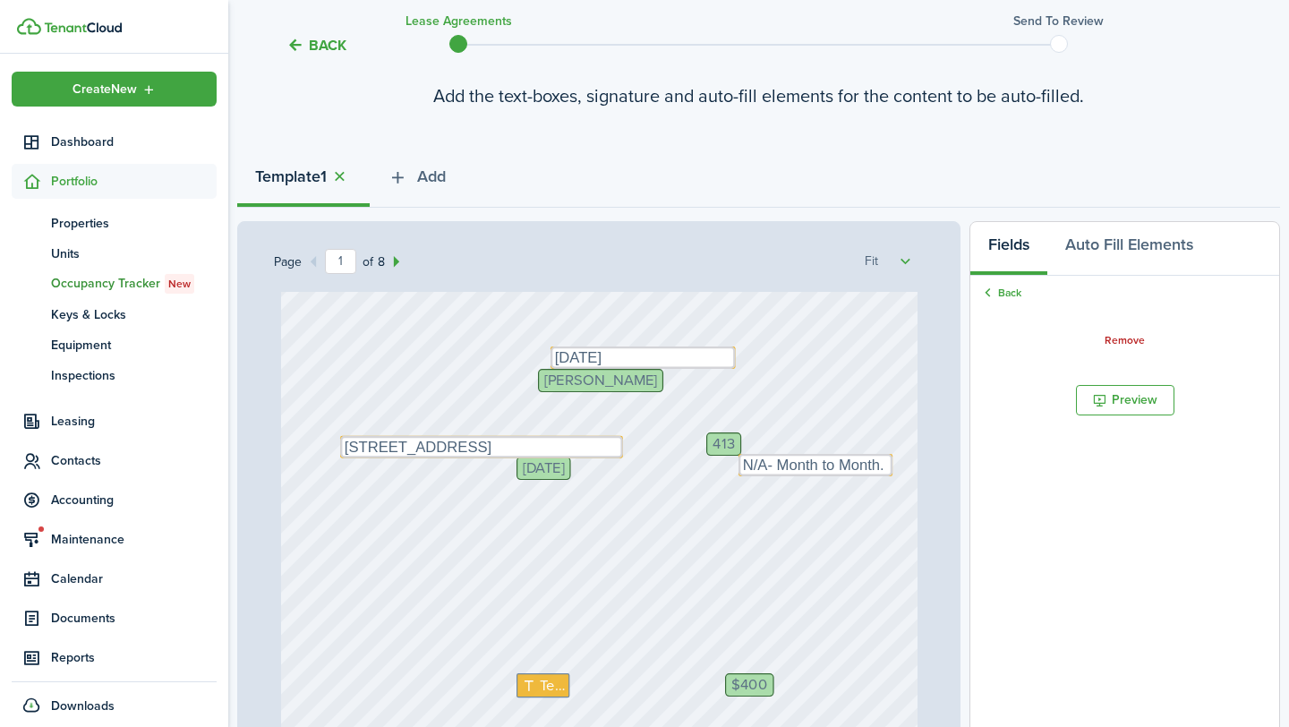
drag, startPoint x: 638, startPoint y: 537, endPoint x: 499, endPoint y: 452, distance: 163.5
click at [569, 540] on div "$400 Text Initials [PERSON_NAME] Text [DATE] No information Text [DATE] 413 Tex…" at bounding box center [599, 613] width 637 height 842
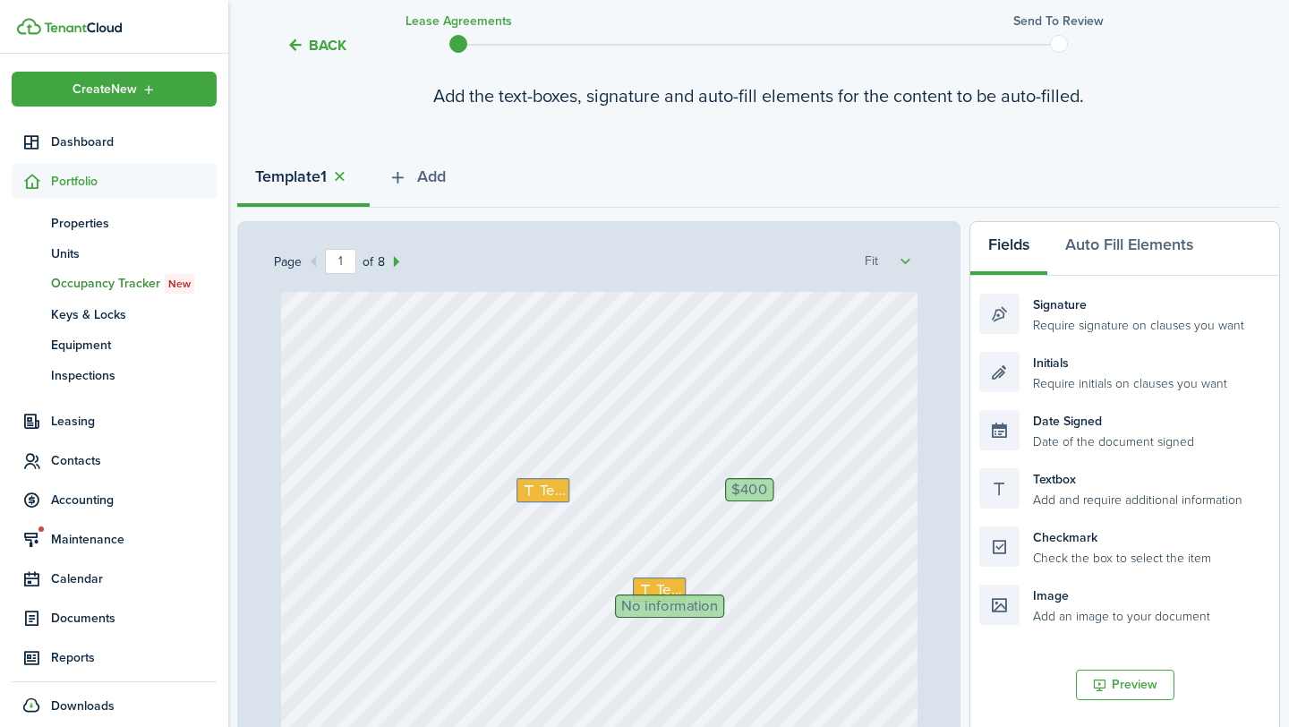
scroll to position [299, 0]
click at [548, 479] on span "Text" at bounding box center [553, 486] width 25 height 22
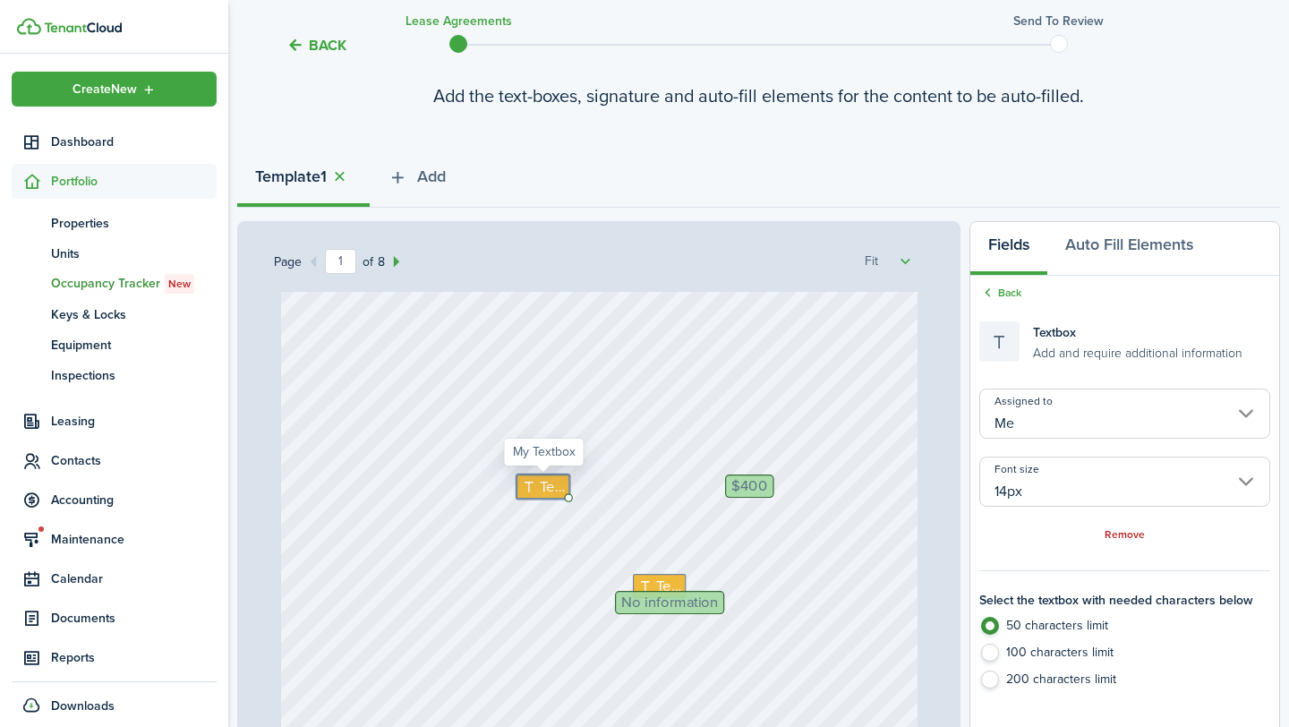
click at [548, 479] on span "Text" at bounding box center [553, 486] width 25 height 22
type textarea "N/a- M2M"
click at [635, 553] on div "$400 Text N/a- M2M Initials [PERSON_NAME] Text [DATE] No information Text [DATE…" at bounding box center [599, 414] width 637 height 842
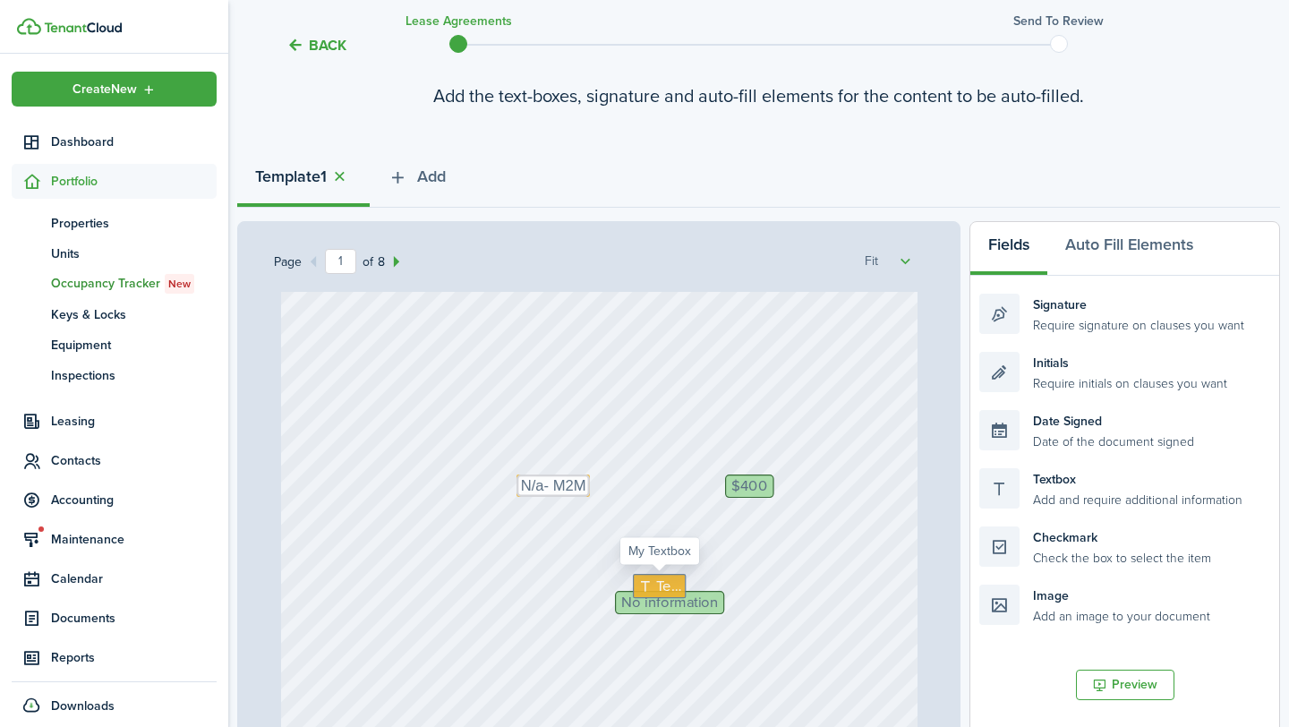
click at [656, 577] on span "Text" at bounding box center [668, 586] width 25 height 22
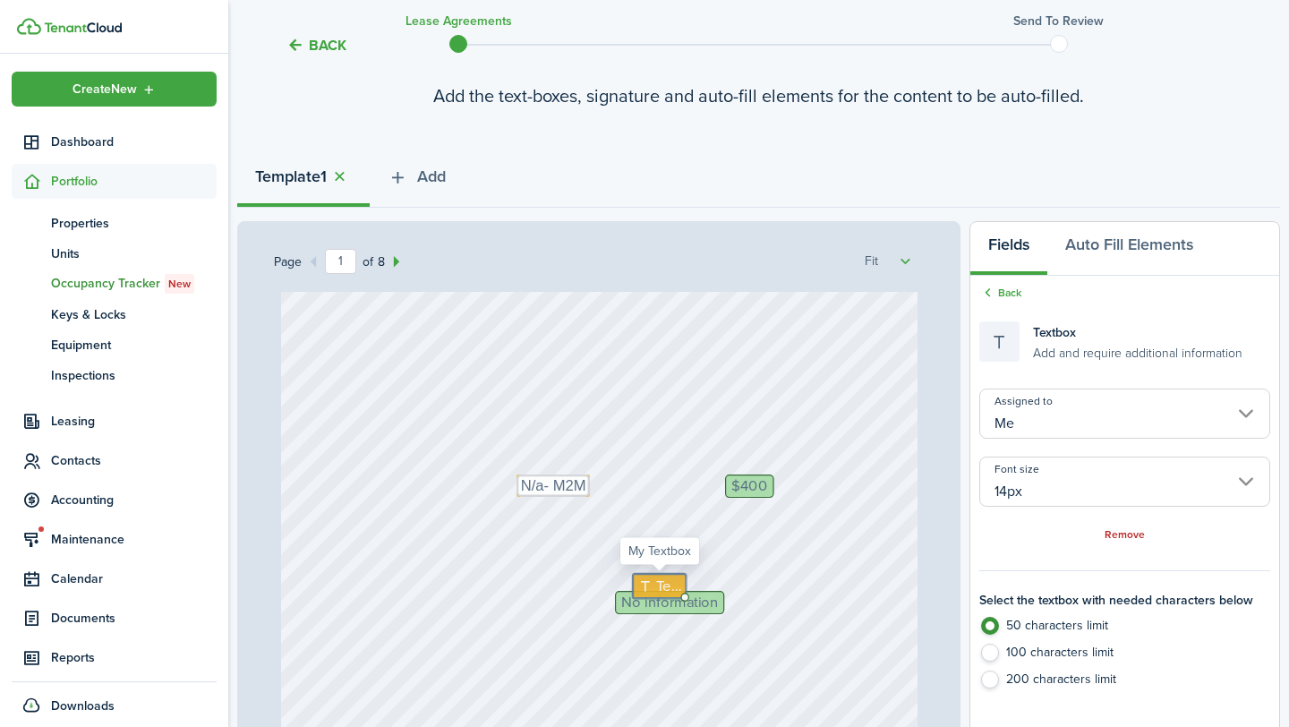
click at [656, 577] on span "Text" at bounding box center [668, 586] width 25 height 22
type textarea "Continued Residency"
click at [654, 603] on span "No information" at bounding box center [669, 601] width 97 height 15
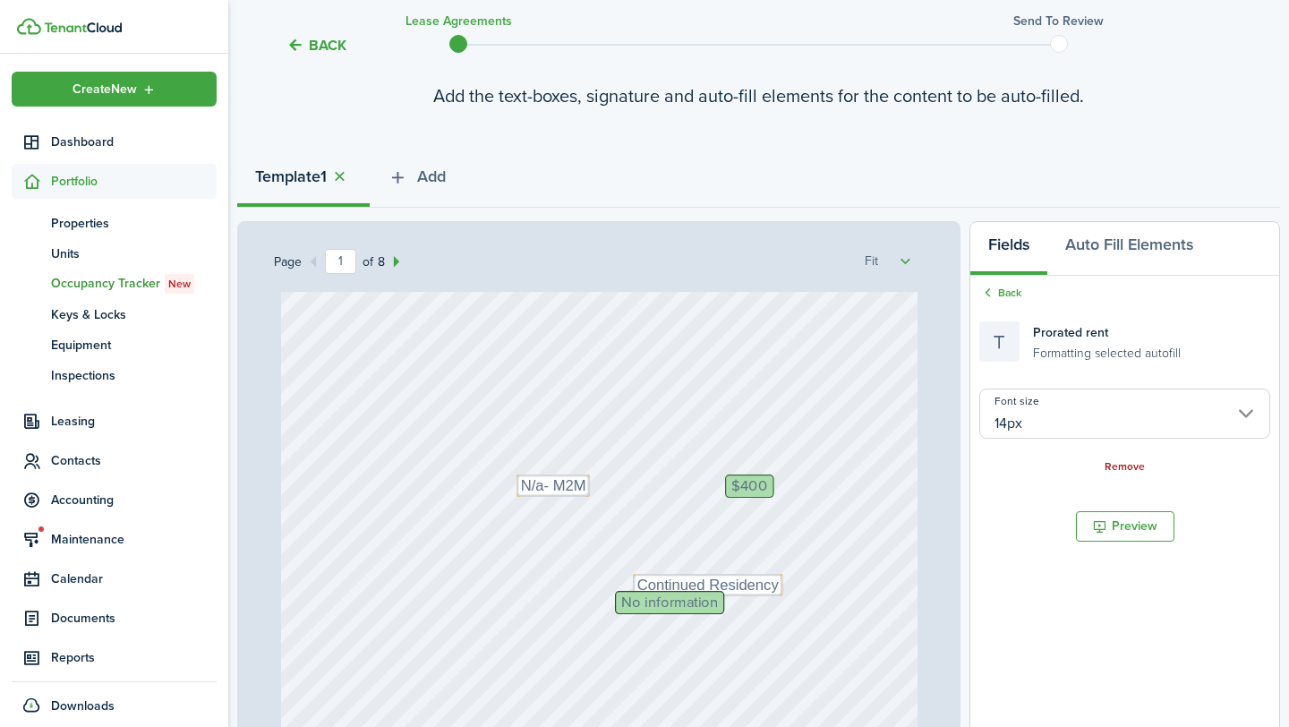
click at [1136, 461] on link "Remove" at bounding box center [1125, 467] width 40 height 13
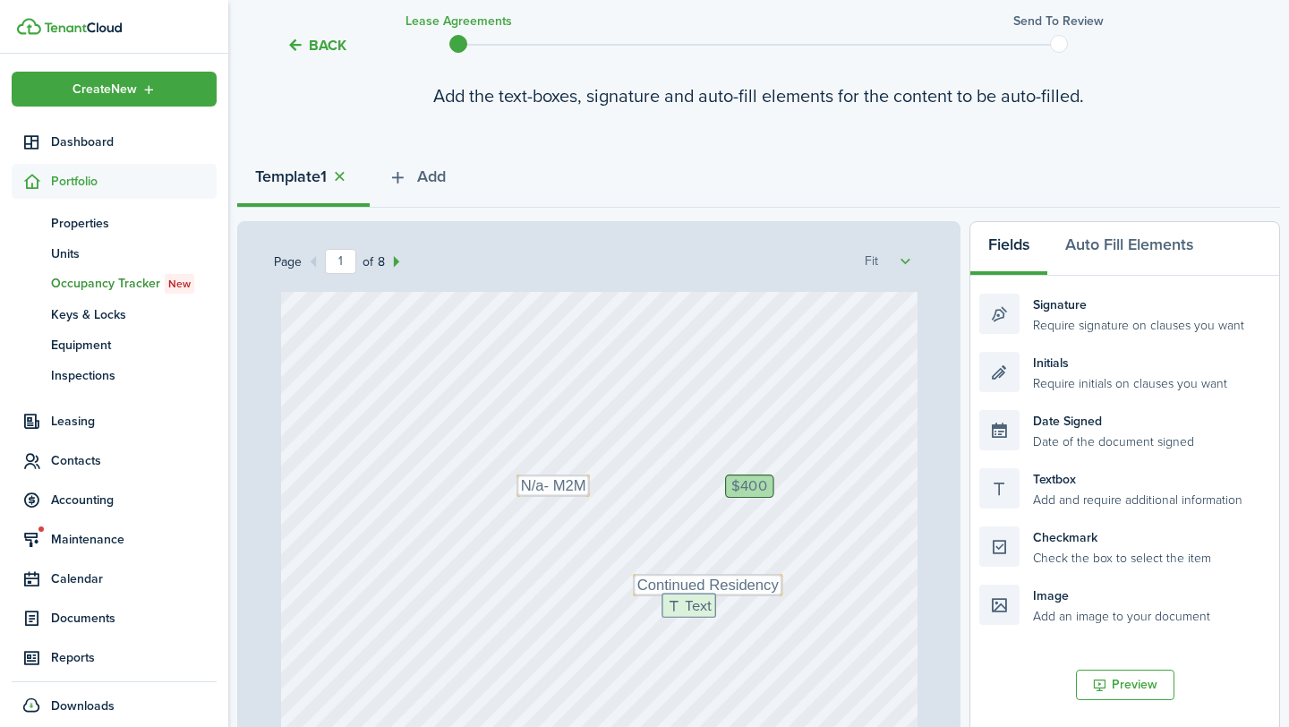
drag, startPoint x: 1109, startPoint y: 495, endPoint x: 792, endPoint y: 620, distance: 340.5
click at [792, 620] on div "Page 1 of 8 50% 75% 100% 150% 200% Fit $400 Text N/a- M2M Initials [PERSON_NAME…" at bounding box center [758, 592] width 1043 height 743
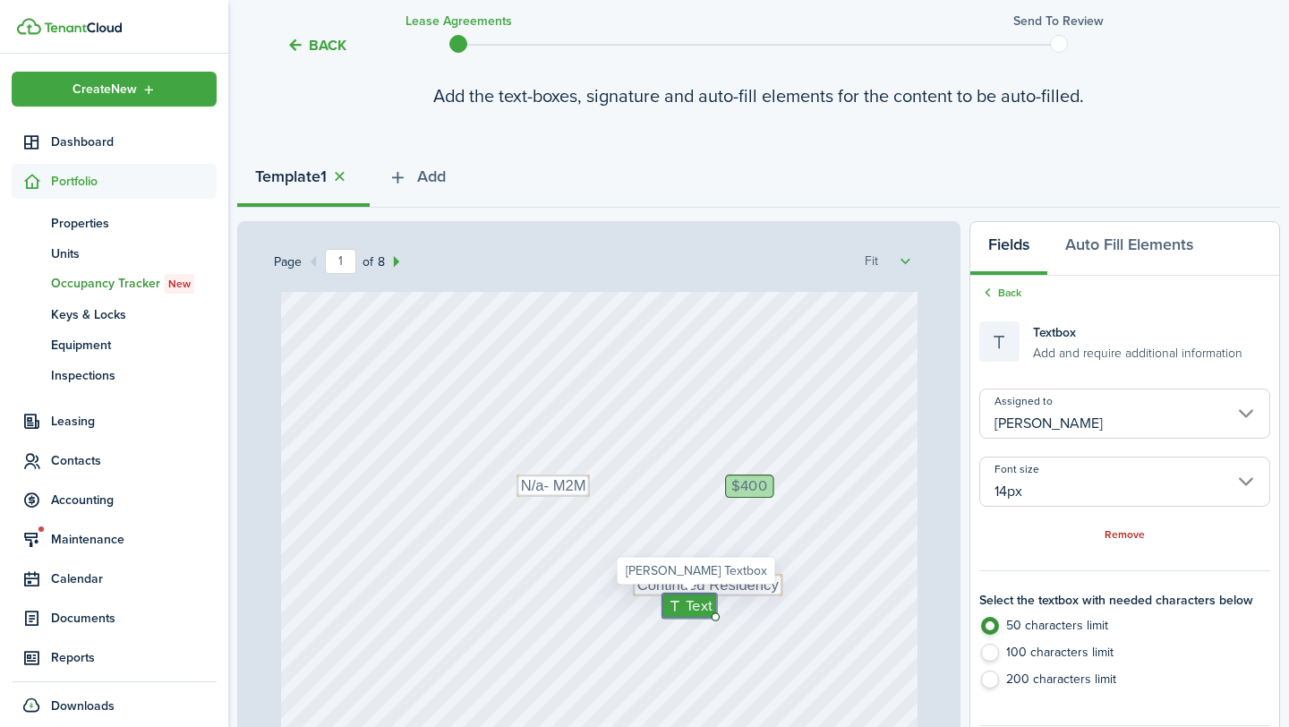
click at [1084, 409] on input "[PERSON_NAME]" at bounding box center [1124, 414] width 291 height 50
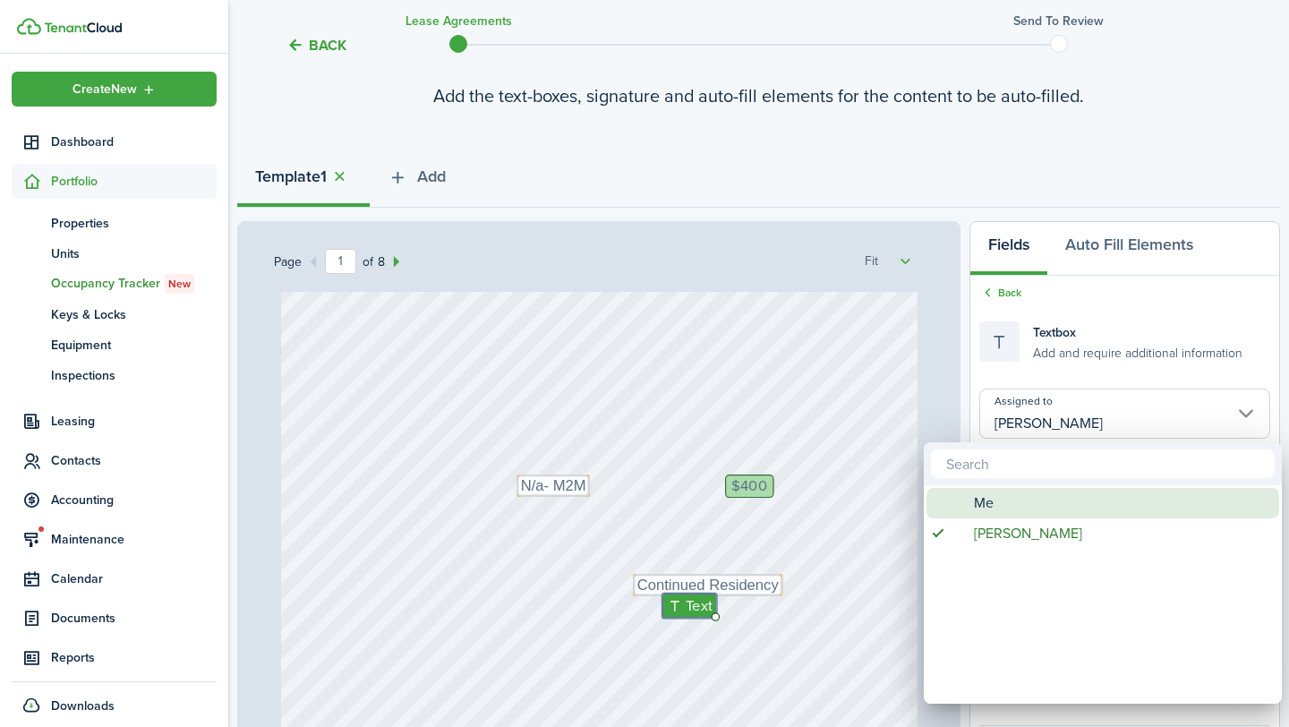
click at [1005, 509] on div "Me" at bounding box center [1110, 503] width 317 height 30
type input "Me"
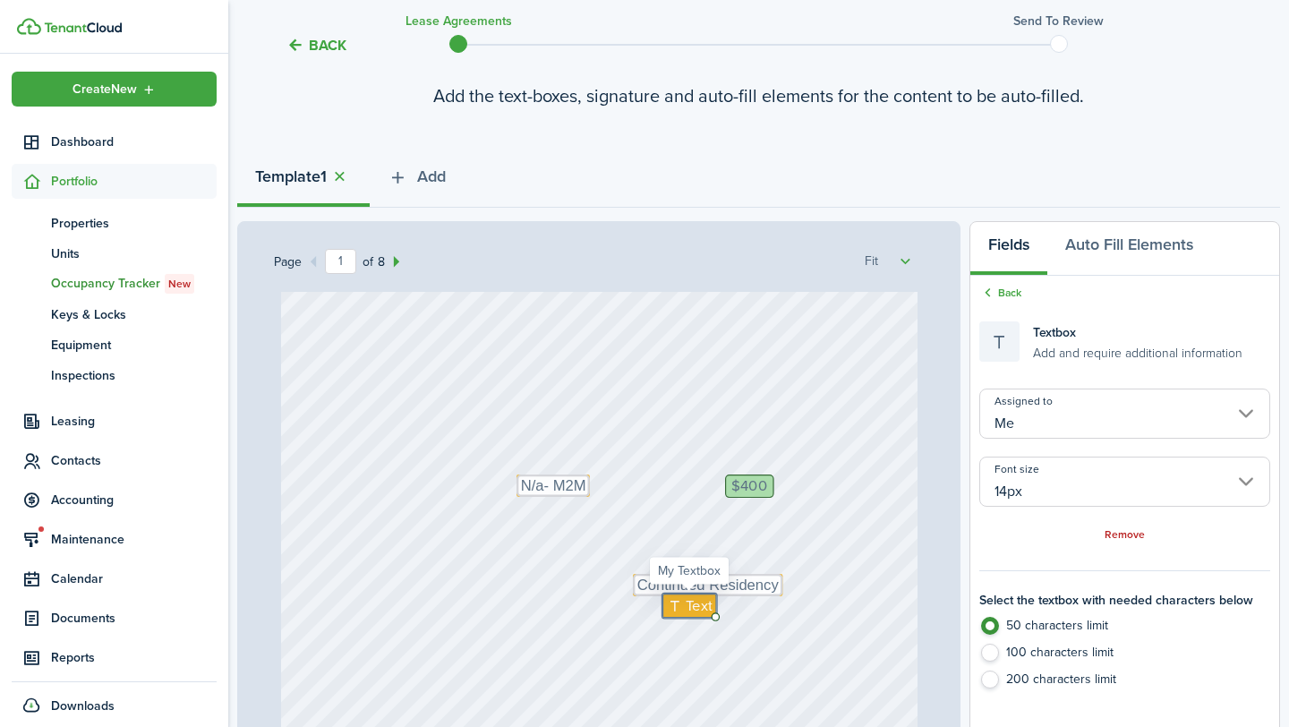
click at [694, 611] on span "Text" at bounding box center [699, 605] width 27 height 22
type textarea "N/A"
click at [700, 650] on div "$400 Text N/a- M2M Initials [PERSON_NAME] Text Continued Residency [DATE] Text …" at bounding box center [599, 414] width 637 height 842
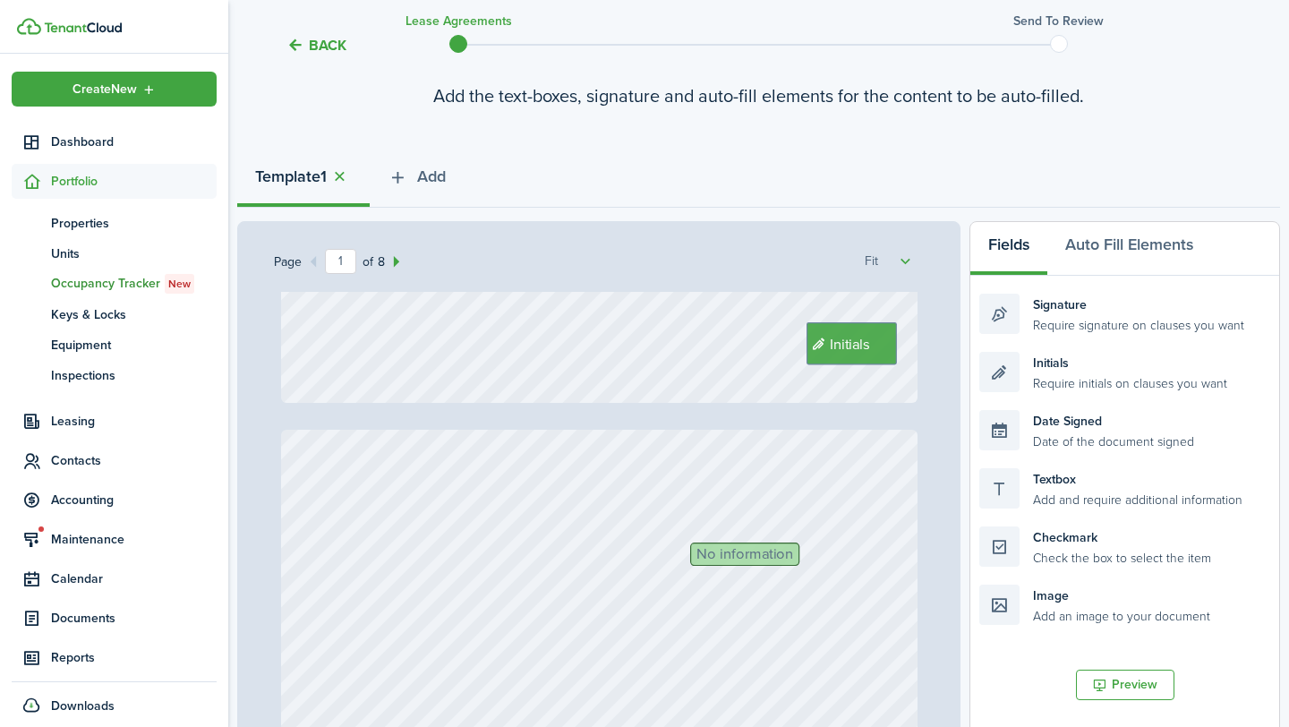
type input "2"
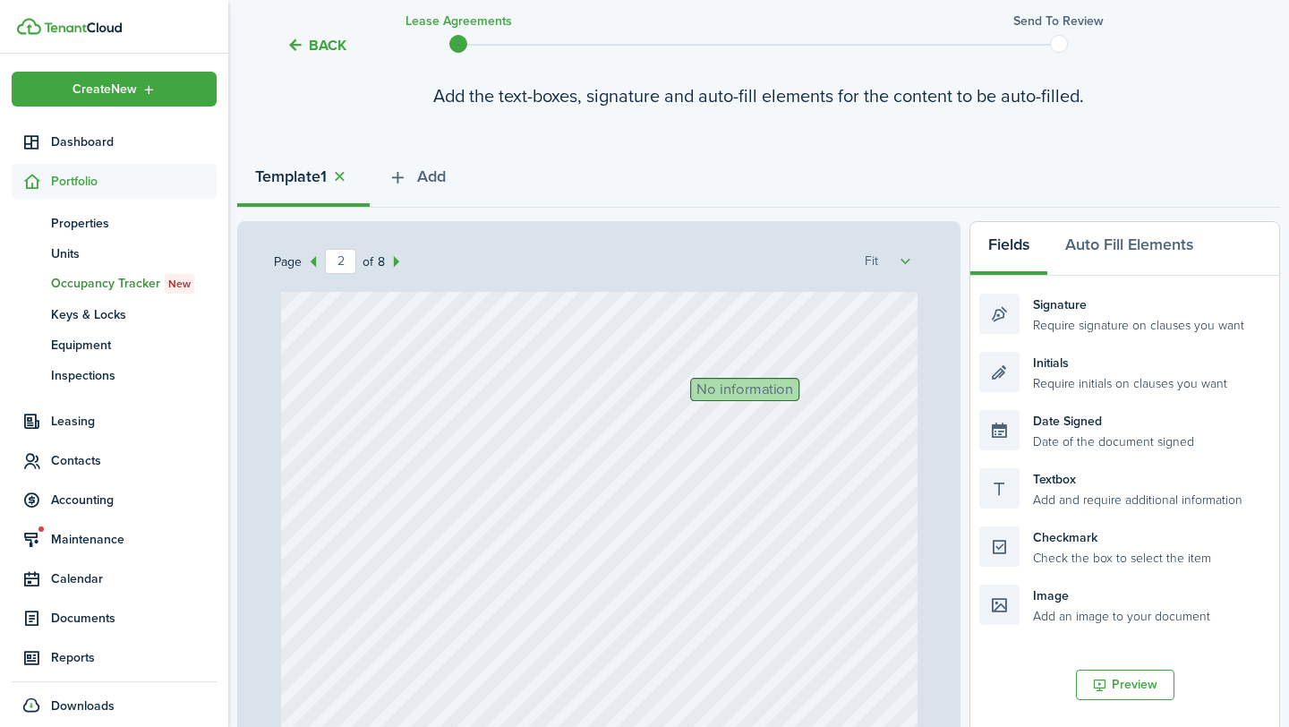
scroll to position [897, 0]
click at [759, 390] on span "No information" at bounding box center [745, 388] width 97 height 15
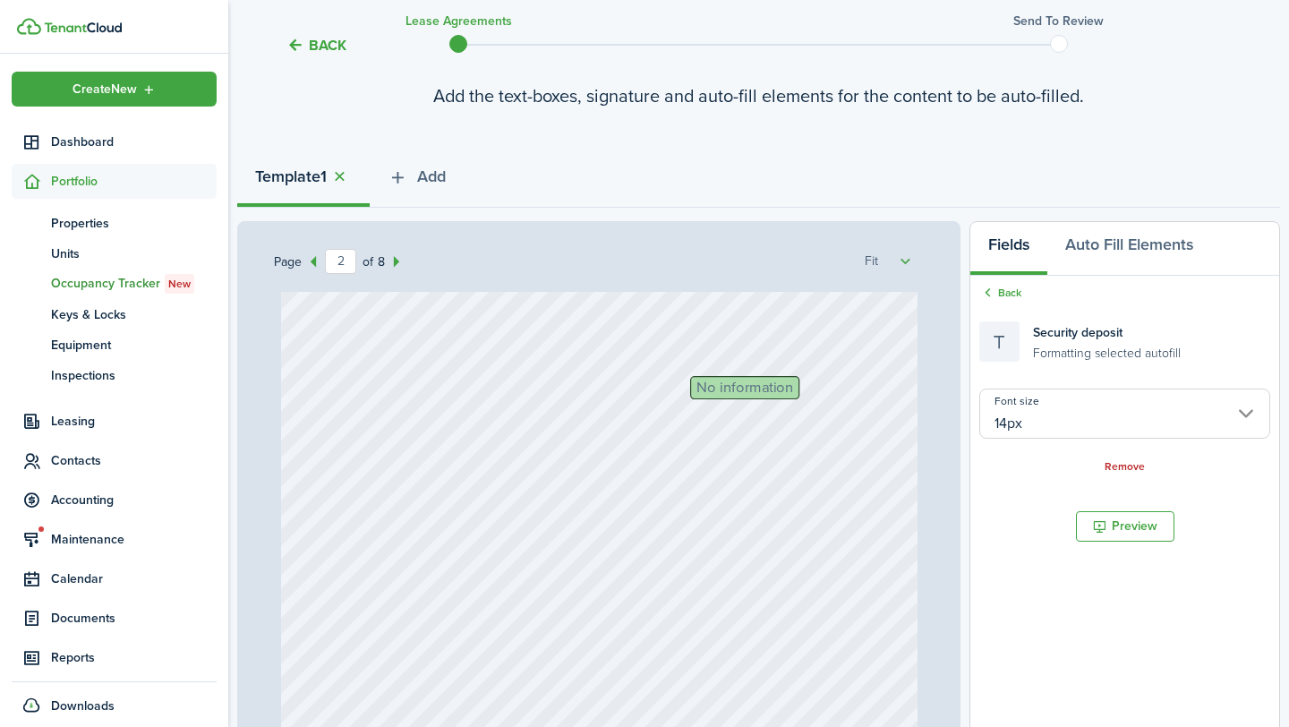
click at [1118, 458] on div "Remove" at bounding box center [1124, 466] width 291 height 19
click at [1138, 473] on div "Remove" at bounding box center [1124, 466] width 291 height 19
click at [1129, 469] on link "Remove" at bounding box center [1125, 467] width 40 height 13
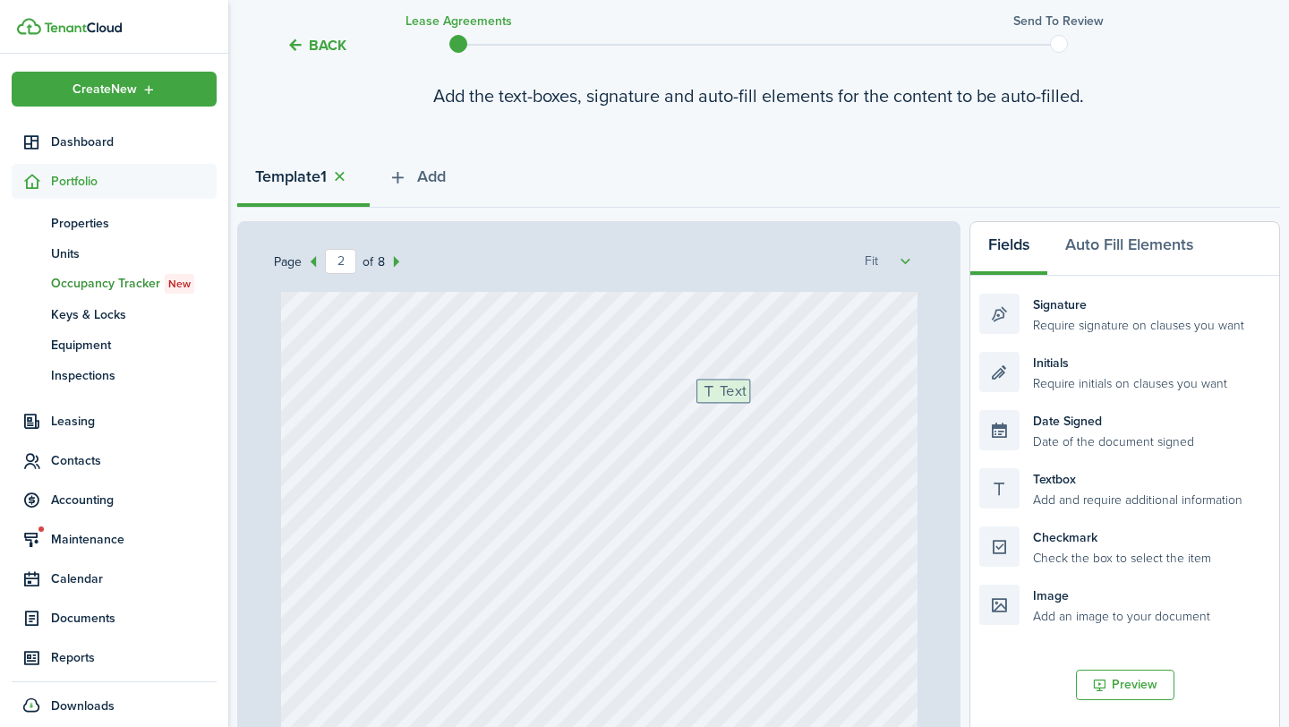
drag, startPoint x: 1084, startPoint y: 475, endPoint x: 801, endPoint y: 385, distance: 296.8
click at [801, 385] on div "Page 2 of 8 50% 75% 100% 150% 200% Fit $400 Text N/a- M2M Initials [PERSON_NAME…" at bounding box center [758, 592] width 1043 height 743
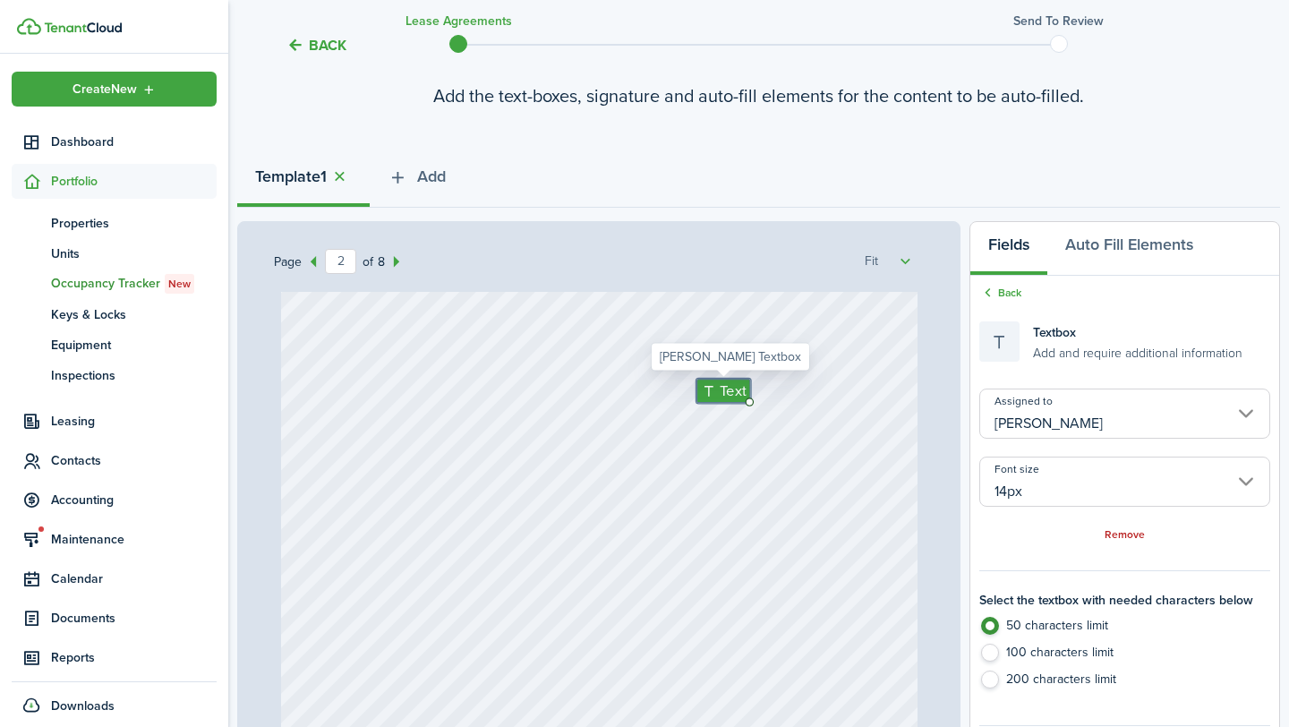
click at [1066, 422] on input "[PERSON_NAME]" at bounding box center [1124, 414] width 291 height 50
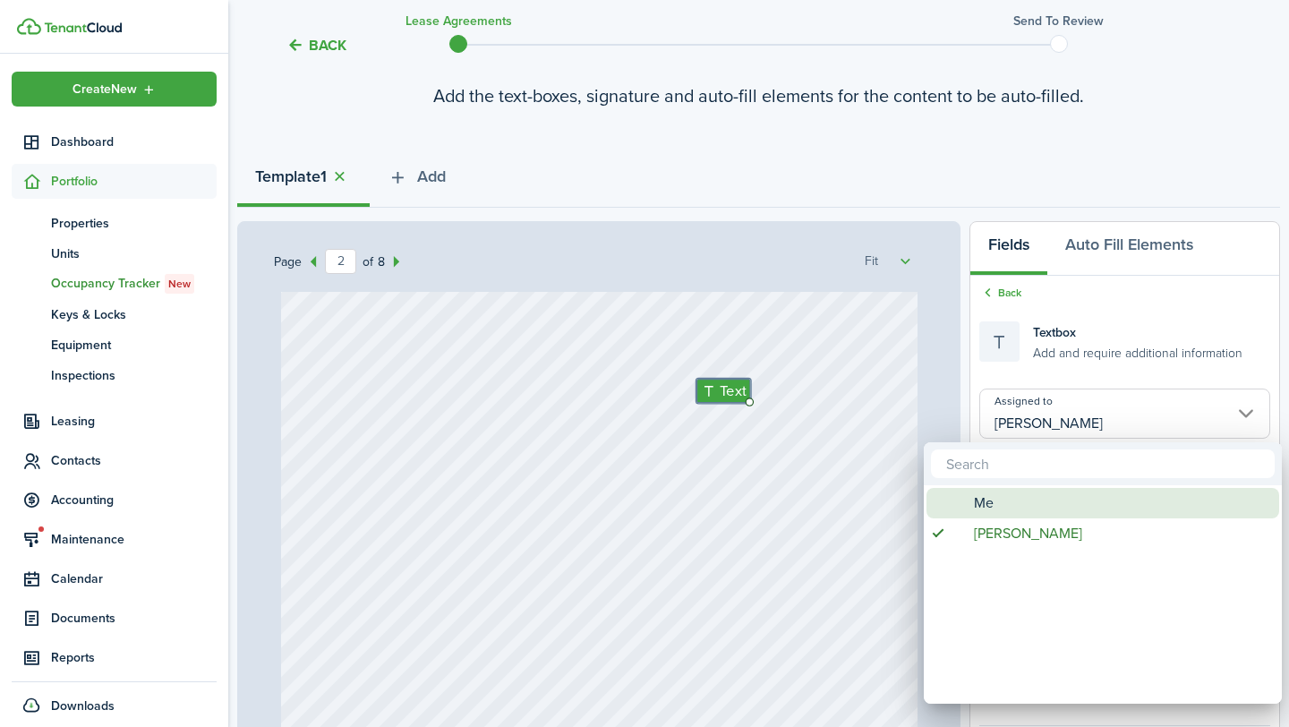
click at [1004, 498] on div "Me" at bounding box center [1110, 503] width 317 height 30
type input "Me"
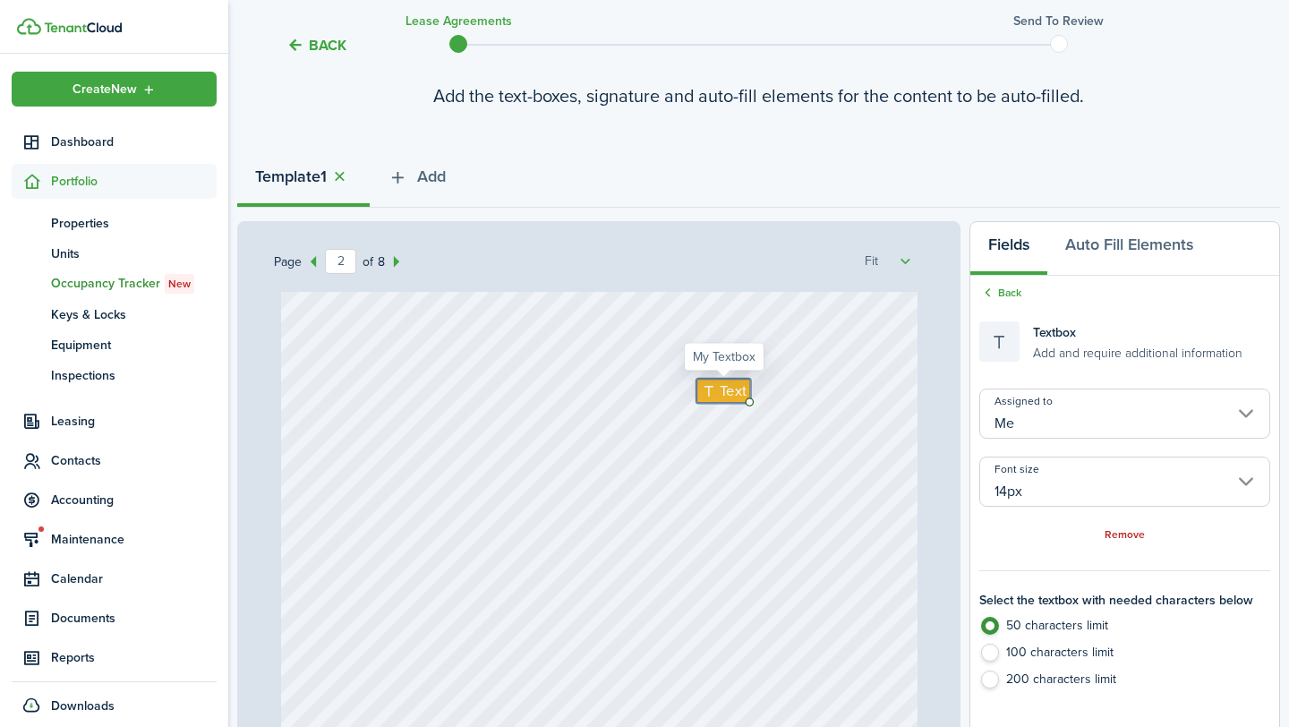
click at [723, 390] on span "Text" at bounding box center [733, 391] width 27 height 22
type textarea "200"
click at [698, 479] on div "Initials Text 200" at bounding box center [599, 684] width 637 height 842
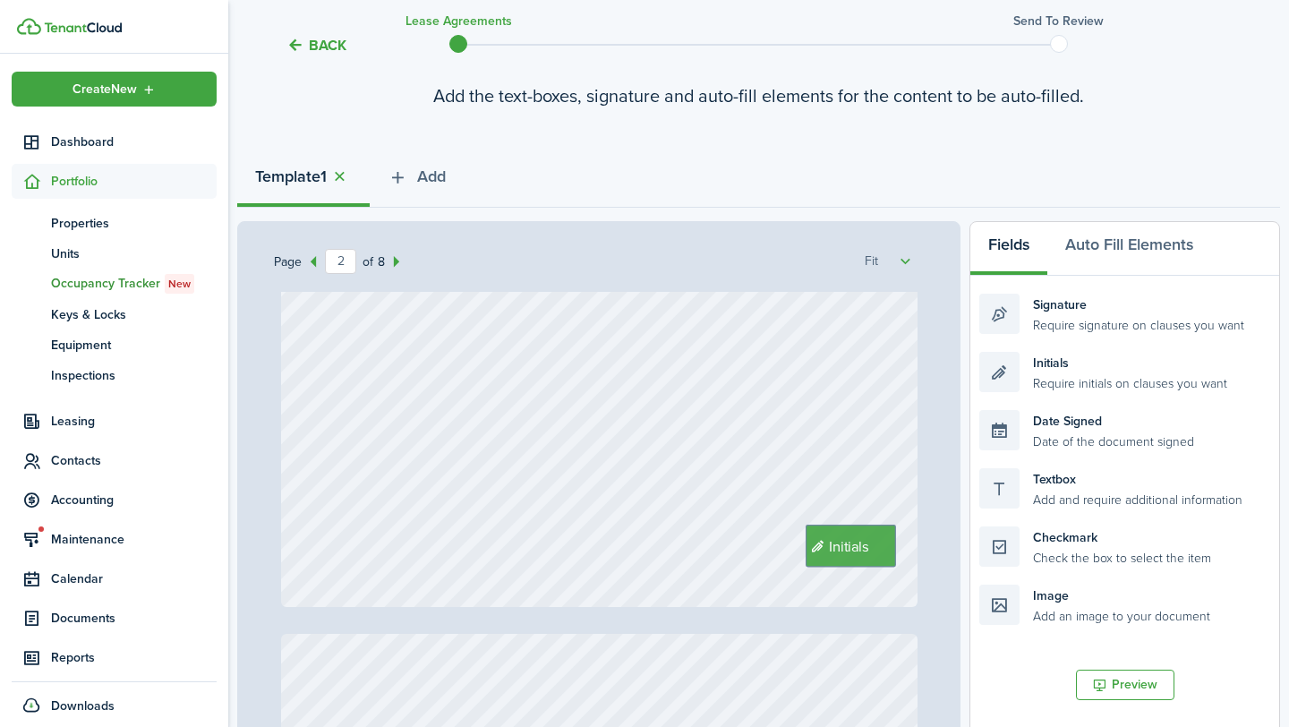
type input "3"
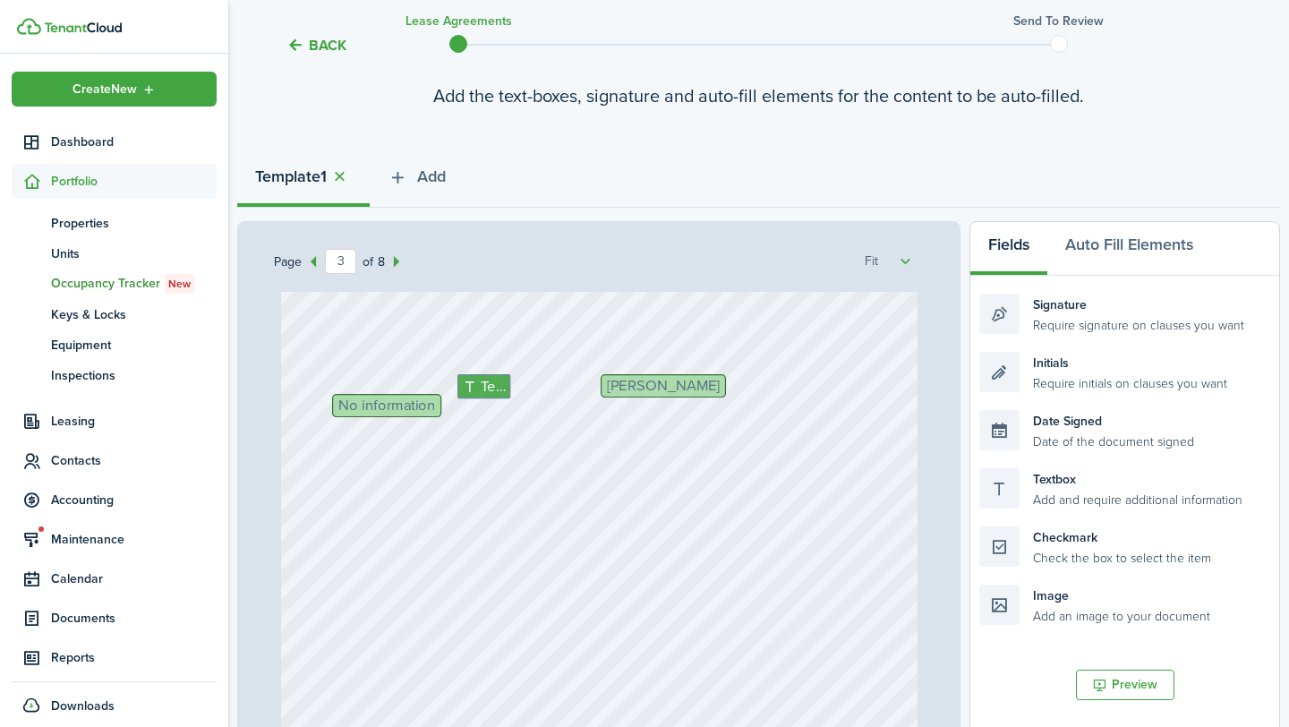
scroll to position [1785, 0]
click at [428, 402] on span "No information" at bounding box center [386, 405] width 97 height 15
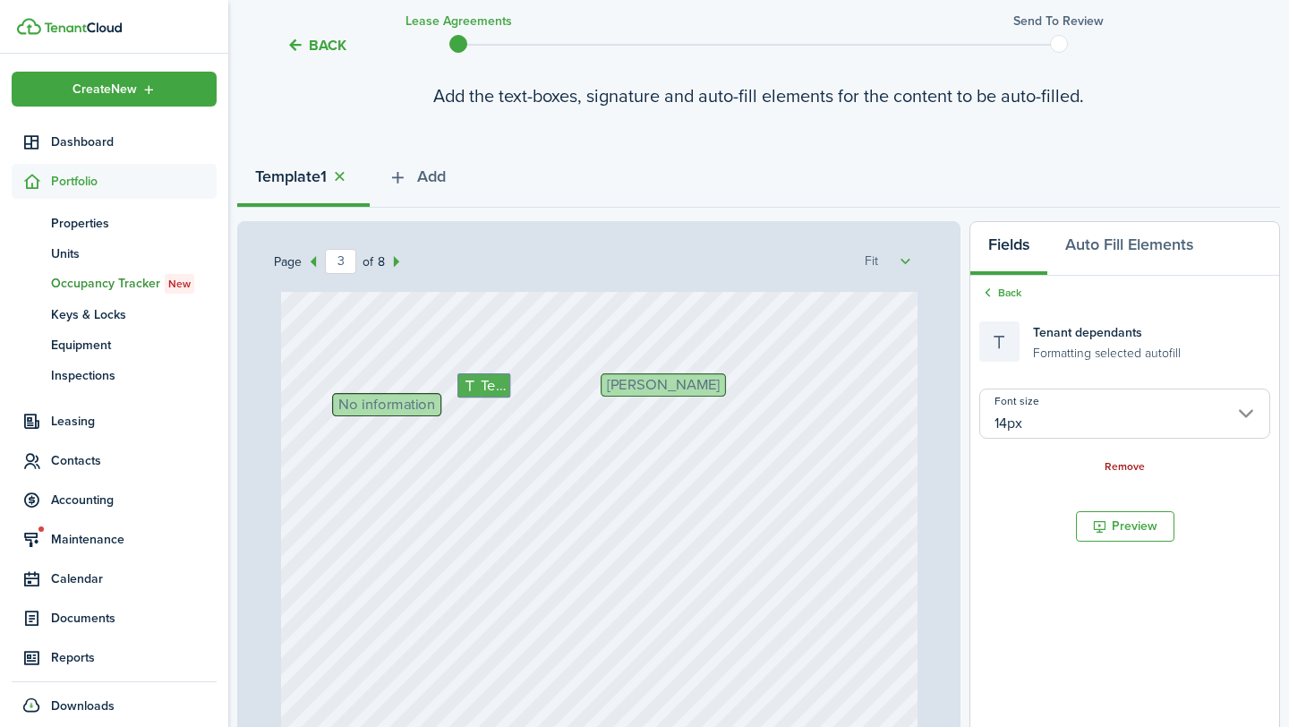
click at [1124, 462] on link "Remove" at bounding box center [1125, 467] width 40 height 13
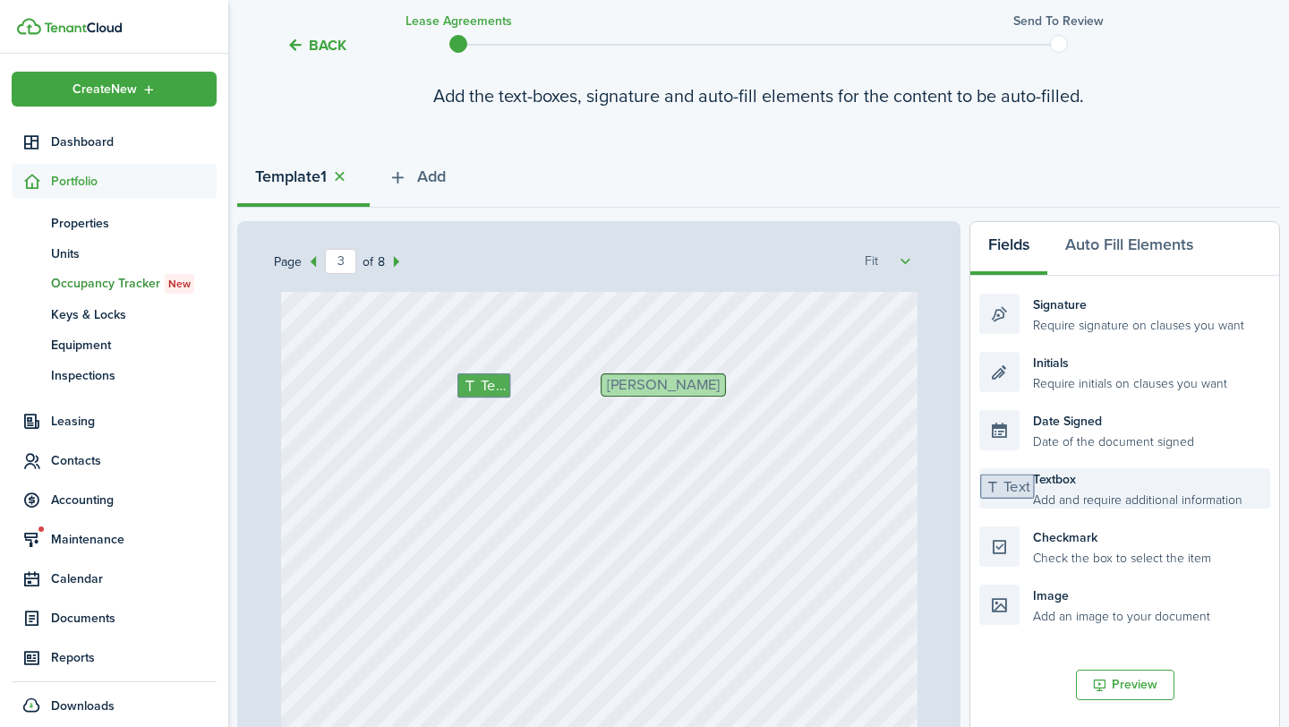
drag, startPoint x: 1086, startPoint y: 486, endPoint x: 1099, endPoint y: 495, distance: 16.1
click at [1099, 495] on div "Textbox Add and require additional information" at bounding box center [1124, 488] width 291 height 40
click at [494, 384] on span "Text" at bounding box center [493, 385] width 25 height 22
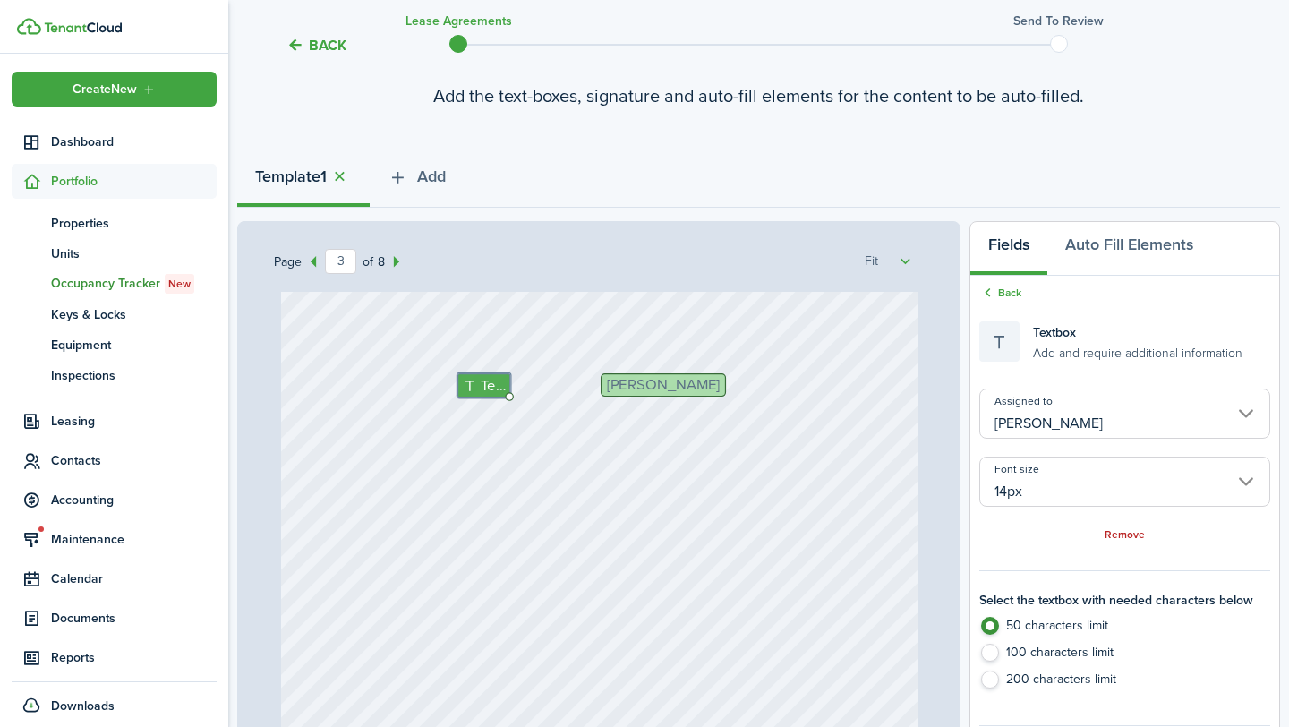
click at [1168, 412] on input "[PERSON_NAME]" at bounding box center [1124, 414] width 291 height 50
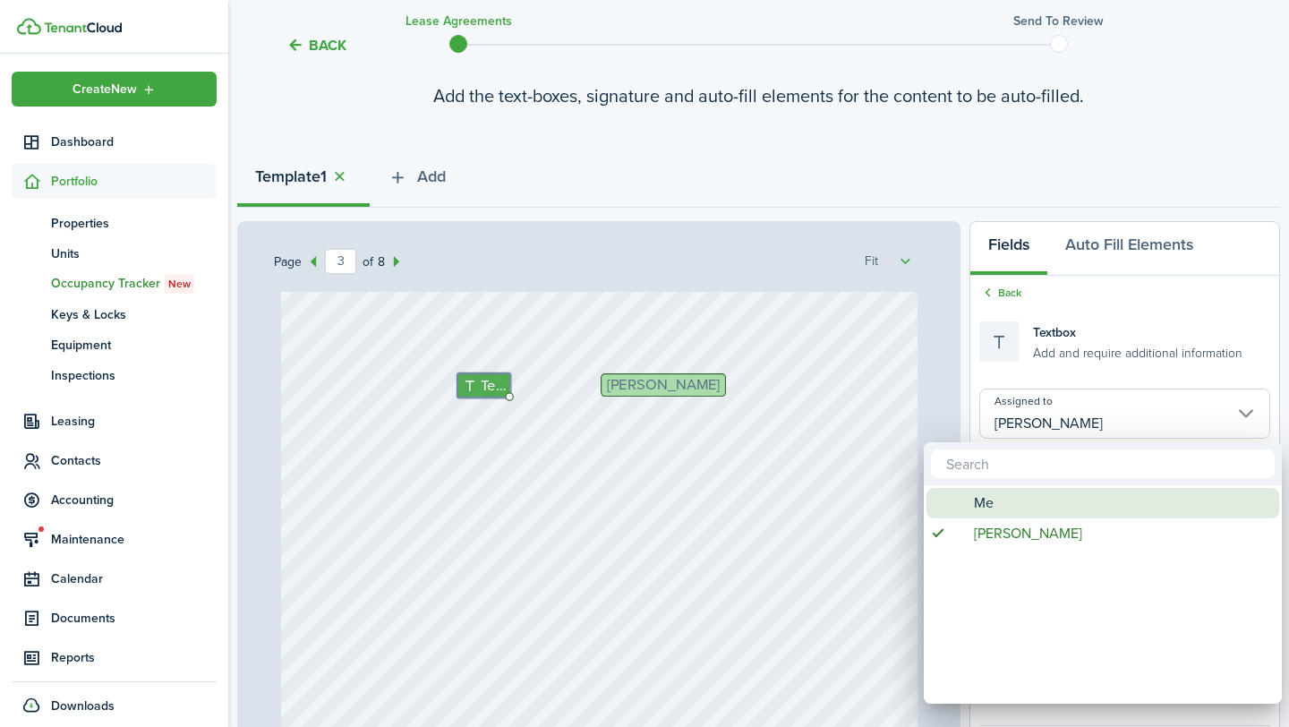
click at [1035, 494] on div "Me" at bounding box center [1110, 503] width 317 height 30
type input "Me"
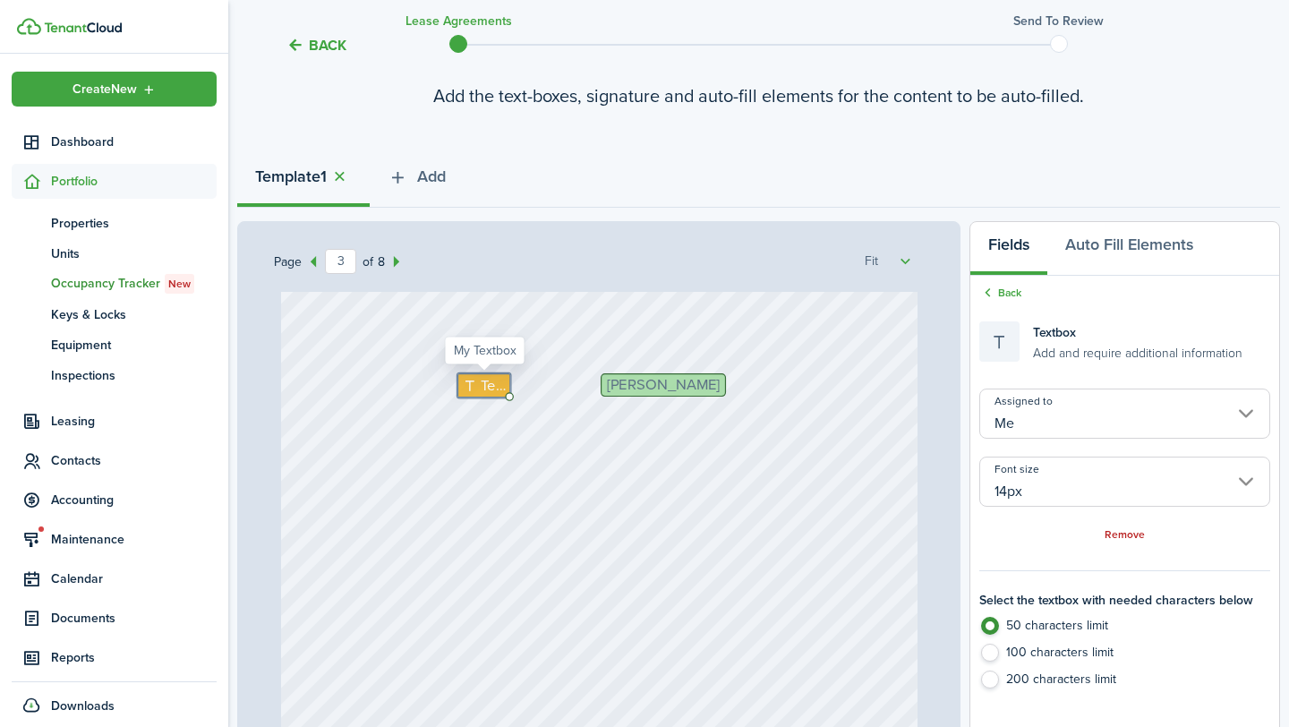
click at [481, 378] on span "Text" at bounding box center [493, 385] width 25 height 22
type textarea "1"
click at [560, 432] on div "[PERSON_NAME] Initials Text 1" at bounding box center [599, 665] width 637 height 842
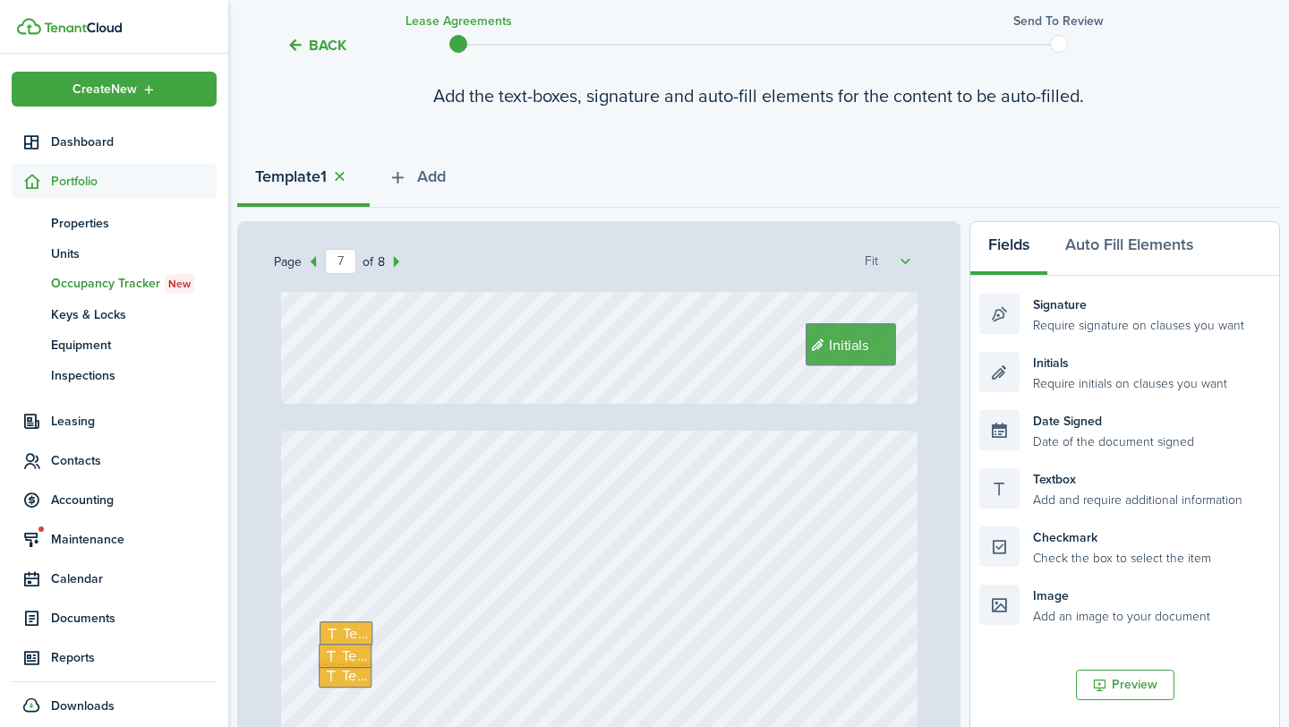
type input "8"
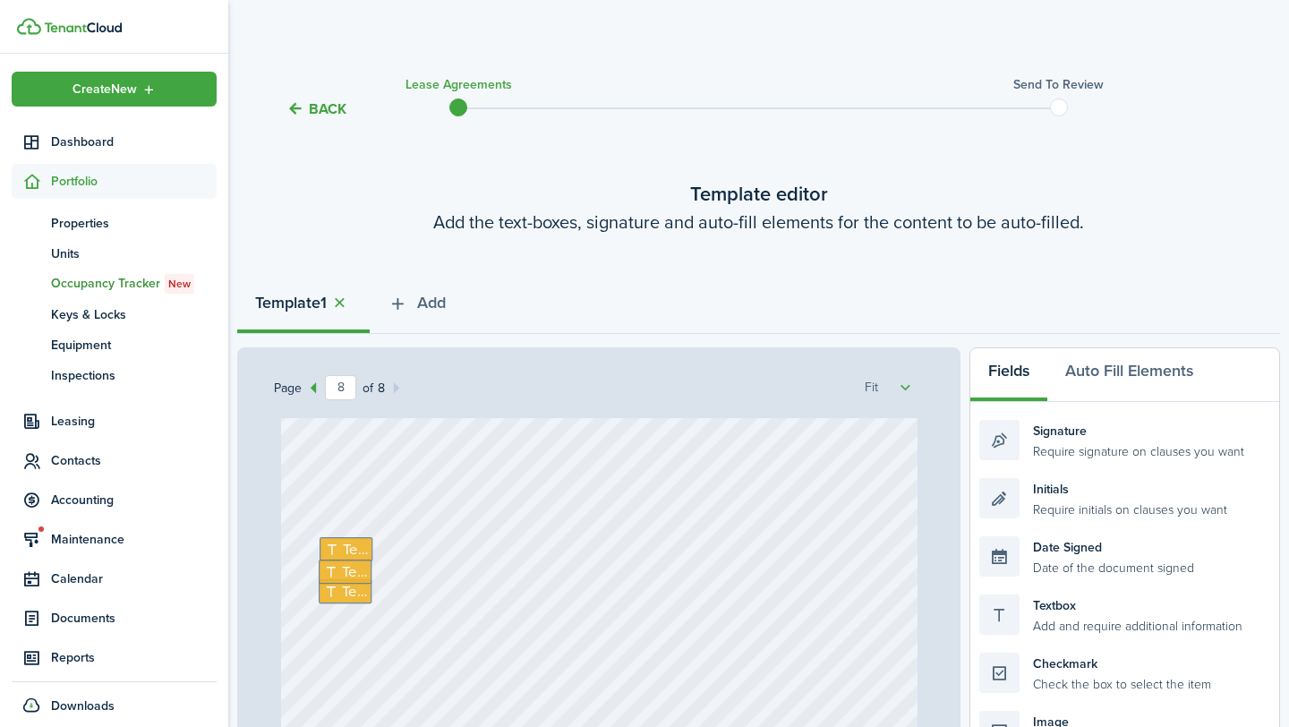
scroll to position [6133, 0]
click at [362, 565] on span "Text" at bounding box center [355, 568] width 25 height 22
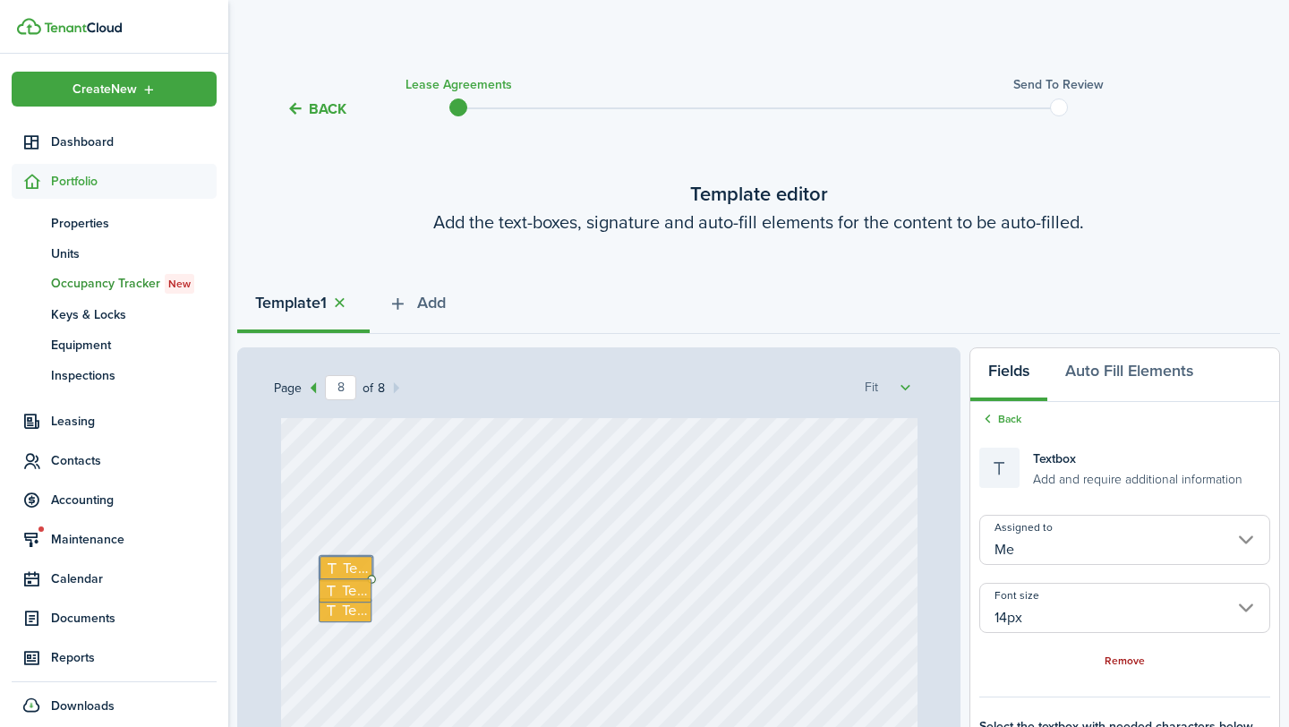
click at [1140, 656] on link "Remove" at bounding box center [1125, 661] width 40 height 13
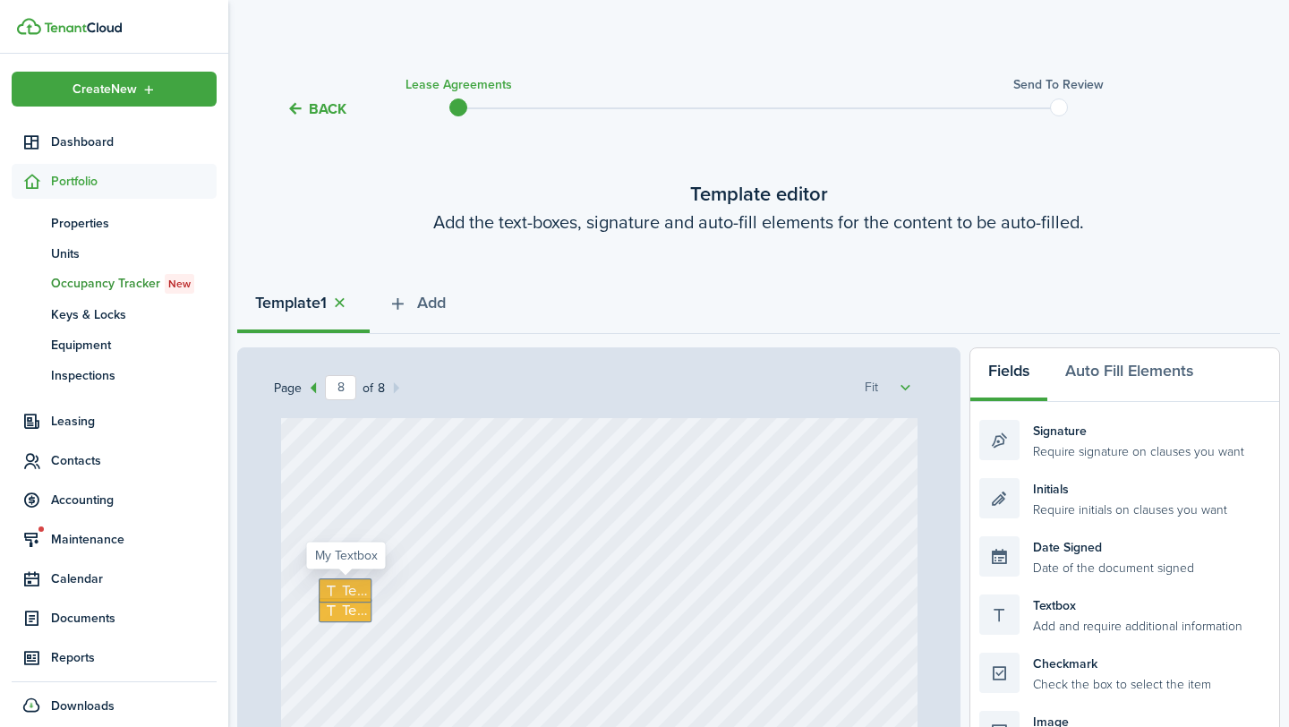
click at [329, 592] on icon at bounding box center [332, 590] width 19 height 15
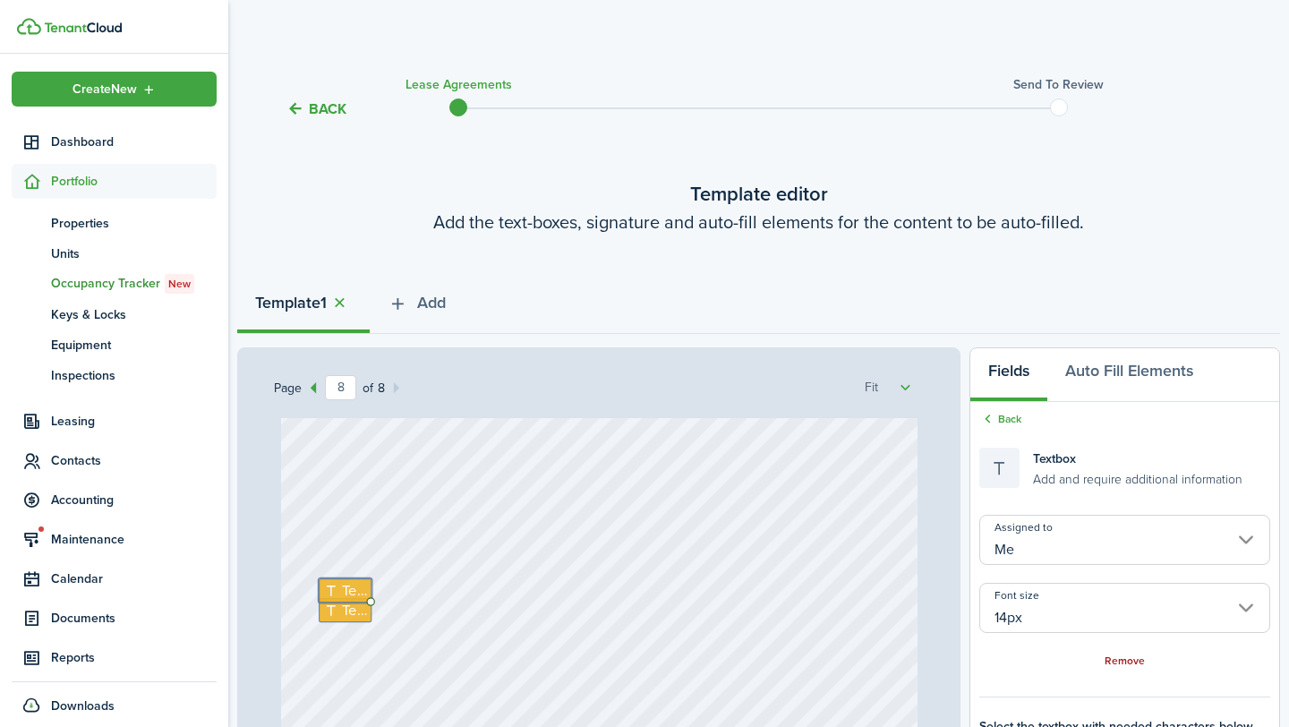
click at [1138, 662] on link "Remove" at bounding box center [1125, 661] width 40 height 13
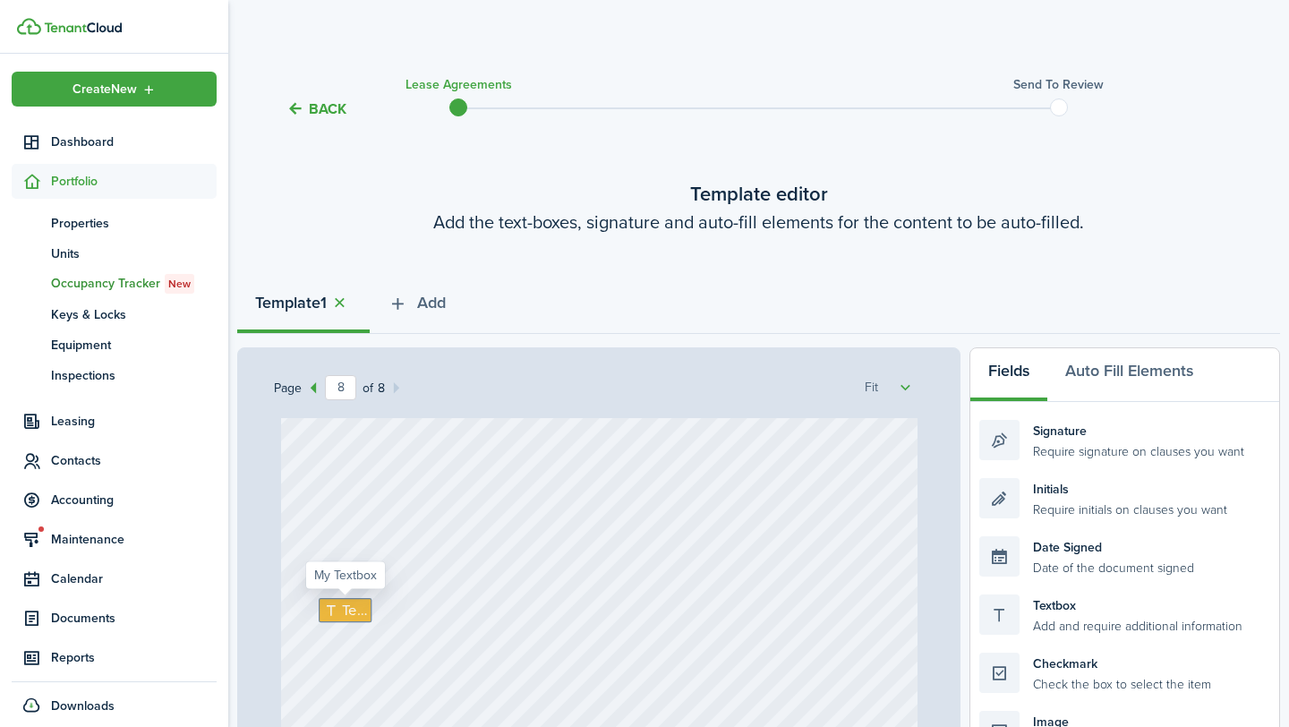
click at [325, 612] on icon at bounding box center [331, 610] width 19 height 15
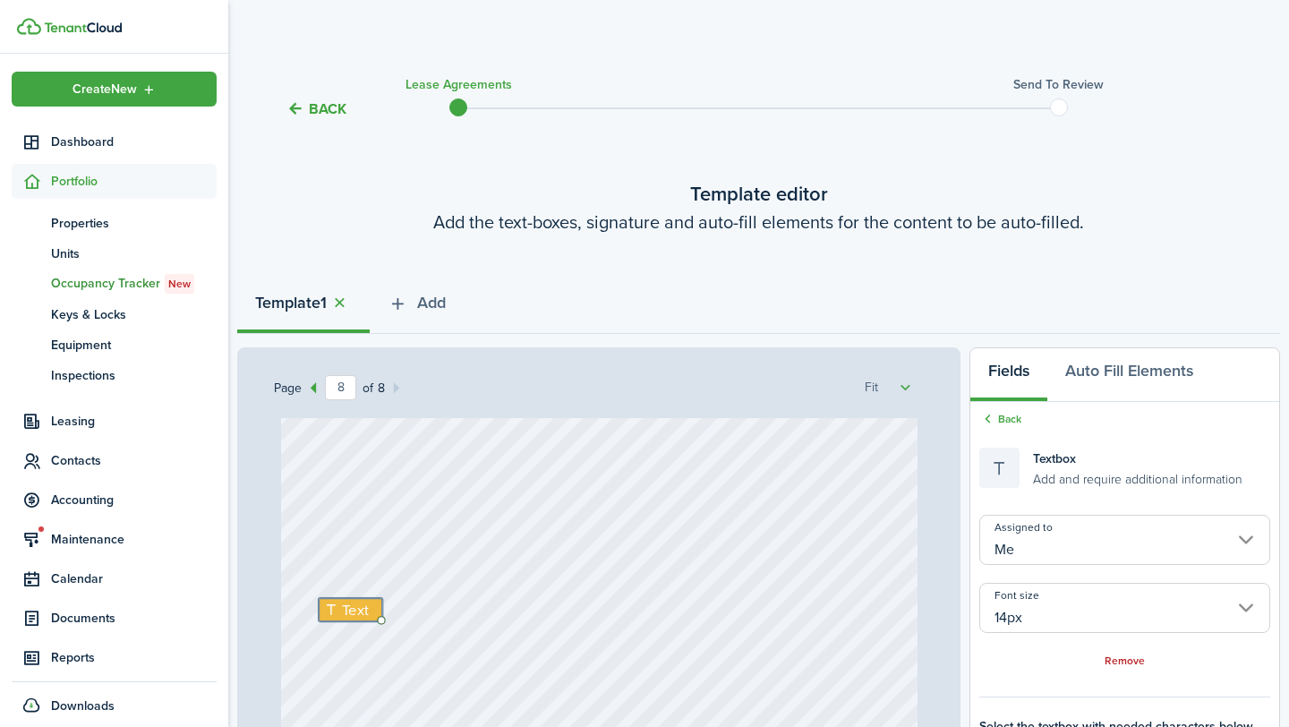
drag, startPoint x: 325, startPoint y: 612, endPoint x: 326, endPoint y: 570, distance: 41.2
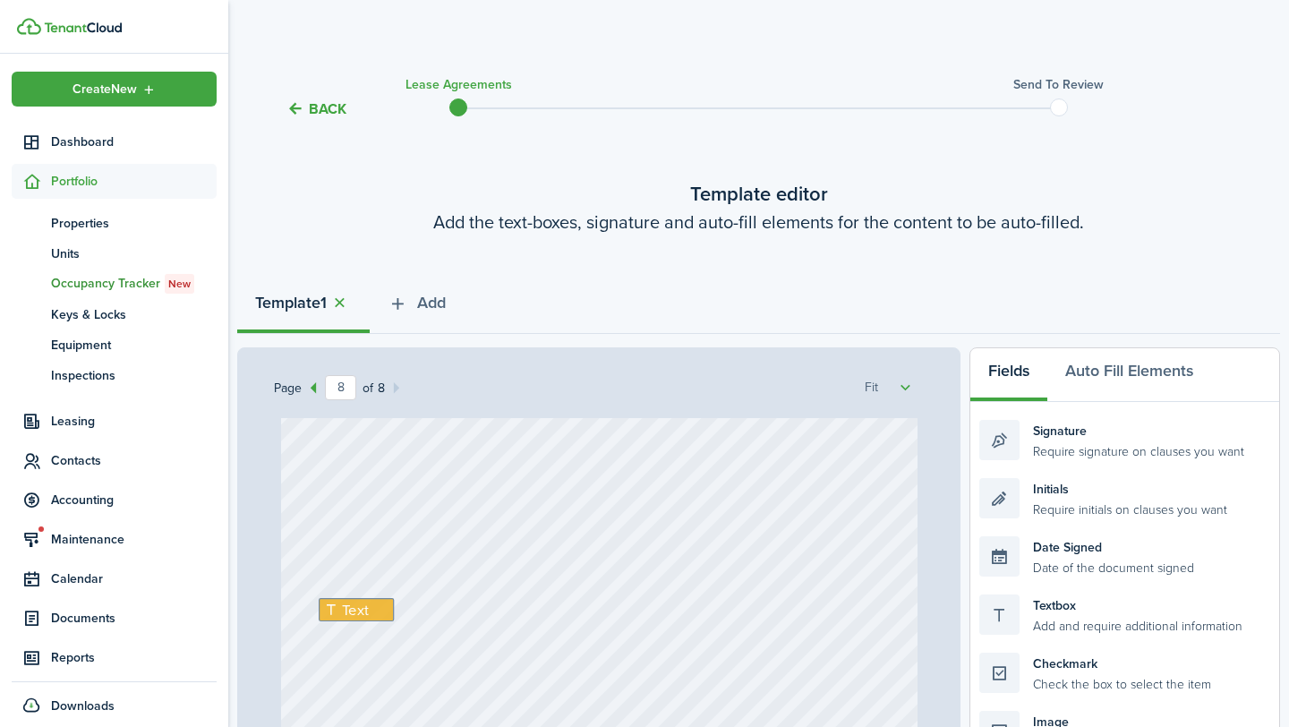
drag, startPoint x: 354, startPoint y: 610, endPoint x: 354, endPoint y: 592, distance: 17.9
click at [375, 526] on div "Text" at bounding box center [357, 522] width 76 height 23
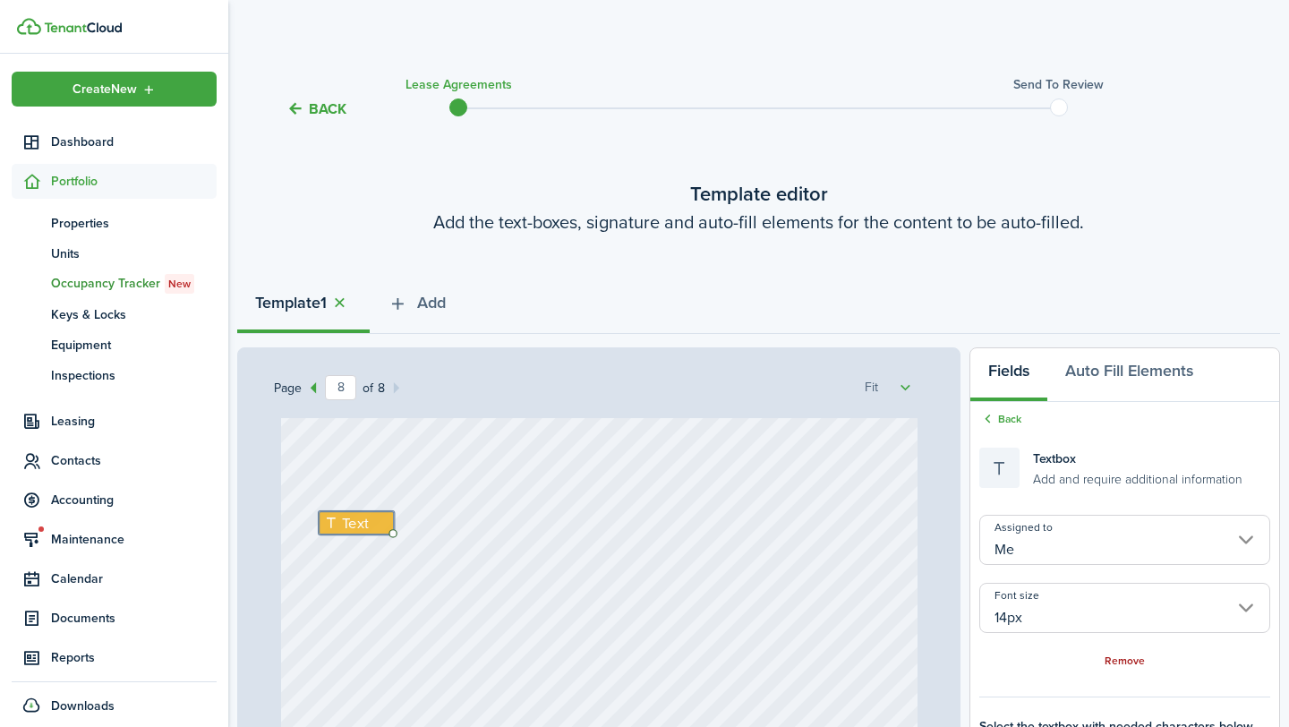
click at [1133, 663] on link "Remove" at bounding box center [1125, 661] width 40 height 13
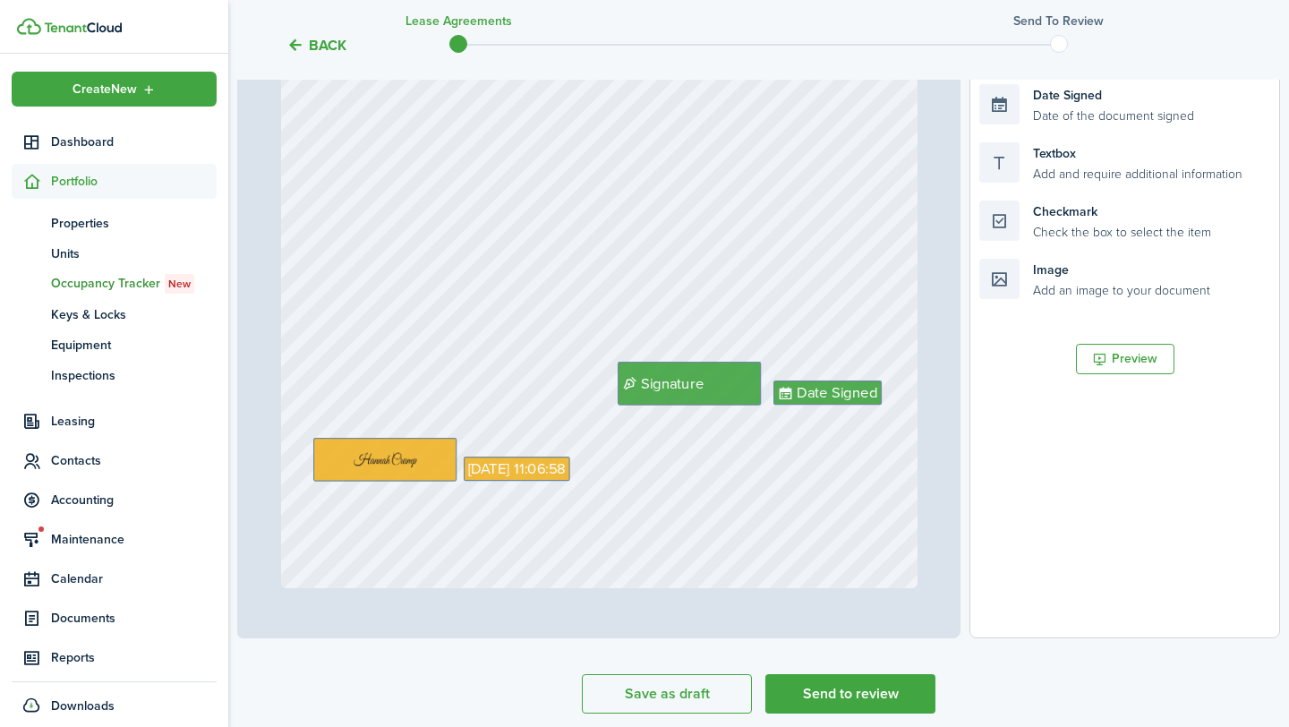
scroll to position [524, 0]
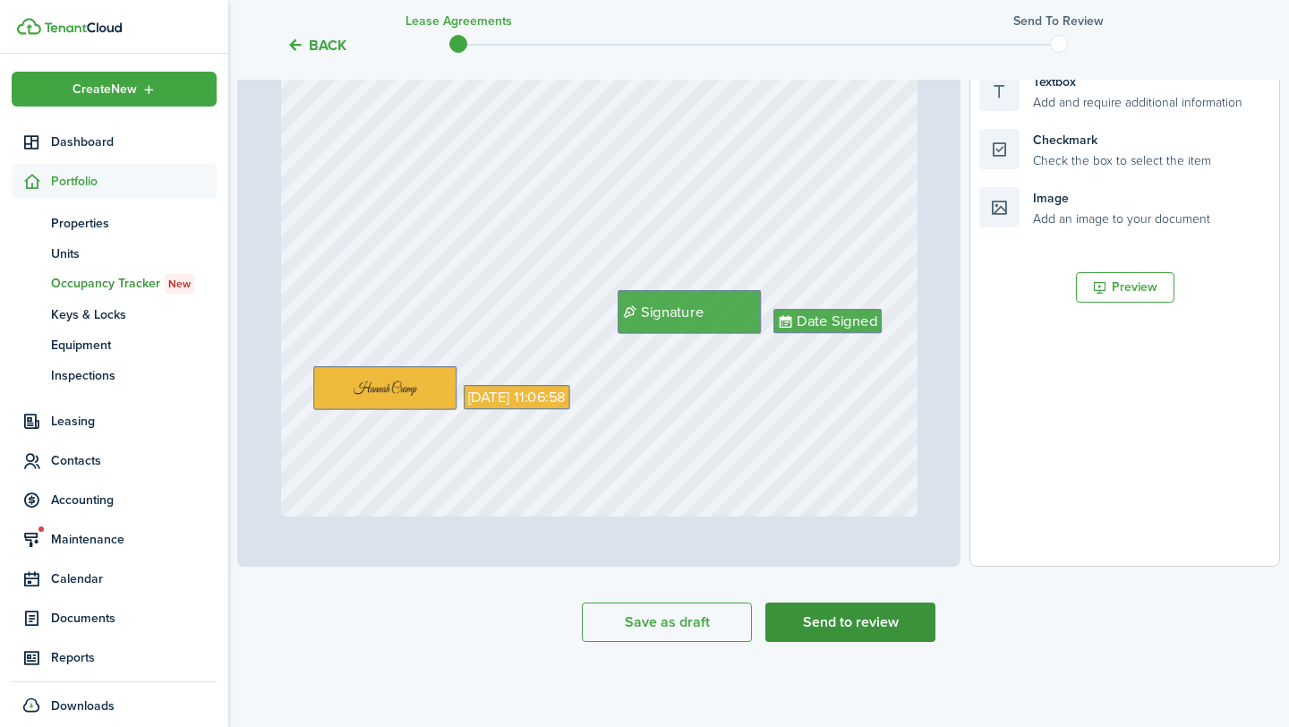
click at [876, 635] on button "Send to review" at bounding box center [851, 622] width 170 height 39
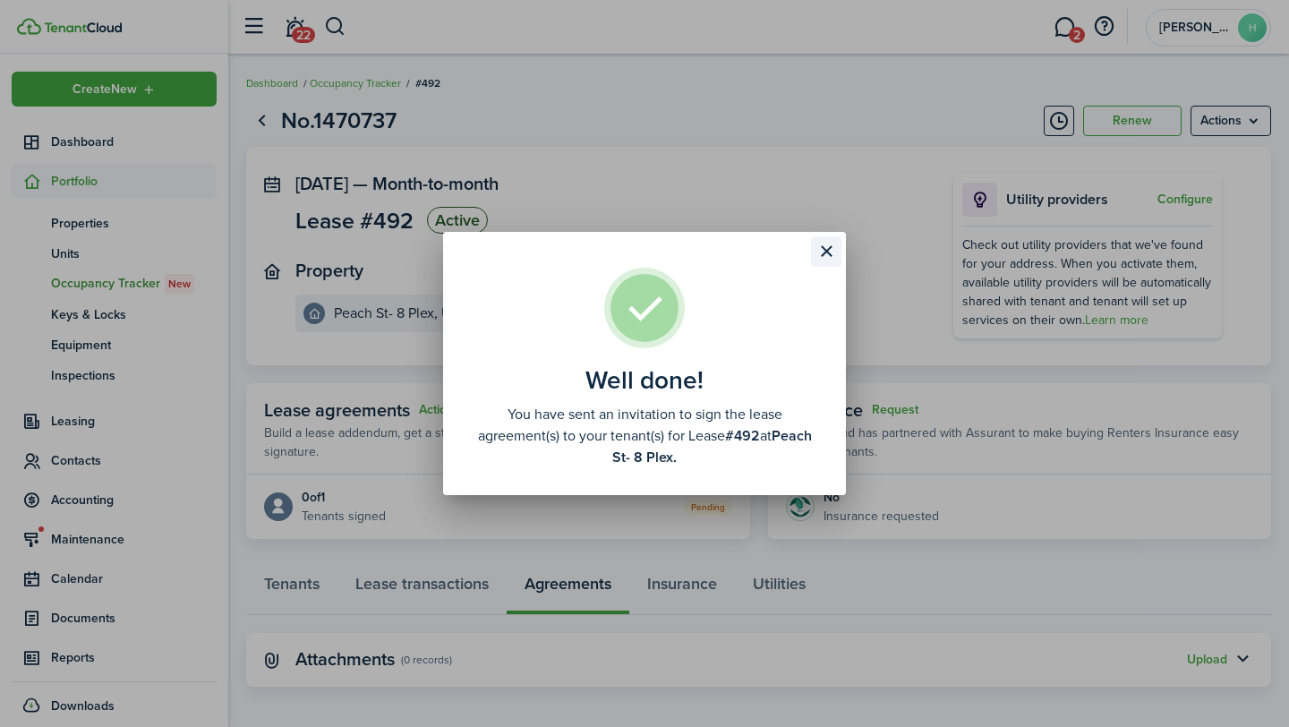
click at [815, 251] on button "Close modal" at bounding box center [826, 251] width 30 height 30
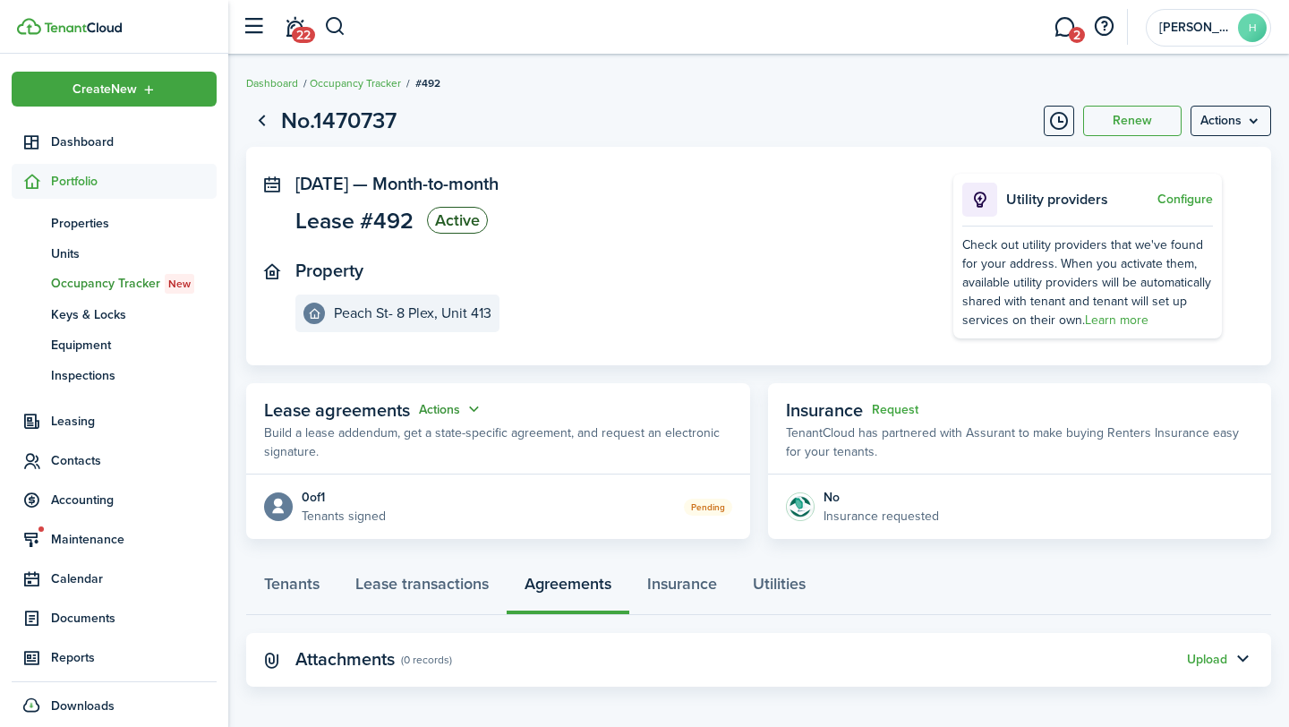
click at [475, 407] on button "Actions" at bounding box center [451, 409] width 64 height 21
click at [531, 426] on p "Build a lease addendum, get a state-specific agreement, and request an electron…" at bounding box center [498, 442] width 468 height 38
click at [168, 139] on span "Dashboard" at bounding box center [134, 142] width 166 height 19
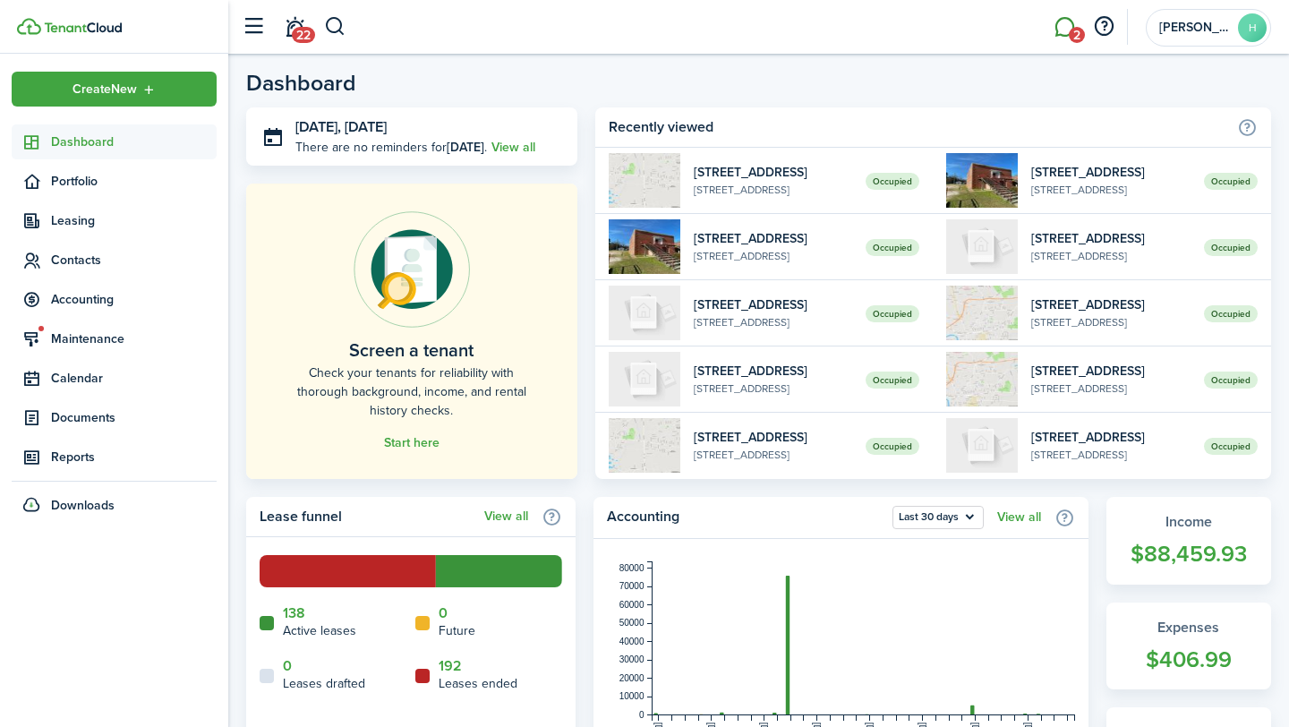
click at [1077, 12] on link "2" at bounding box center [1065, 27] width 34 height 46
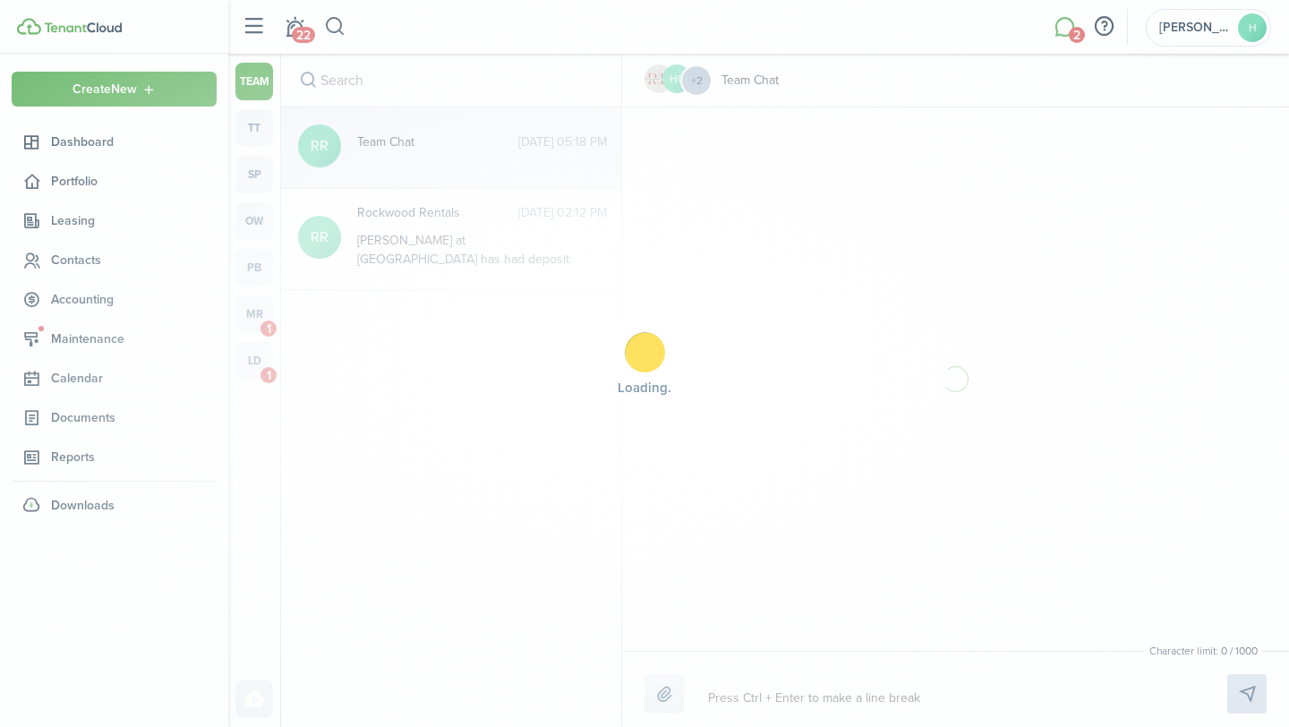
scroll to position [260, 0]
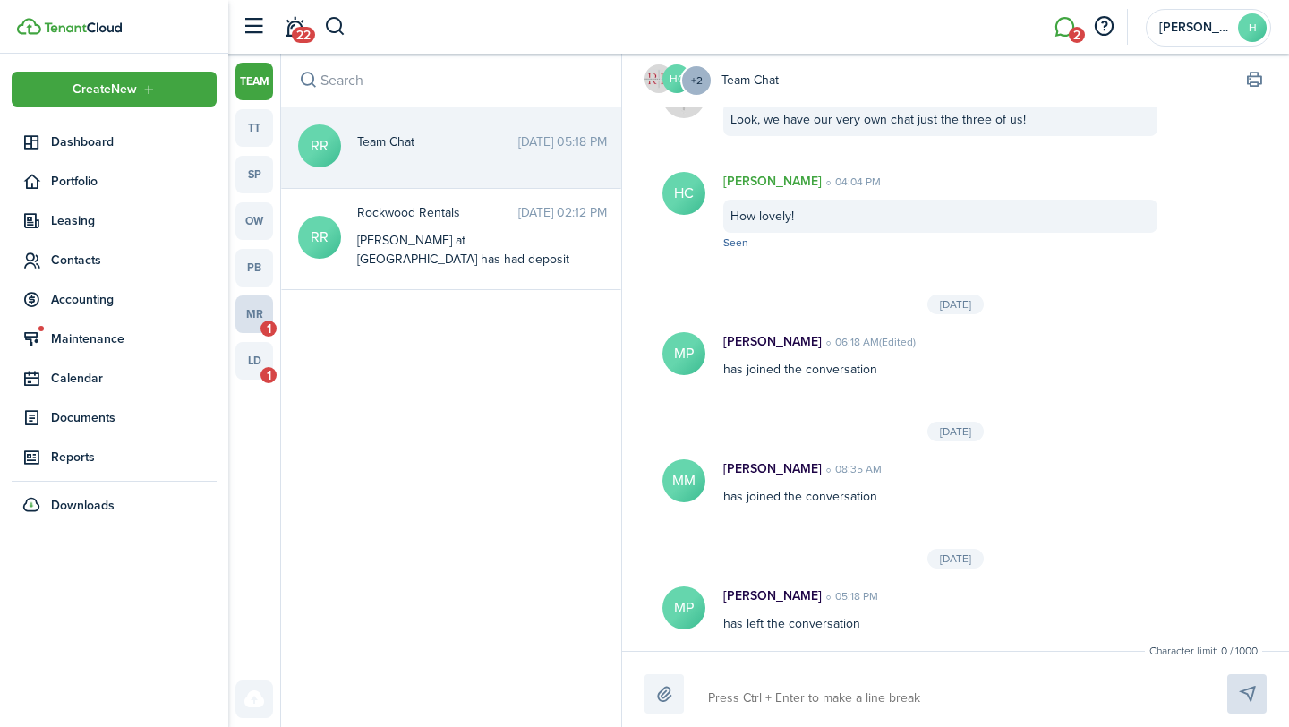
click at [252, 315] on link "mr 1" at bounding box center [254, 314] width 38 height 38
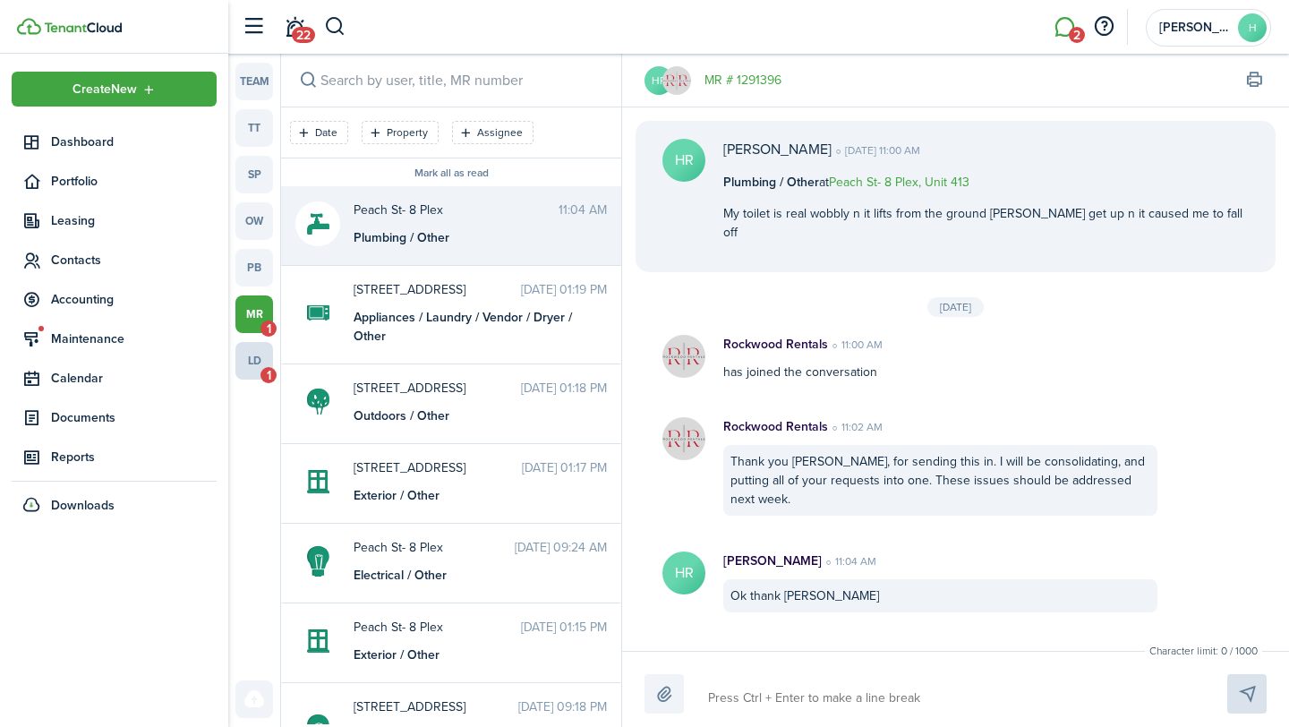
click at [258, 363] on link "ld 1" at bounding box center [254, 361] width 38 height 38
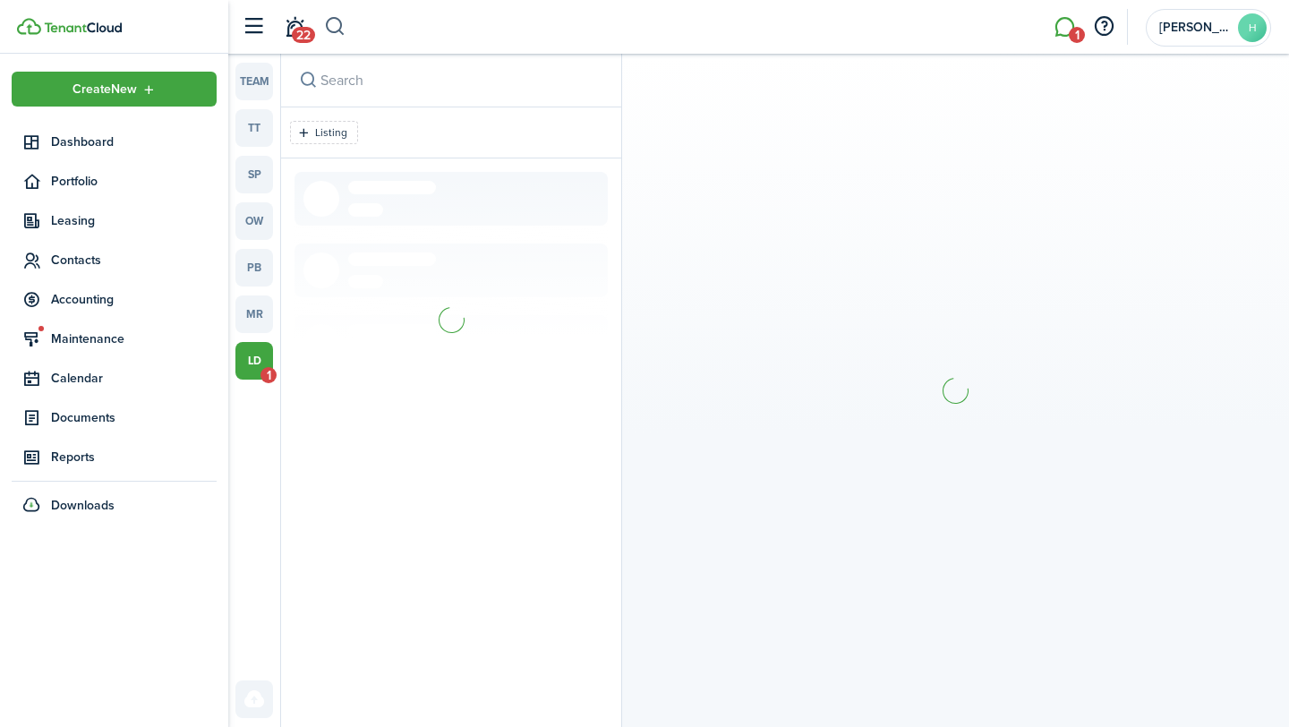
click at [337, 36] on button "button" at bounding box center [335, 27] width 22 height 30
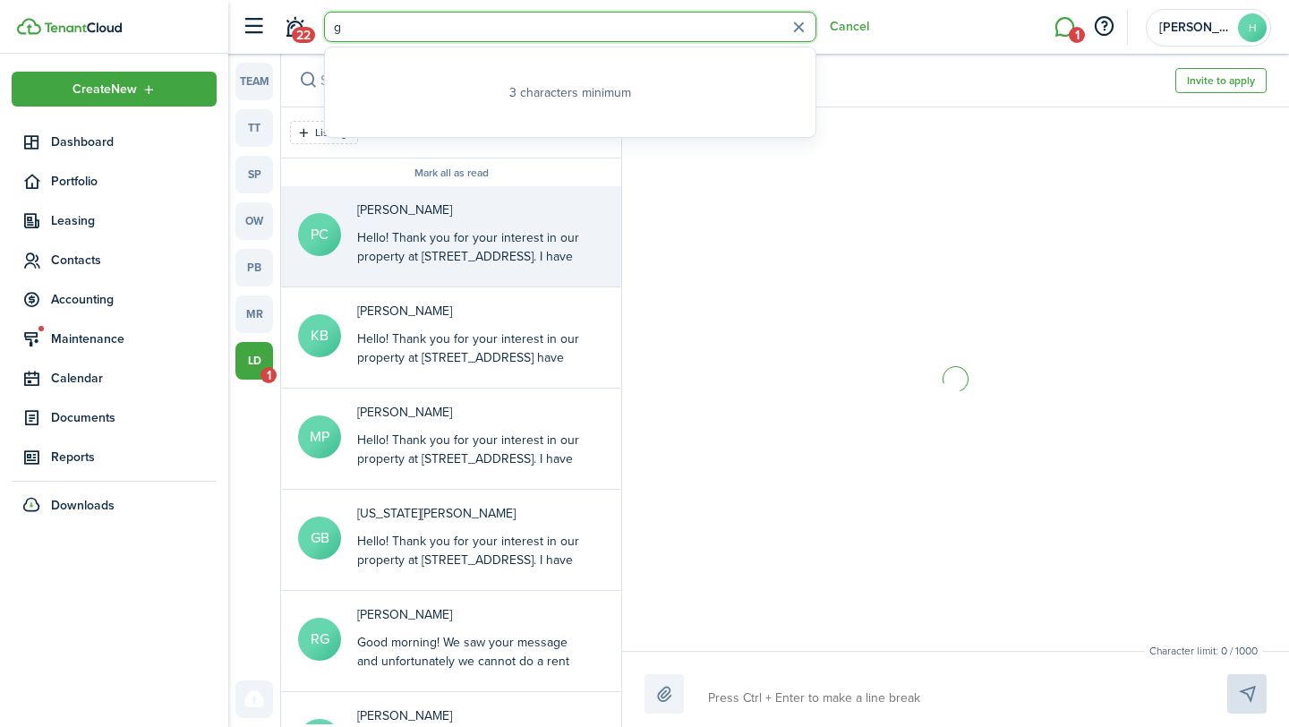
scroll to position [549, 0]
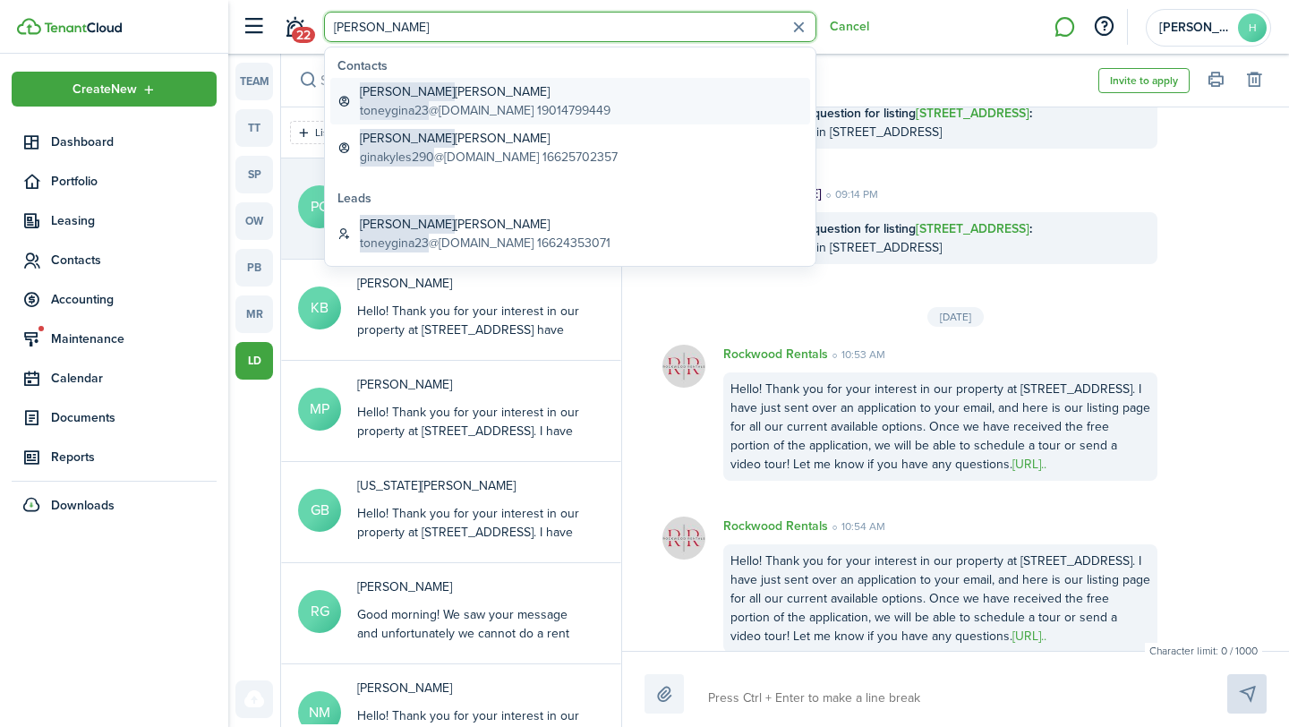
type input "[PERSON_NAME]"
click at [578, 94] on link "[PERSON_NAME] toneygina23 @[DOMAIN_NAME] 19014799449" at bounding box center [570, 101] width 480 height 47
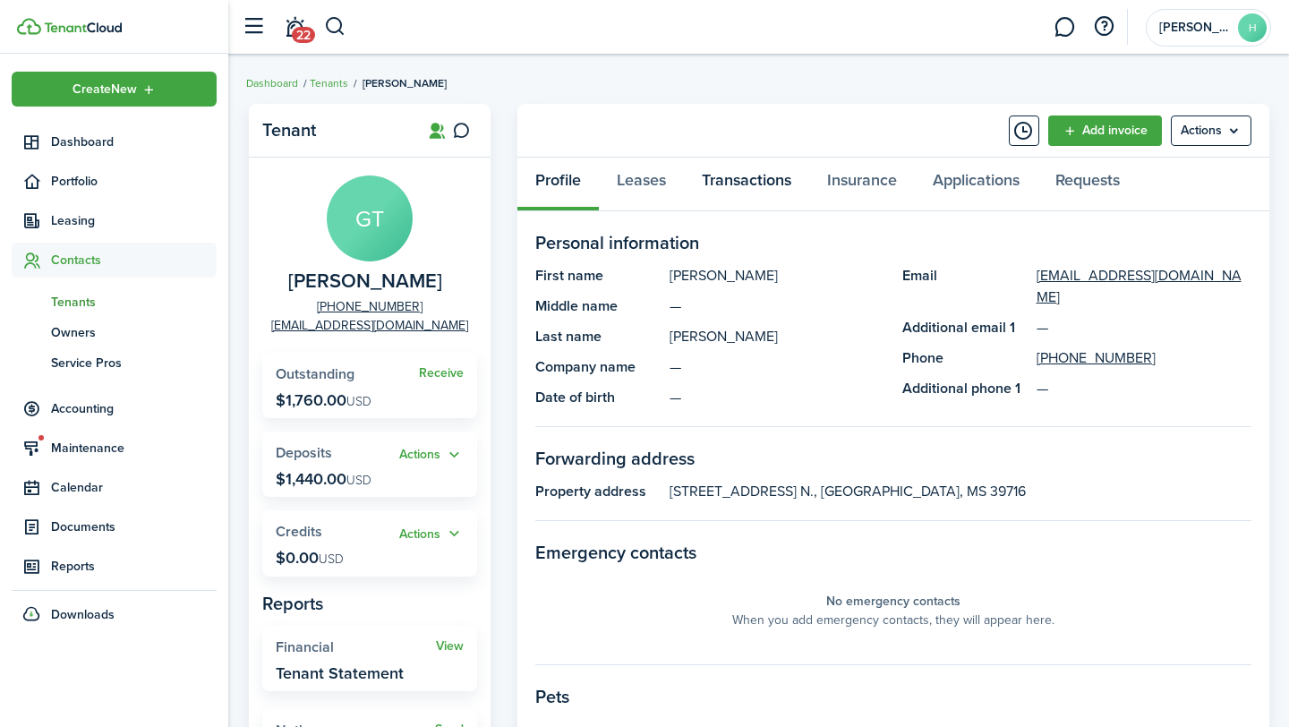
click at [719, 178] on link "Transactions" at bounding box center [746, 185] width 125 height 54
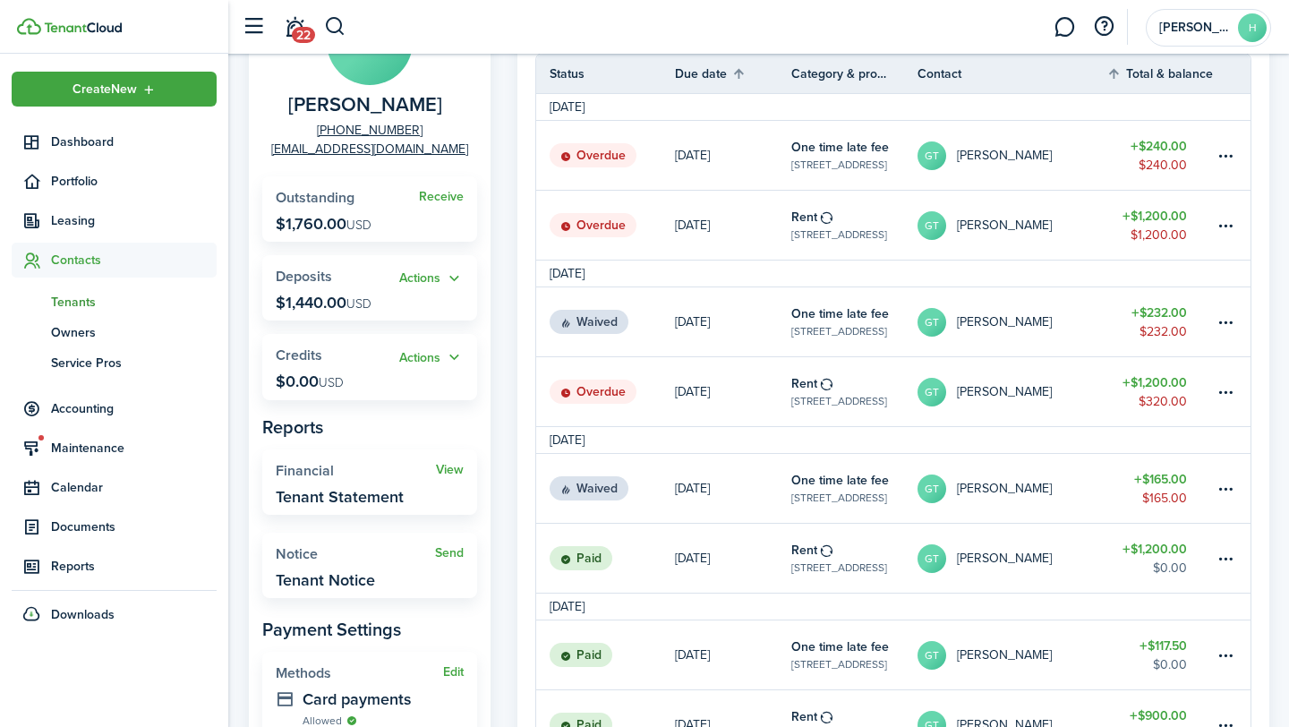
scroll to position [167, 0]
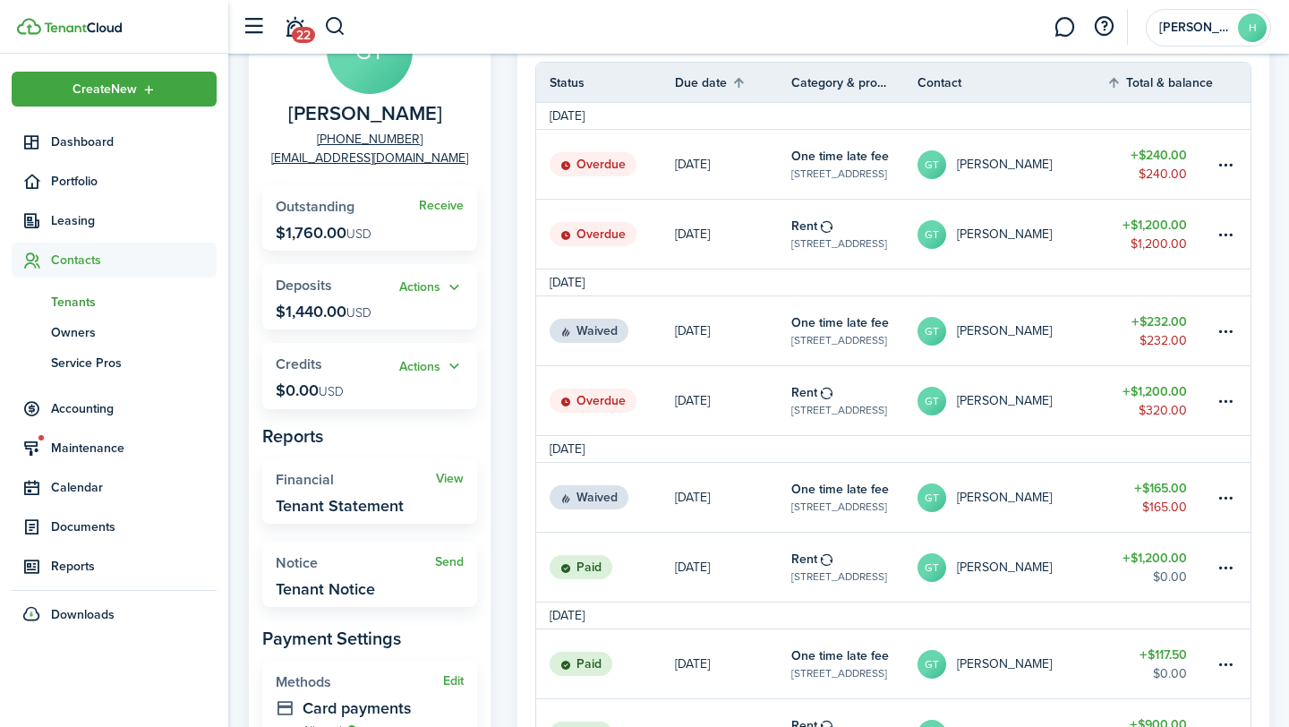
click at [1108, 400] on link "$1,200.00 $320.00" at bounding box center [1160, 400] width 107 height 69
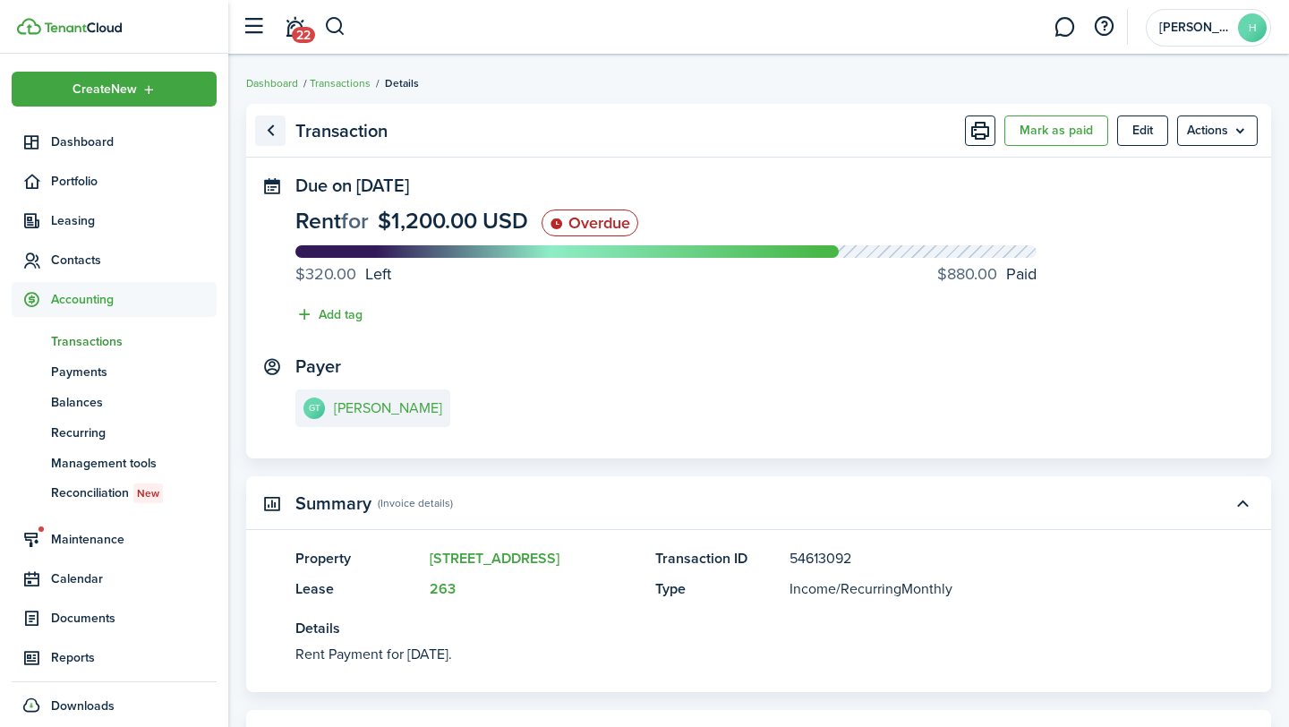
click at [271, 137] on link "Go back" at bounding box center [270, 130] width 30 height 30
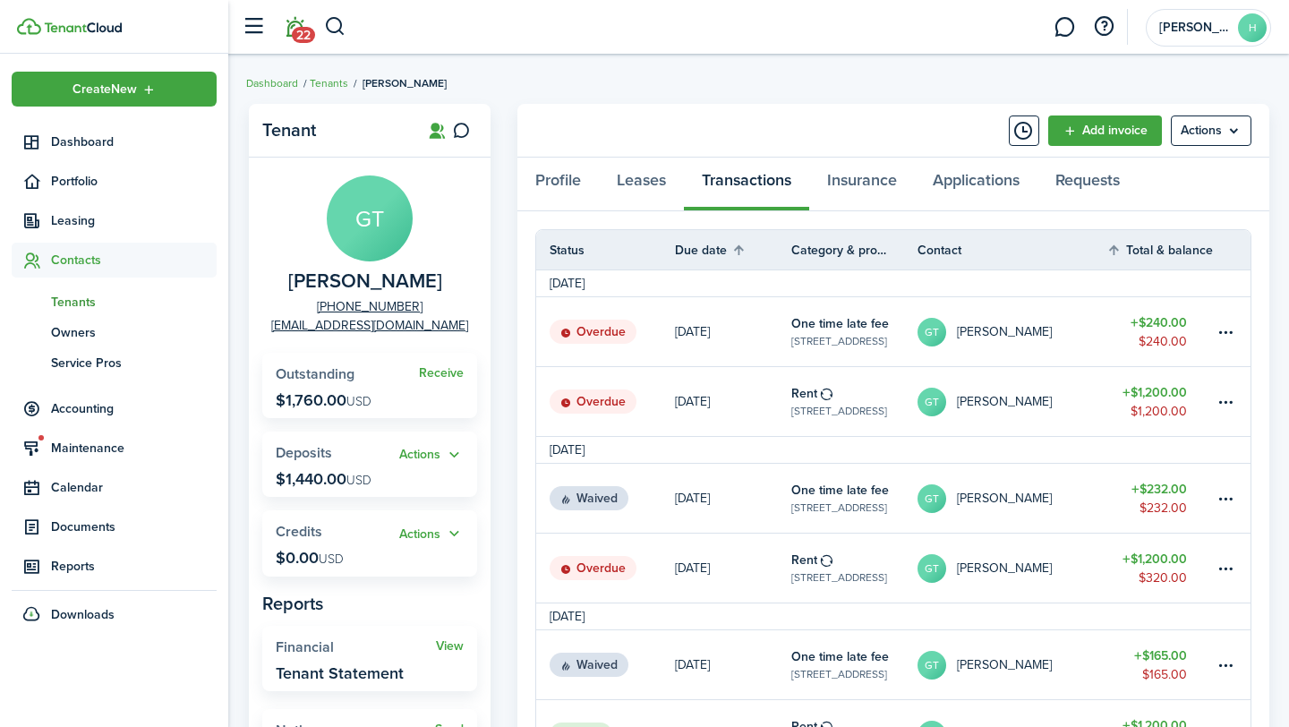
click at [298, 29] on span "22" at bounding box center [303, 35] width 23 height 16
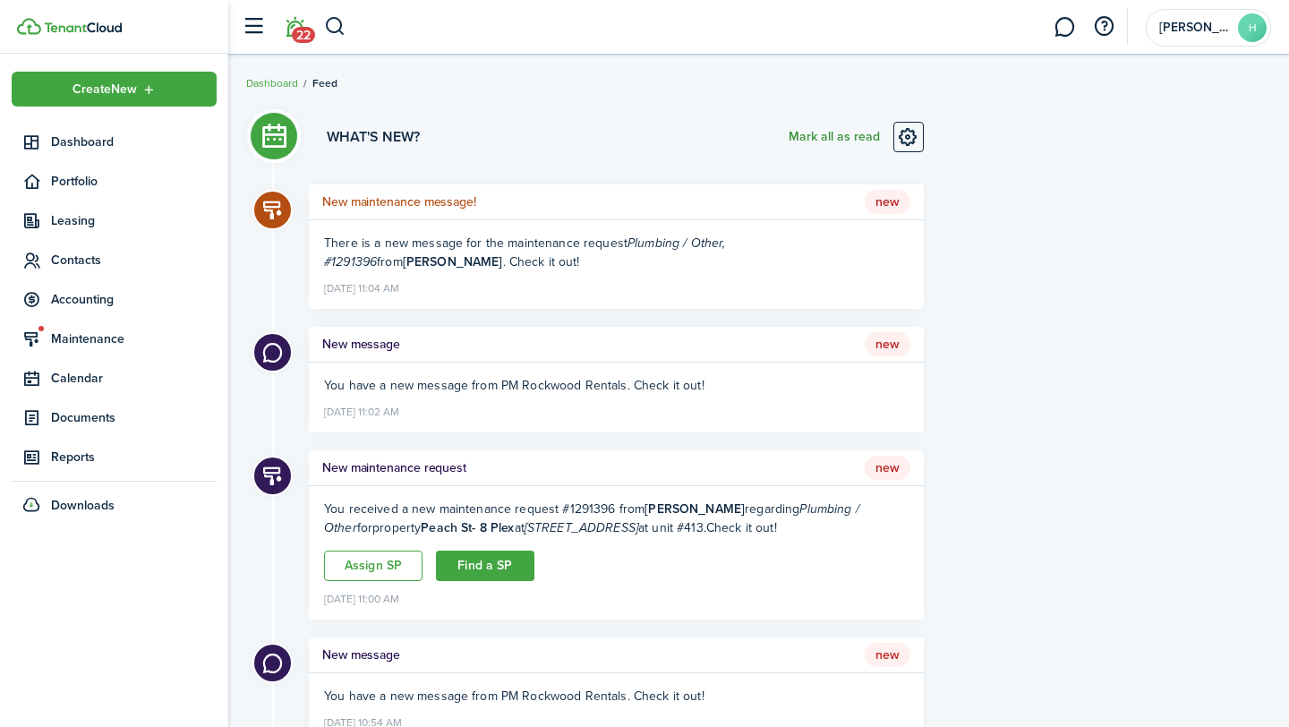
click at [836, 141] on button "Mark all as read" at bounding box center [834, 137] width 91 height 30
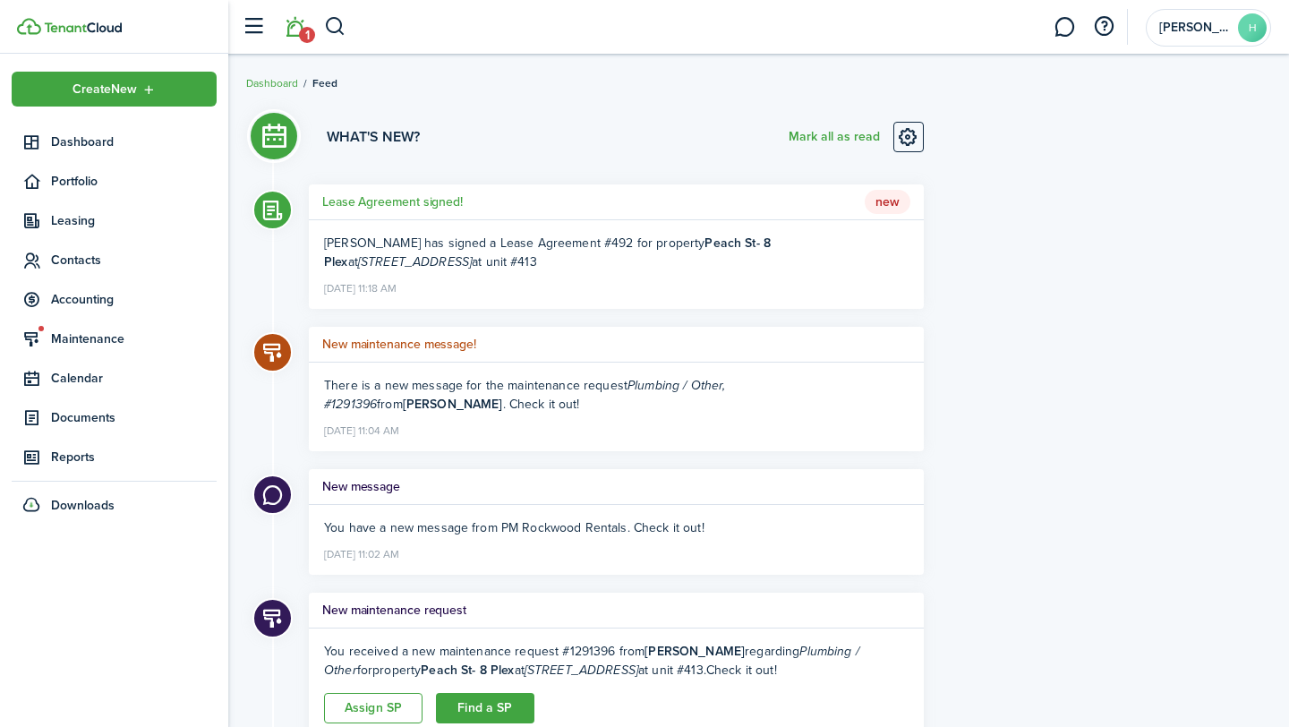
click at [398, 199] on h5 "Lease Agreement signed!" at bounding box center [392, 201] width 141 height 19
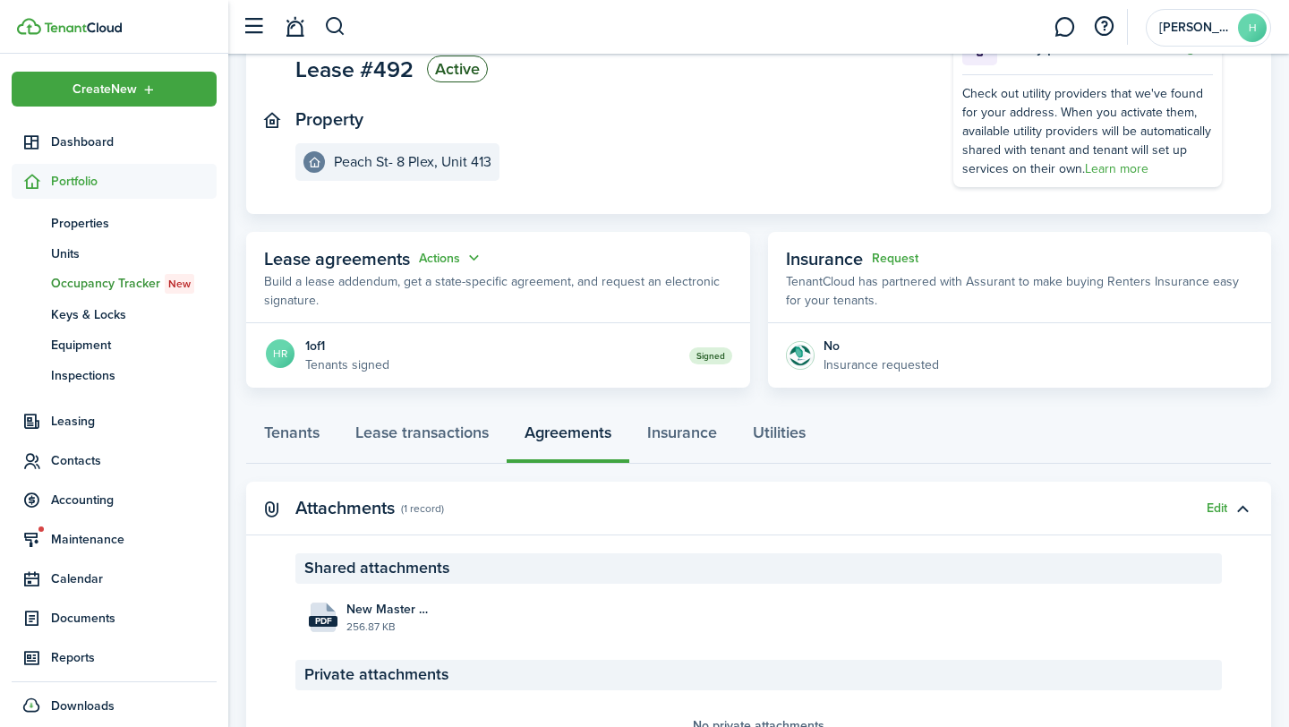
scroll to position [169, 0]
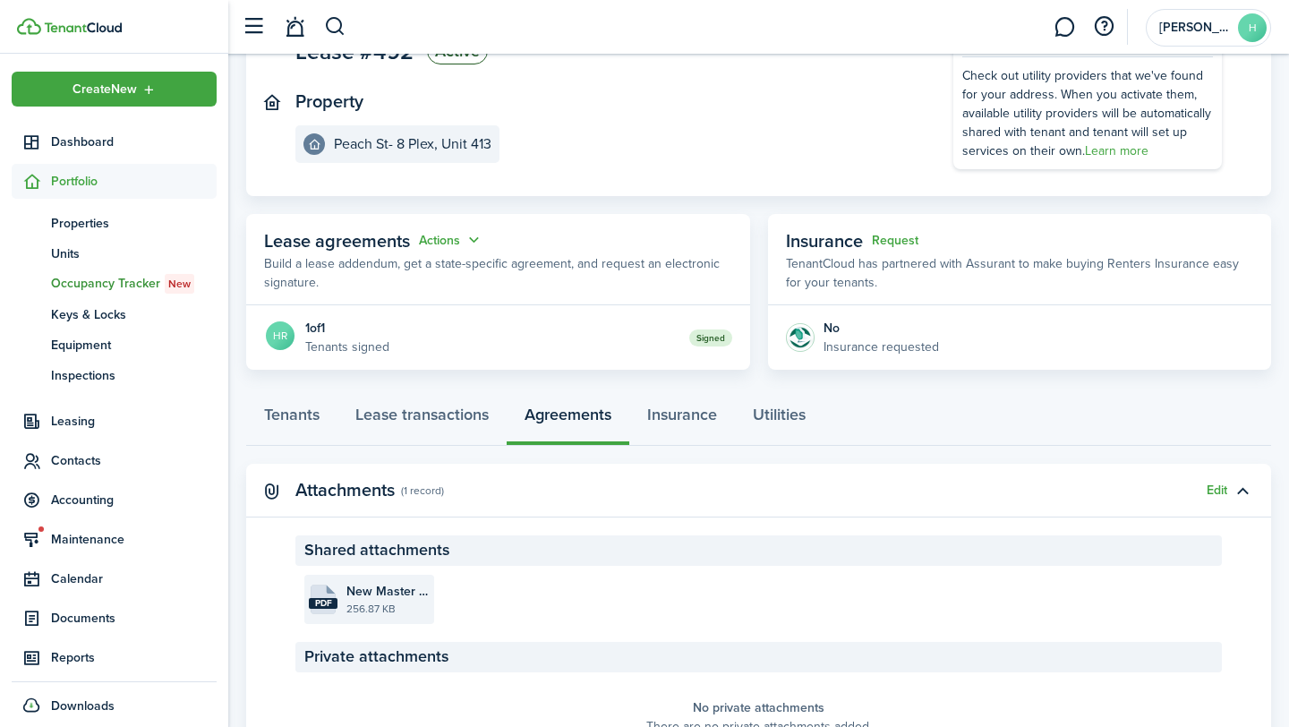
click at [398, 601] on file-size "256.87 KB" at bounding box center [387, 609] width 83 height 16
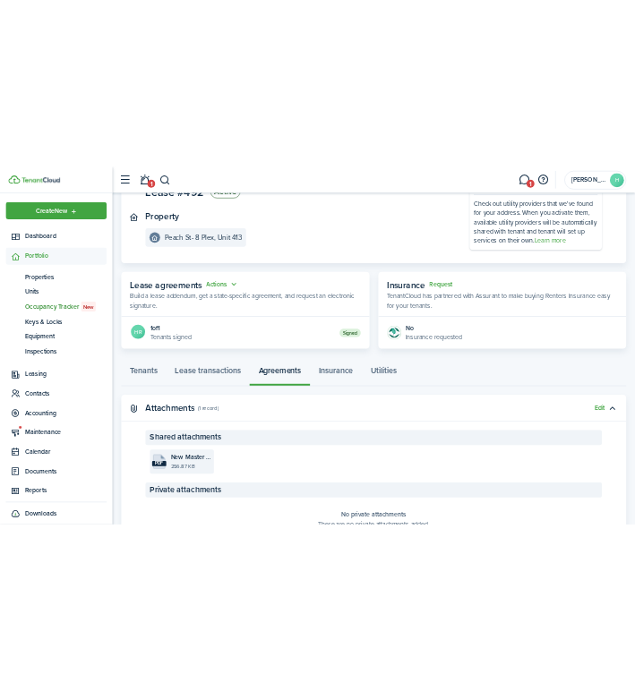
scroll to position [0, 0]
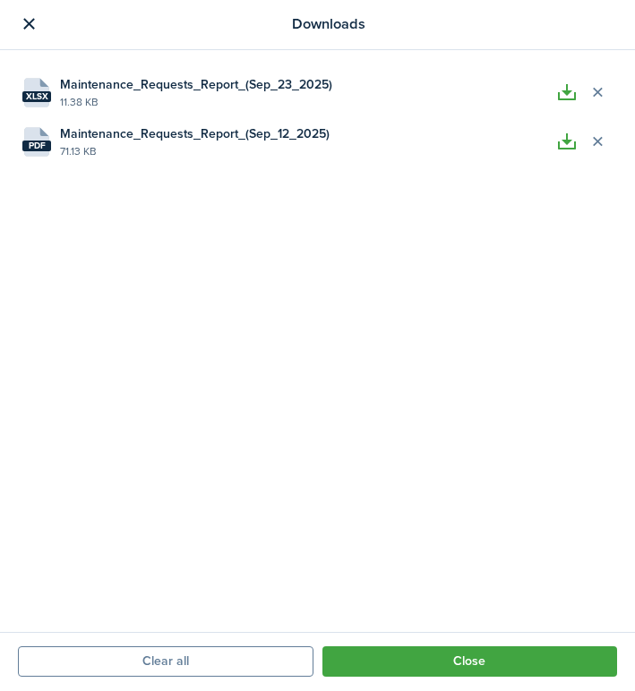
click at [29, 22] on icon at bounding box center [29, 23] width 22 height 21
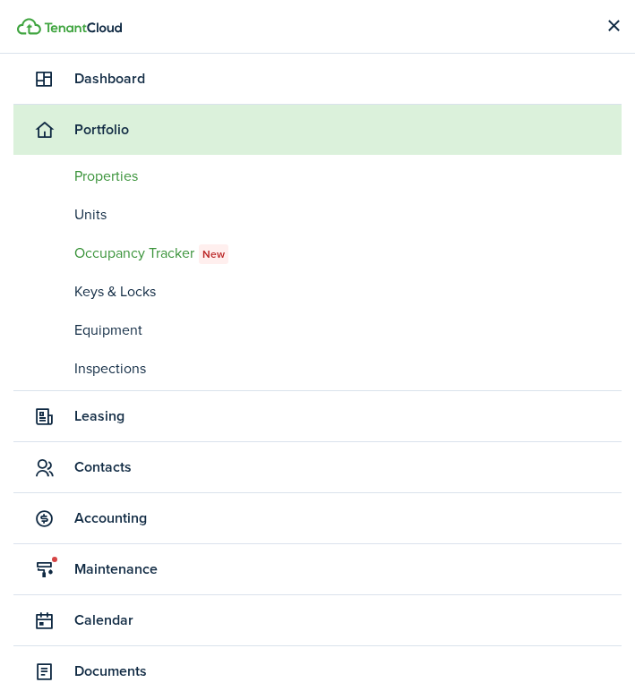
click at [147, 166] on span "Properties" at bounding box center [347, 176] width 547 height 21
